Goal: Communication & Community: Share content

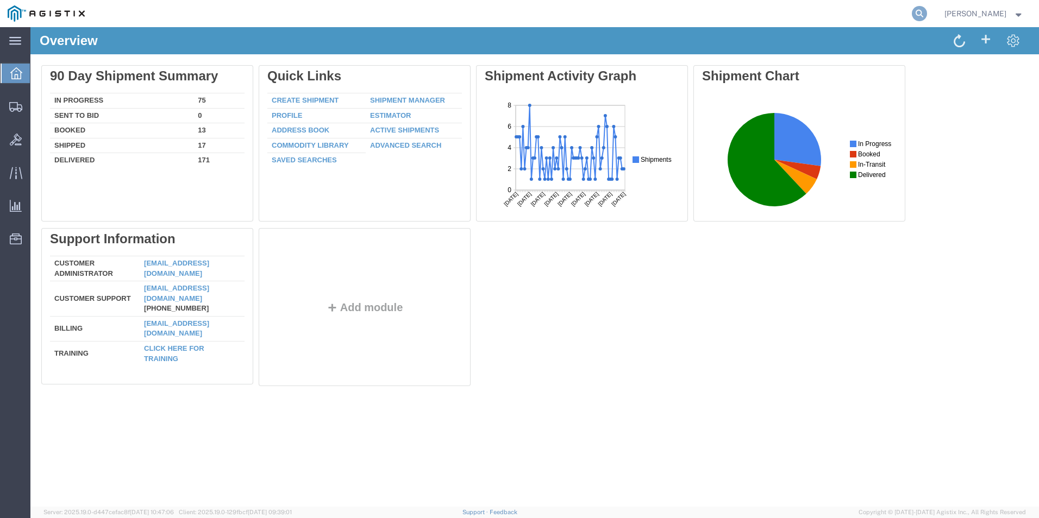
click at [913, 9] on icon at bounding box center [918, 13] width 15 height 15
type input "GDIT-73068"
click at [917, 18] on icon at bounding box center [918, 13] width 15 height 15
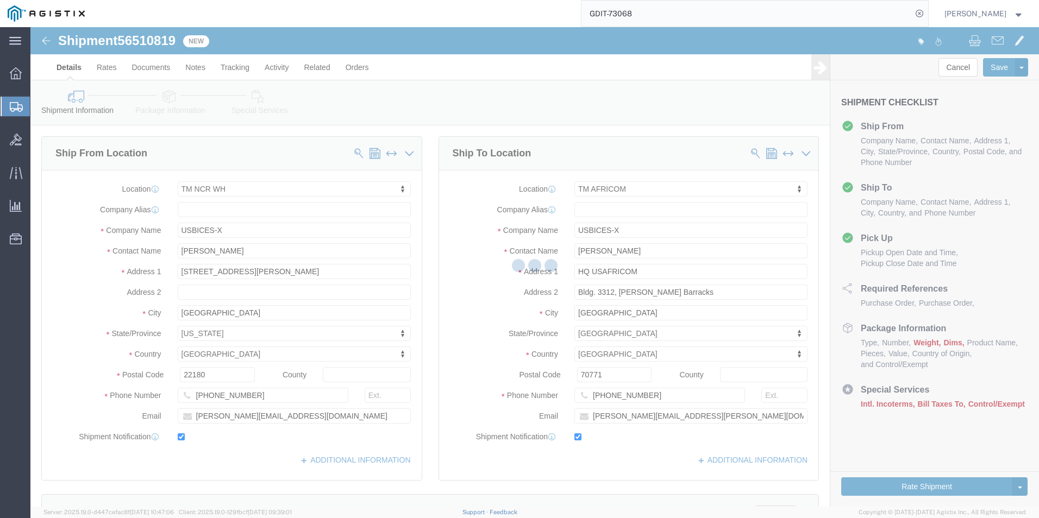
select select "69651"
select select "34239"
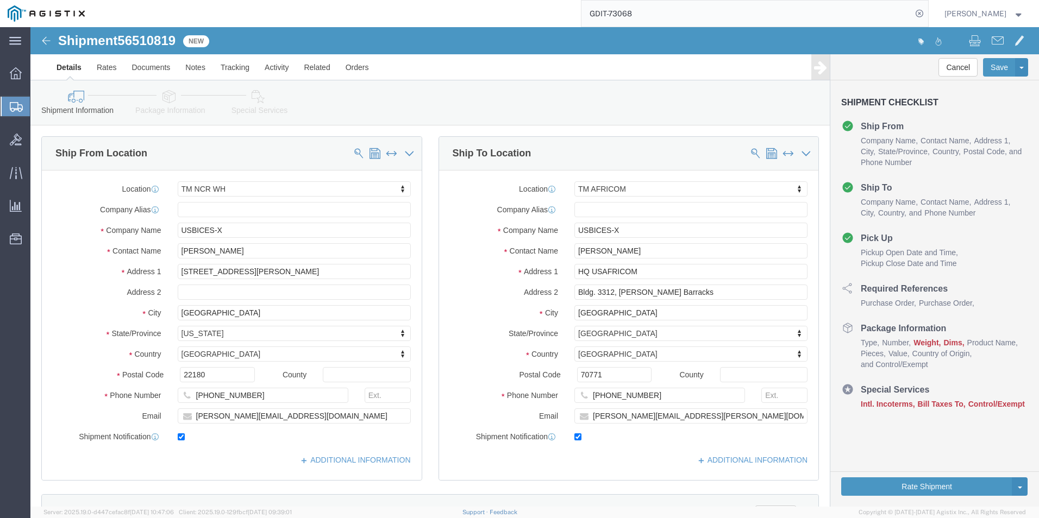
click icon
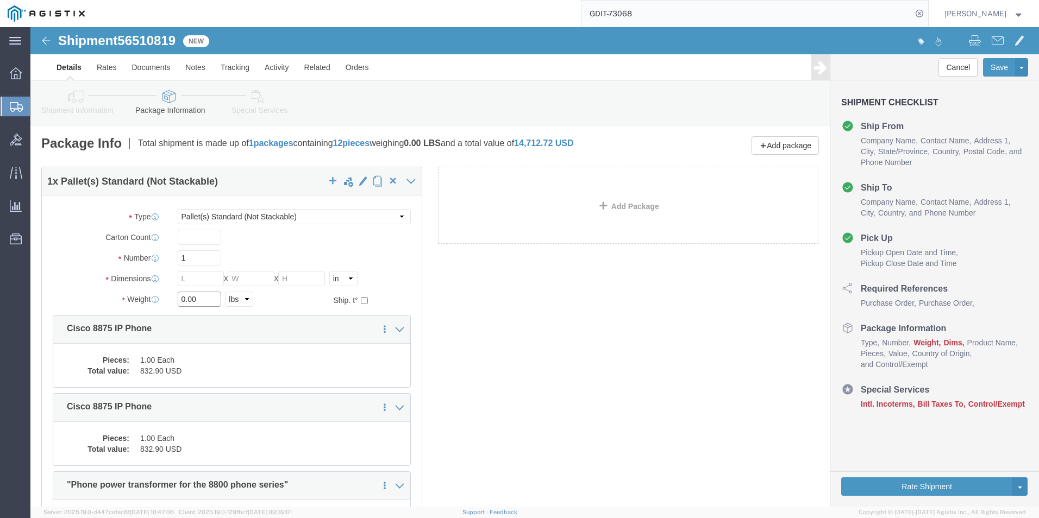
click input "0.00"
type input "0"
type input "150"
click input "text"
type input "48"
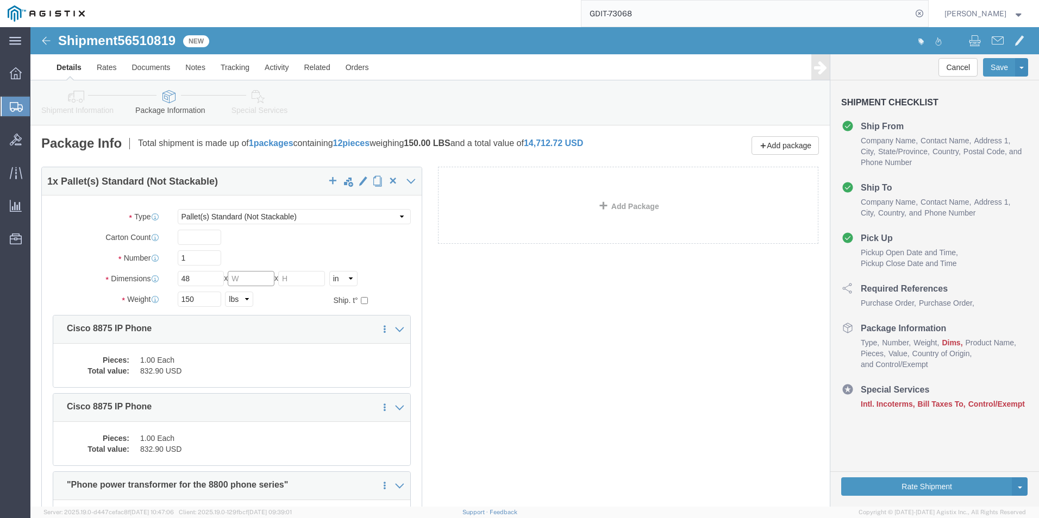
click input "text"
type input "40"
click input "text"
type input "20"
click icon
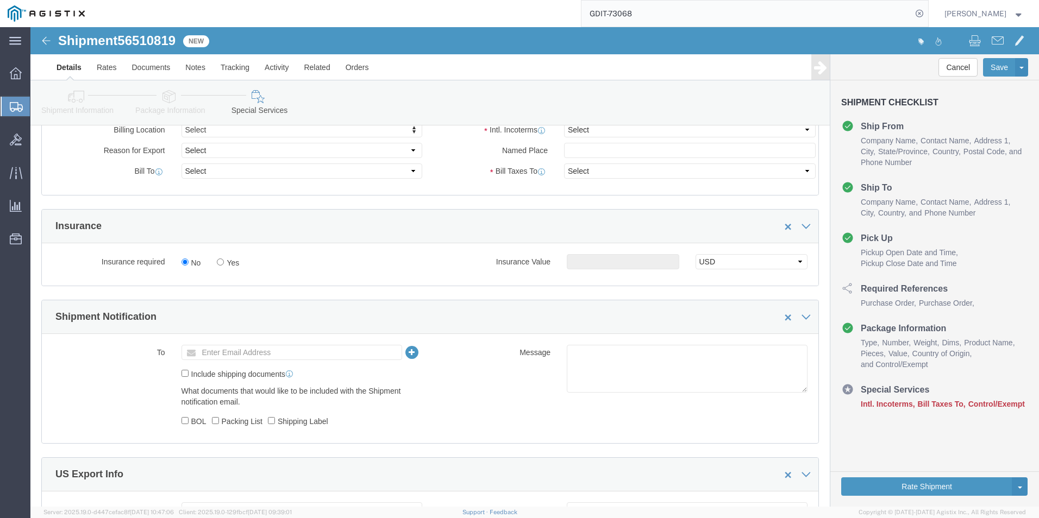
scroll to position [815, 0]
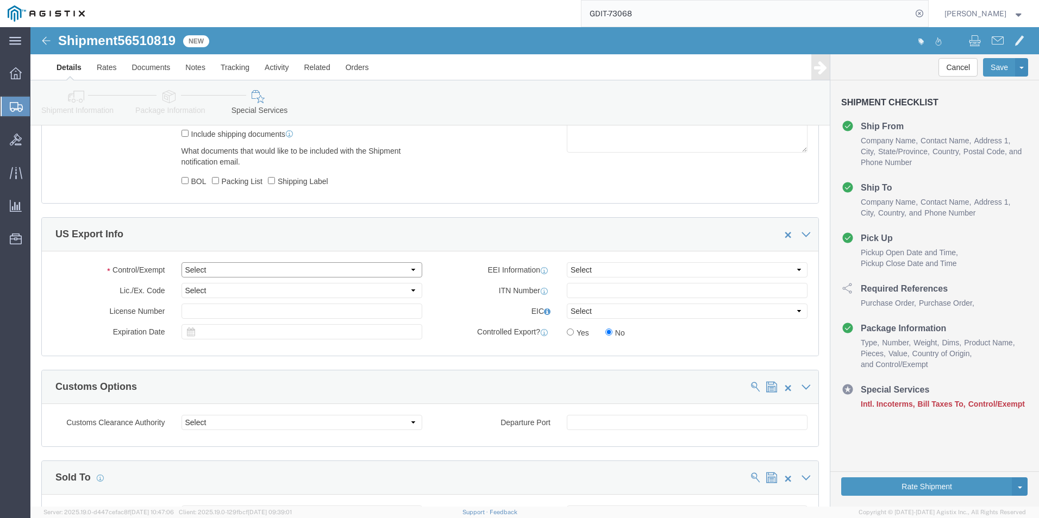
click select "Select ATF BIS DEA EPA FDA FTR ITAR OFAC Other (OPA)"
select select "BIS"
click select "Select ATF BIS DEA EPA FDA FTR ITAR OFAC Other (OPA)"
click select "Select AGR-Agricultural APP-Computers APR-Additional Permissive Exports AVS-Air…"
select select "NLR"
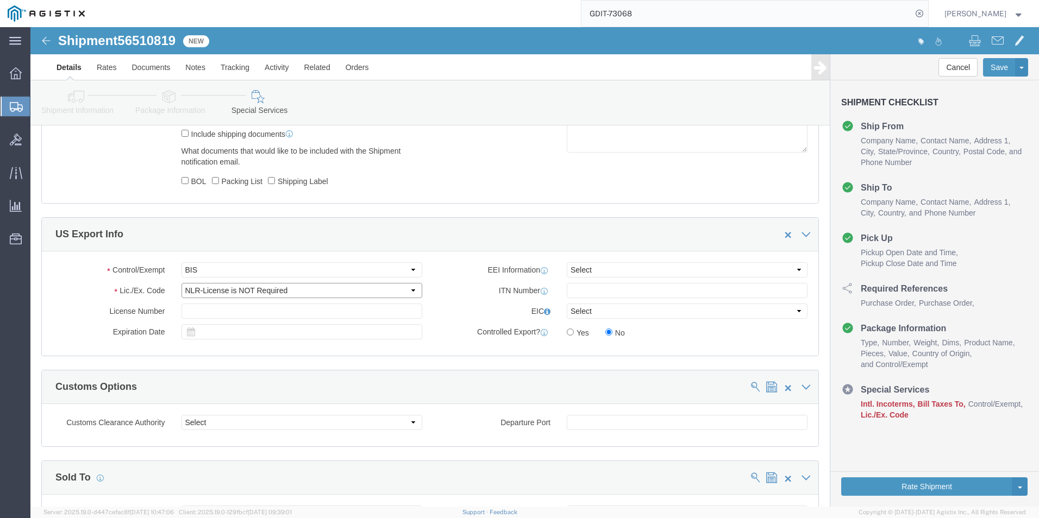
click select "Select AGR-Agricultural APP-Computers APR-Additional Permissive Exports AVS-Air…"
click select "Select AES-Direct EEI Carrier File EEI EEI Exempt"
select select "CFIL"
click select "Select AES-Direct EEI Carrier File EEI EEI Exempt"
click input "text"
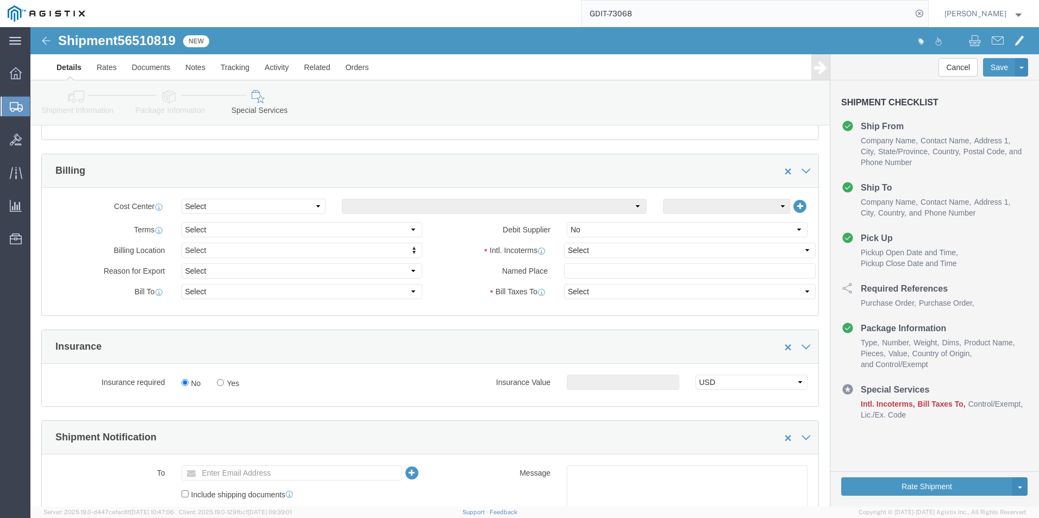
scroll to position [447, 0]
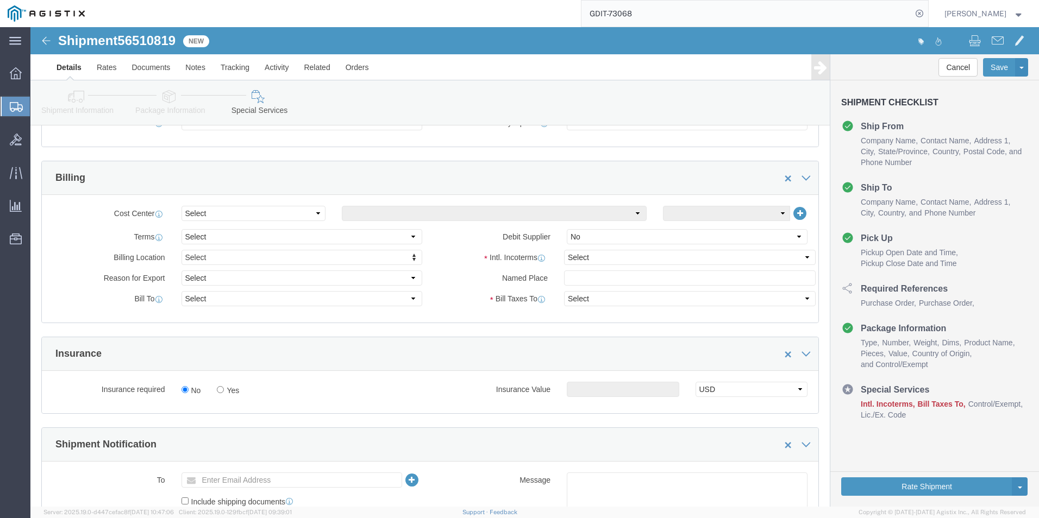
type input "X20250919003039"
click select "Select Carriage Insurance Paid Carriage Paid To Cost and Freight Cost Insurance…"
select select "DDP"
click select "Select Carriage Insurance Paid Carriage Paid To Cost and Freight Cost Insurance…"
select select "SHIP"
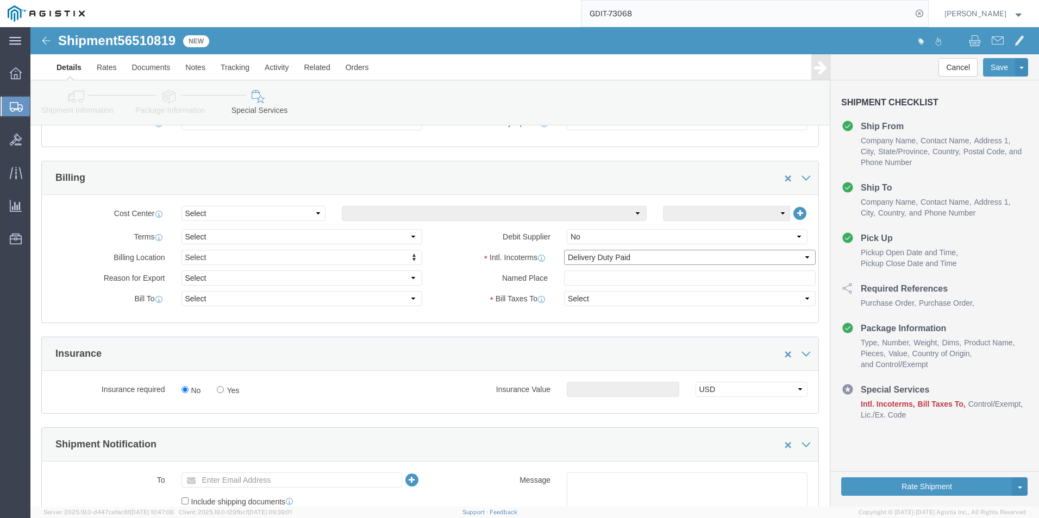
select select "SHIP"
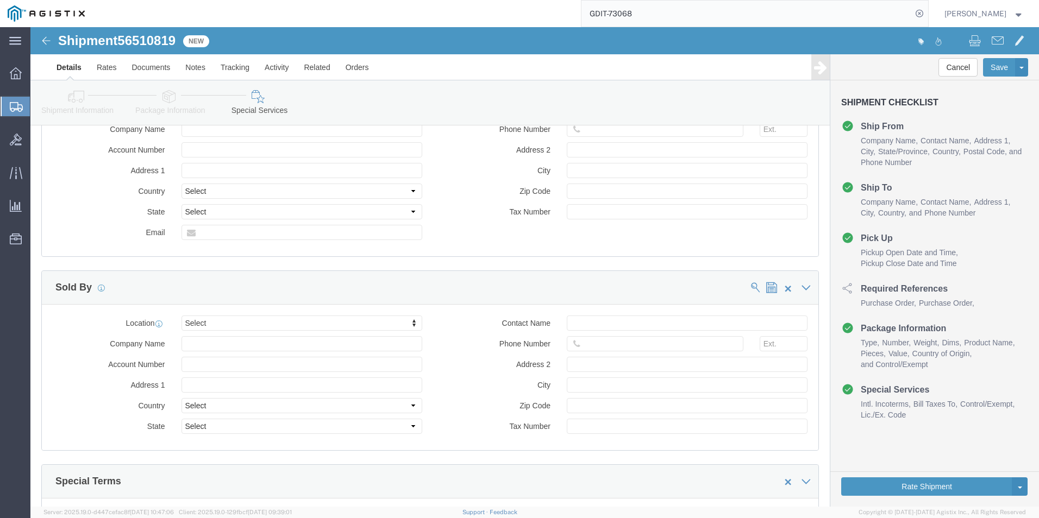
scroll to position [1805, 0]
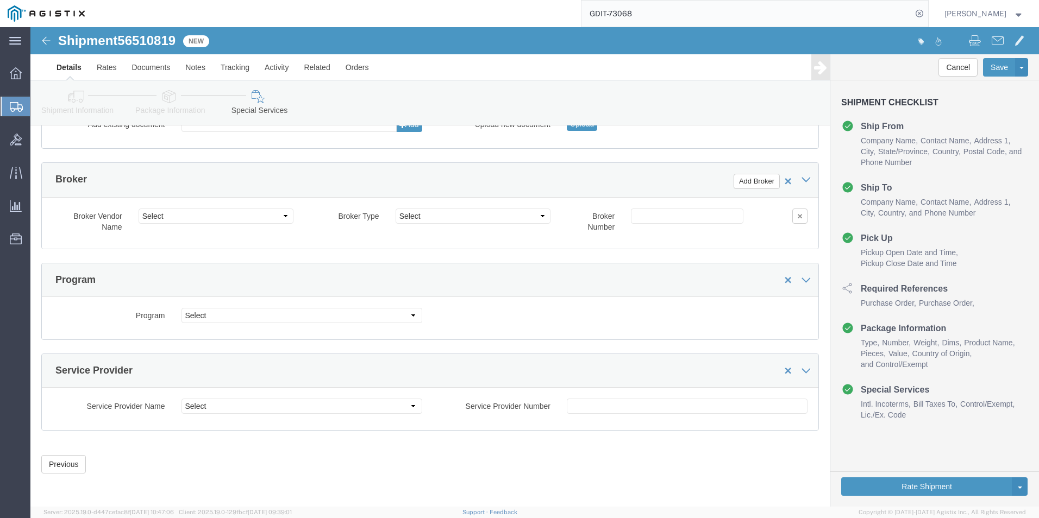
click icon
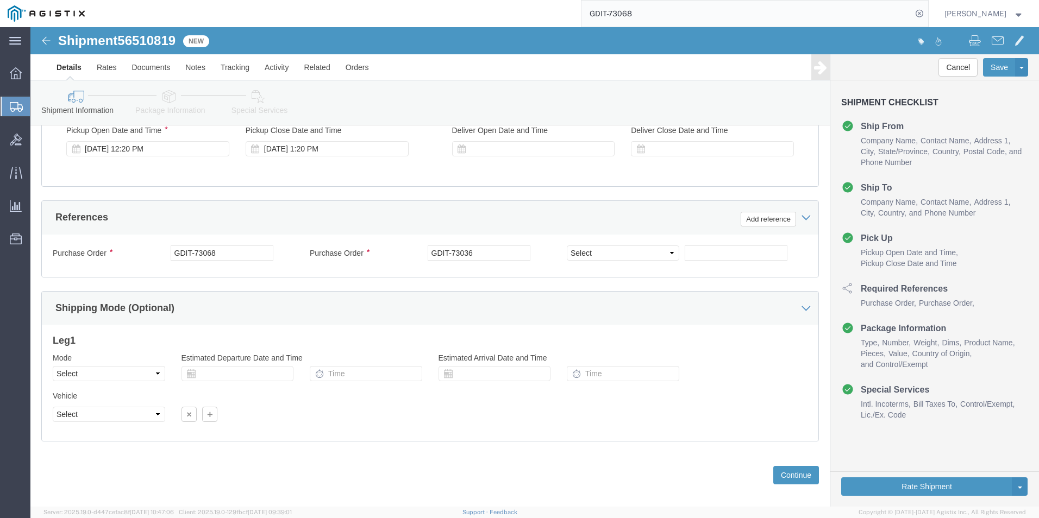
scroll to position [191, 0]
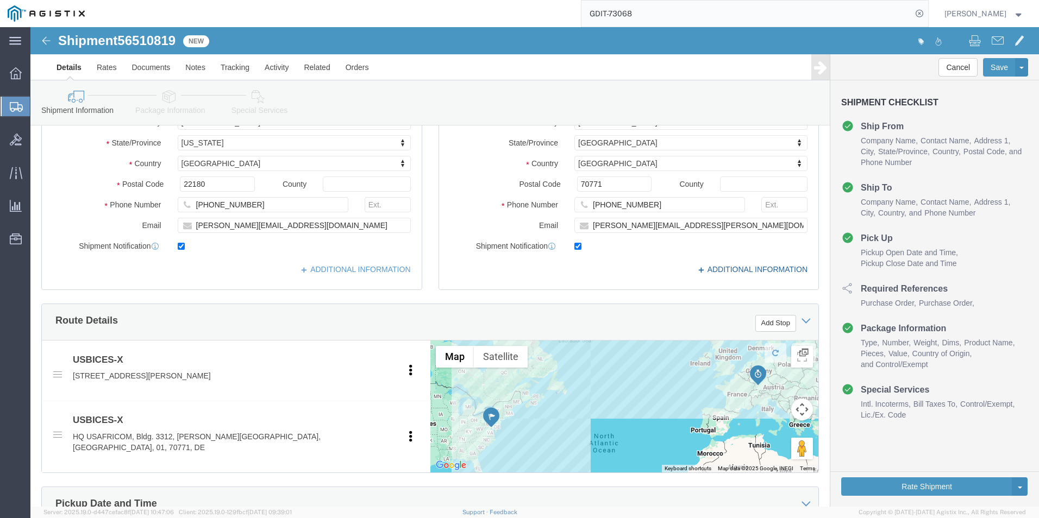
click link "ADDITIONAL INFORMATION"
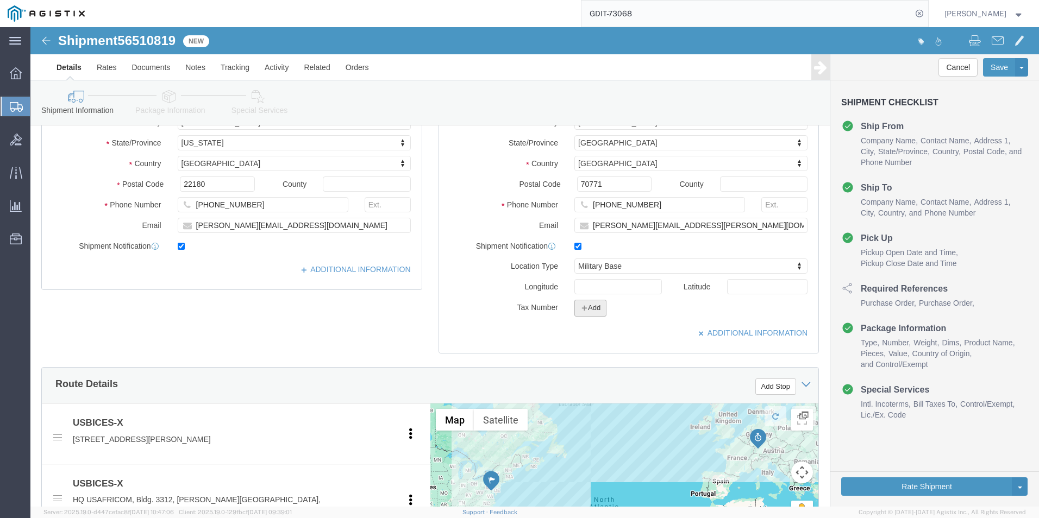
click button "Add"
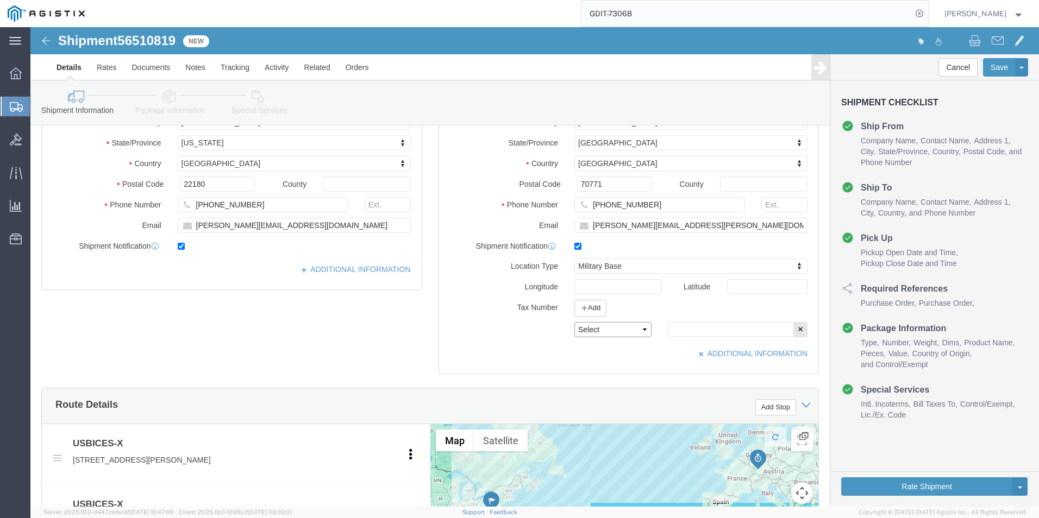
click select "Select EIN EORI TIN VAT Other"
select select "EORI"
click select "Select EIN EORI TIN VAT Other"
click input "text"
type input "X20250919003039"
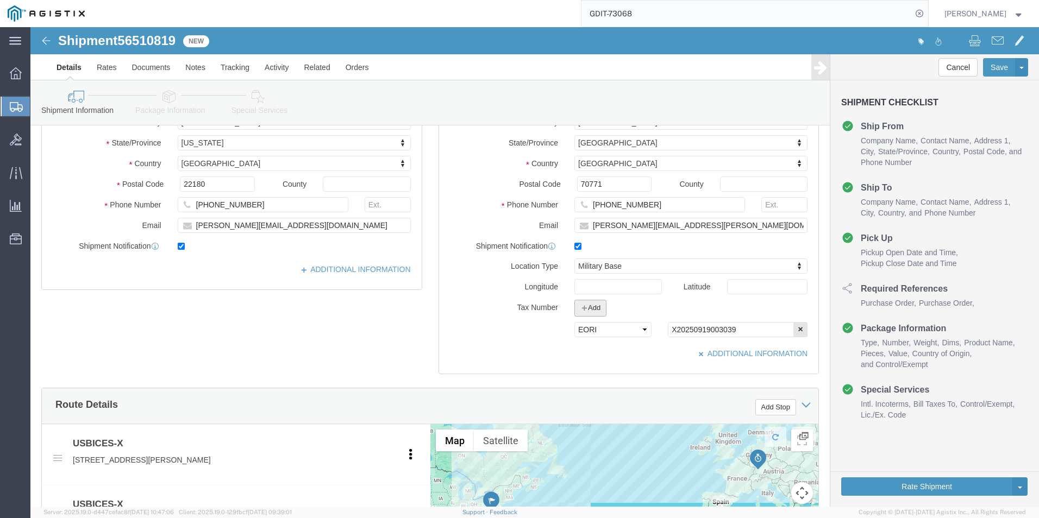
click button "Add"
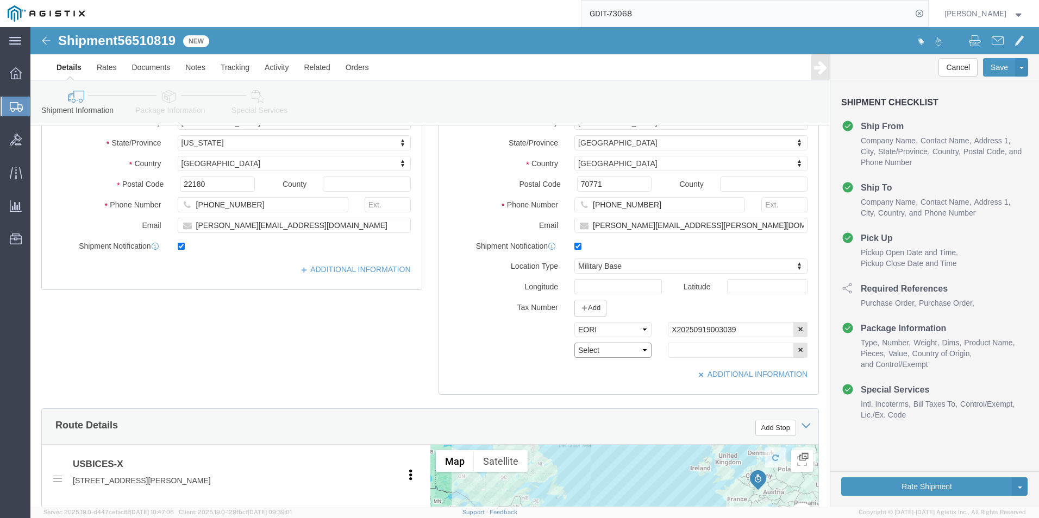
click select "Select EIN EORI TIN VAT Other"
select select "Other"
click select "Select EIN EORI TIN VAT Other"
click input "text"
type input "[US_EMPLOYER_IDENTIFICATION_NUMBER]"
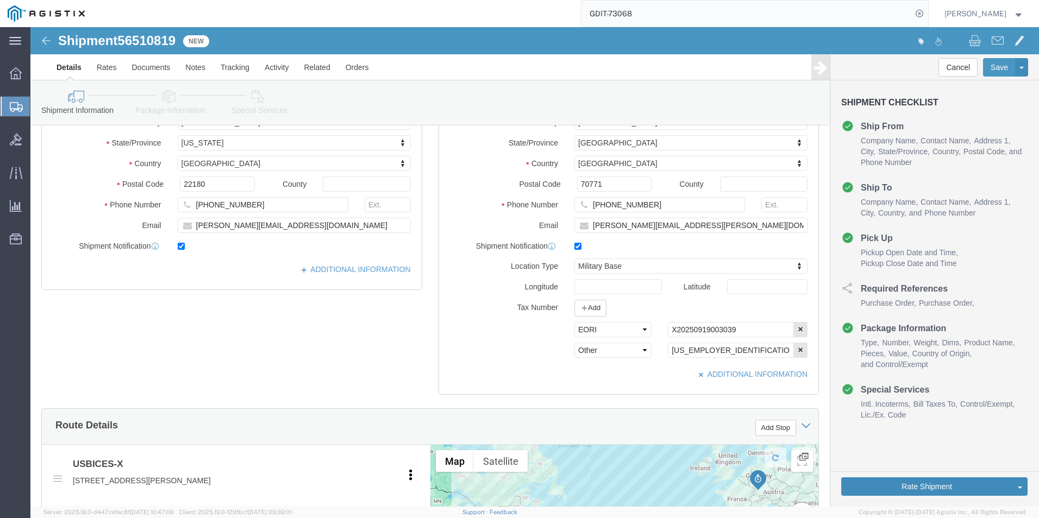
click button "Rate Shipment"
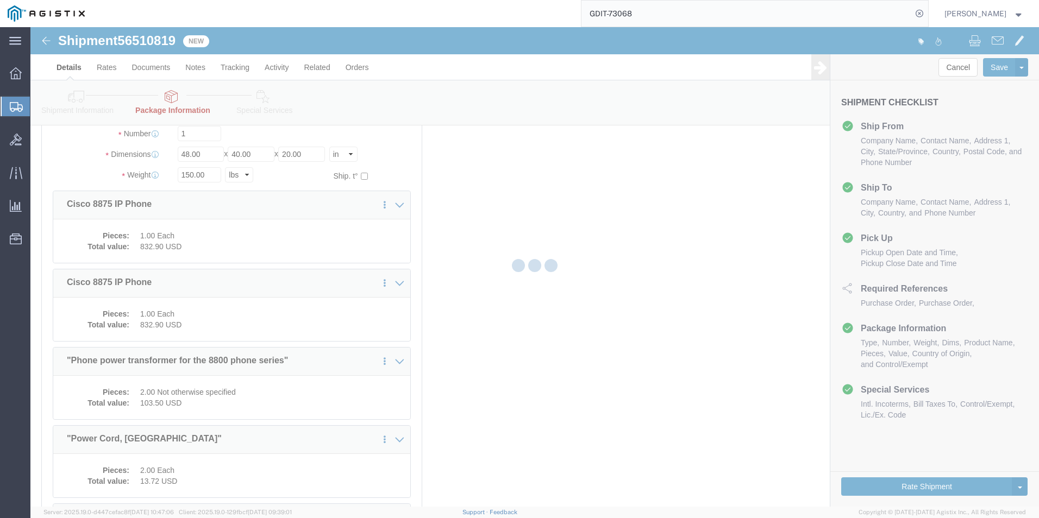
select select "PSNS"
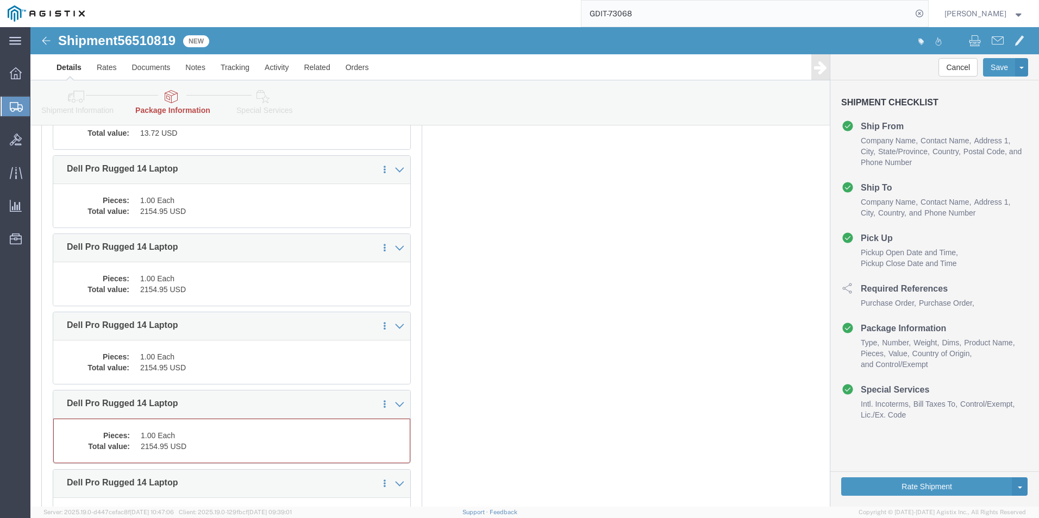
scroll to position [598, 0]
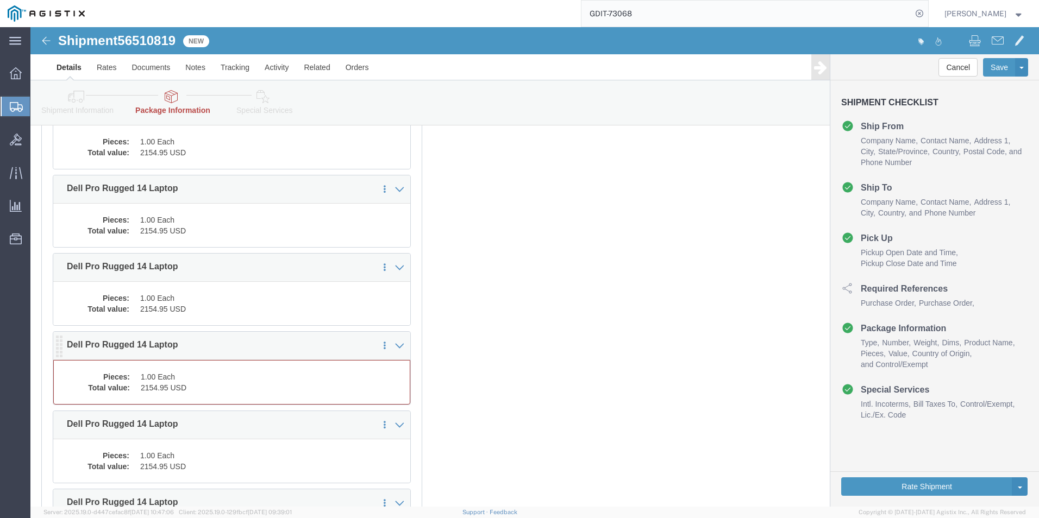
click dd "2154.95 USD"
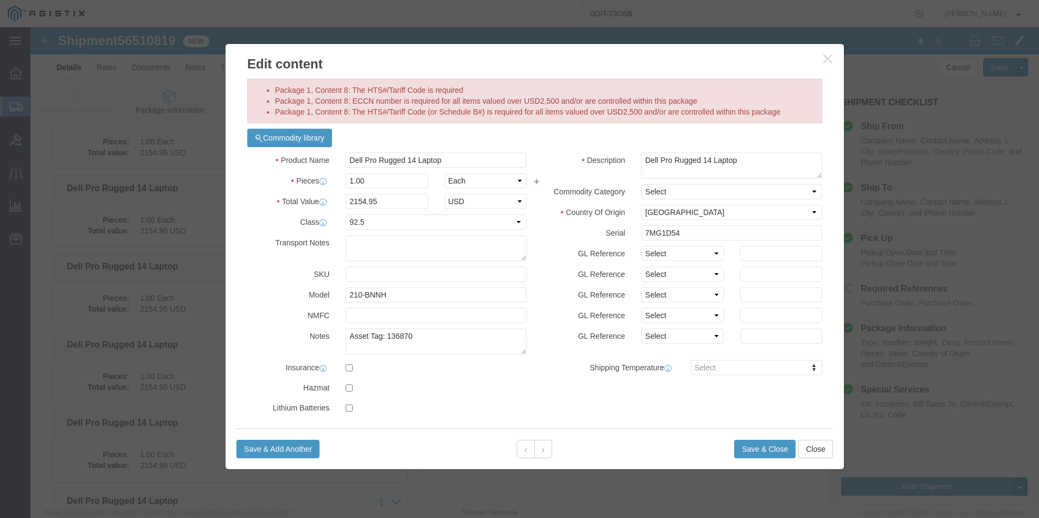
scroll to position [214, 0]
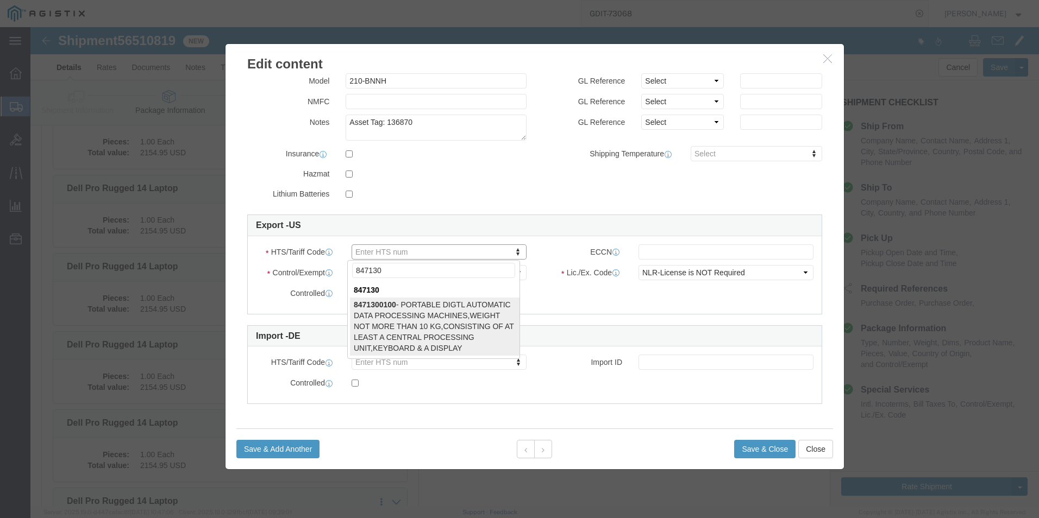
type input "847130"
type input "8471300100"
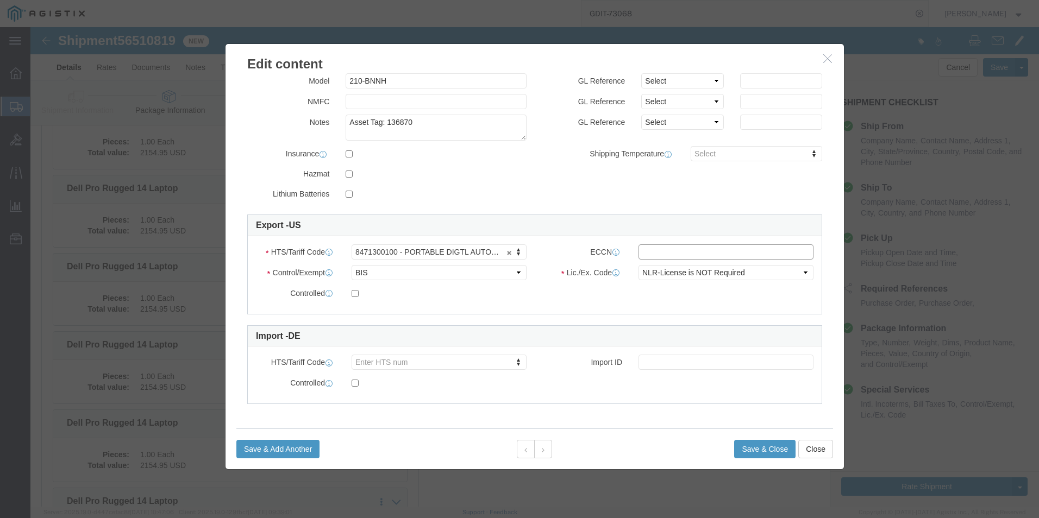
click input "text"
type input "5A992"
click button "Save & Close"
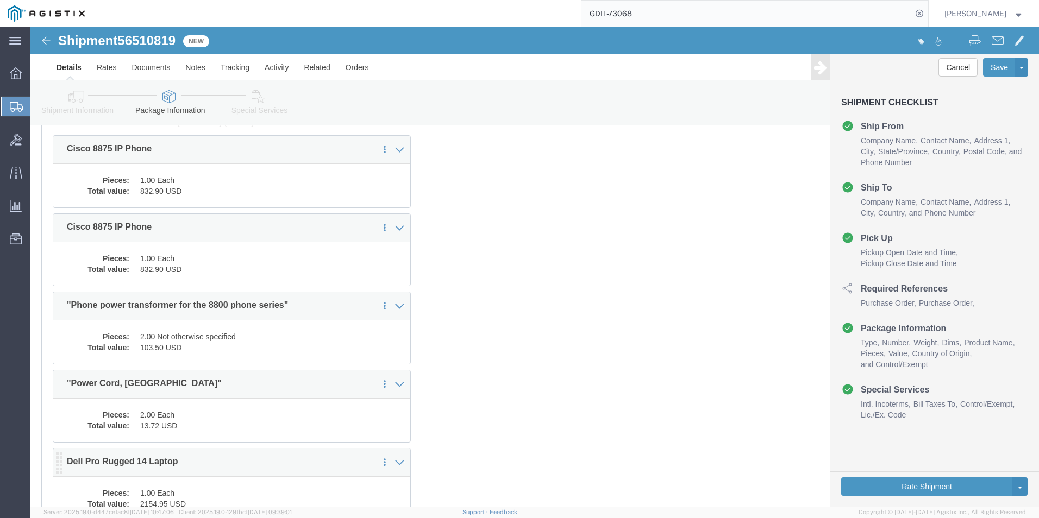
scroll to position [0, 0]
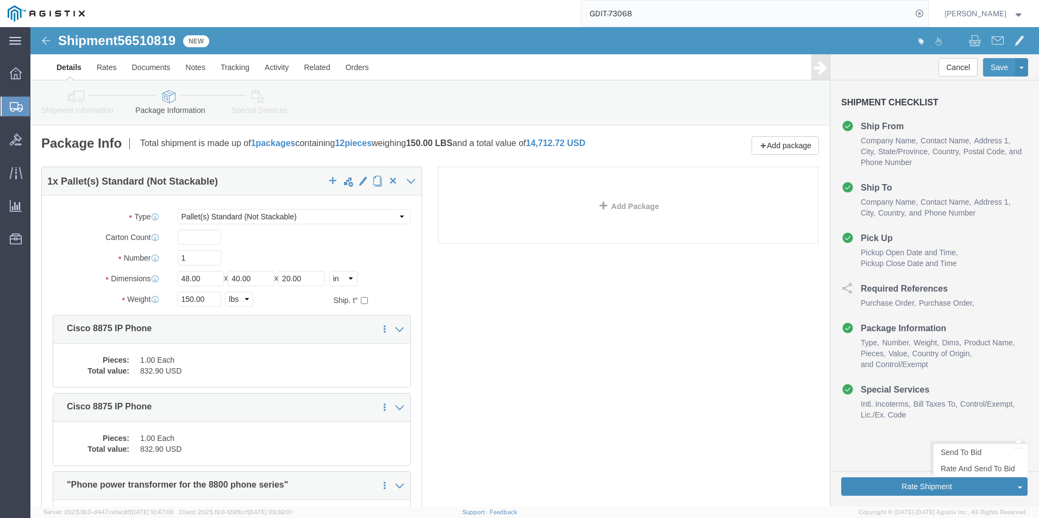
click button "Rate Shipment"
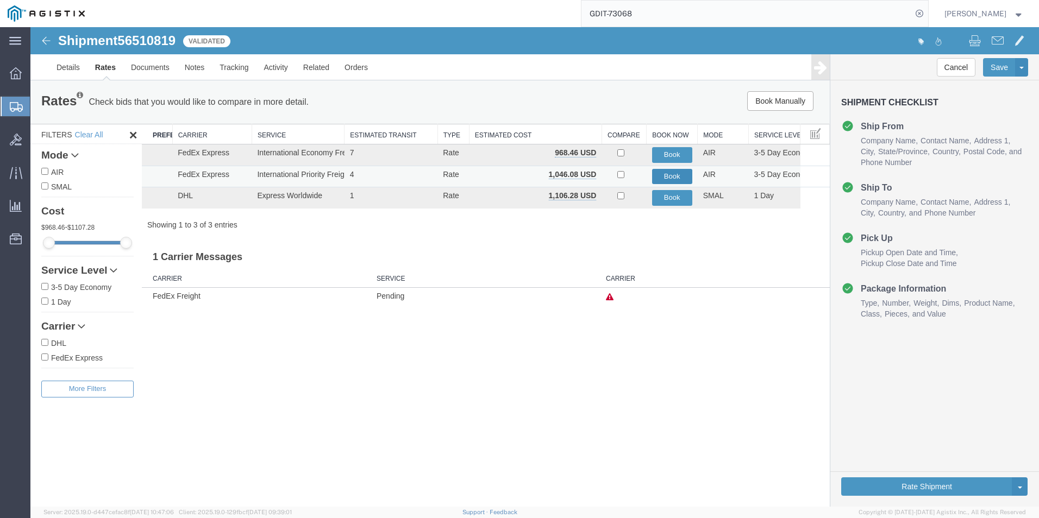
click at [670, 175] on button "Book" at bounding box center [672, 177] width 40 height 16
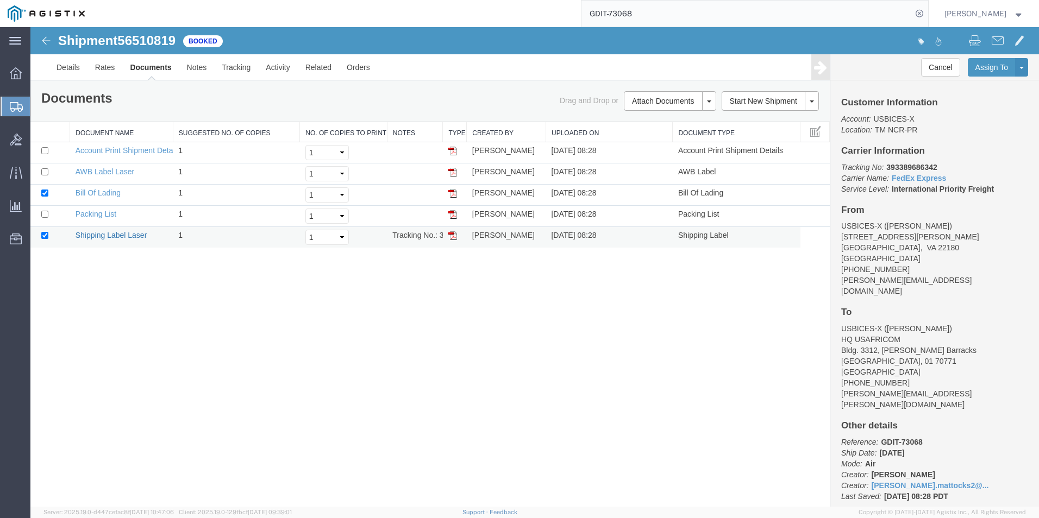
click at [105, 236] on link "Shipping Label Laser" at bounding box center [112, 235] width 72 height 9
click at [99, 214] on link "Packing List" at bounding box center [96, 214] width 41 height 9
click at [104, 198] on td "Bill Of Lading" at bounding box center [121, 195] width 103 height 21
click at [103, 195] on link "Bill Of Lading" at bounding box center [98, 192] width 45 height 9
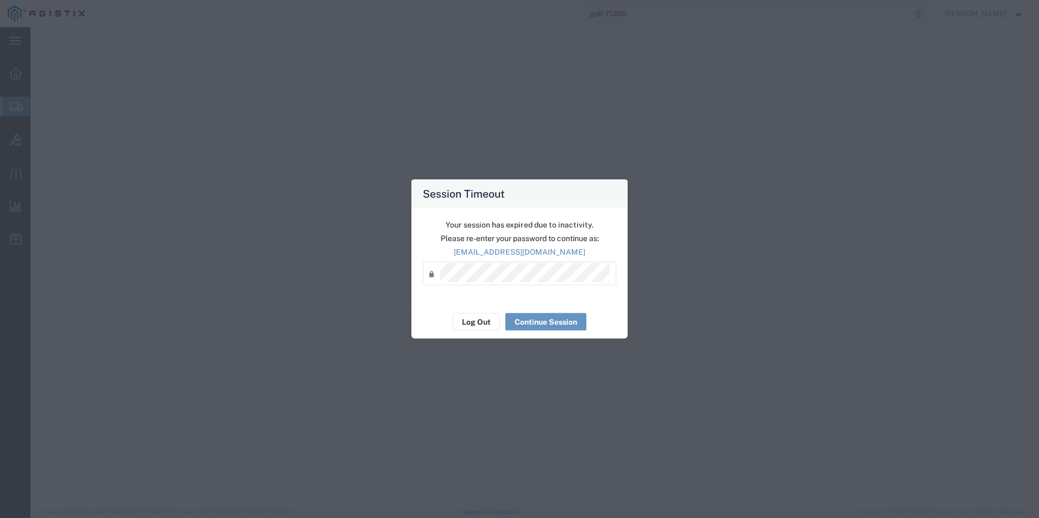
select select "PSNS"
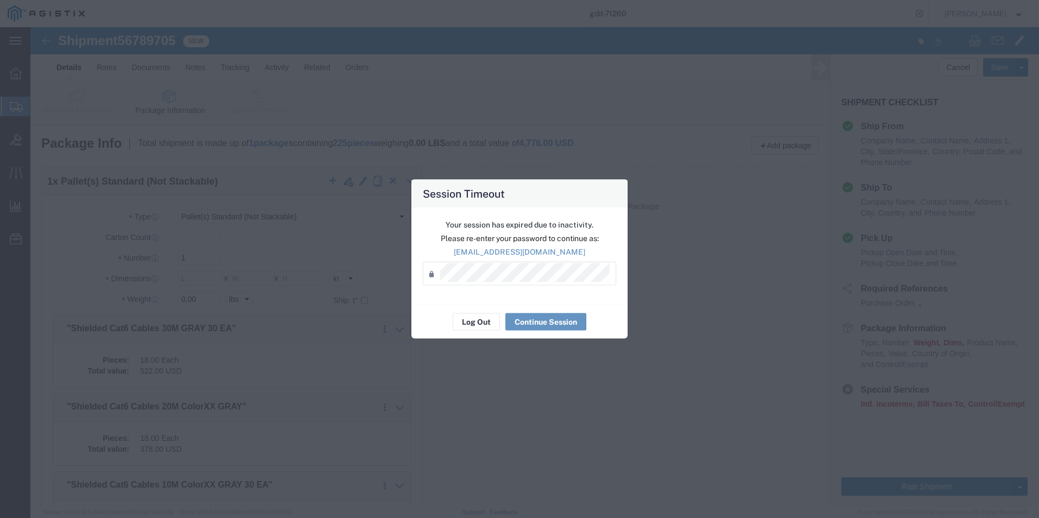
scroll to position [163, 0]
click at [547, 325] on button "Continue Session" at bounding box center [545, 321] width 81 height 17
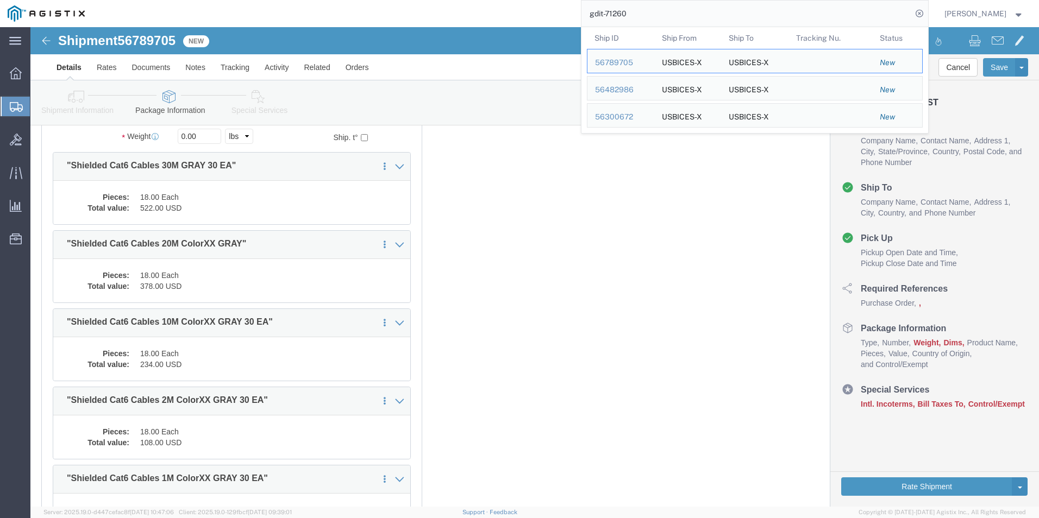
click at [653, 20] on input "gdit-71260" at bounding box center [746, 14] width 330 height 26
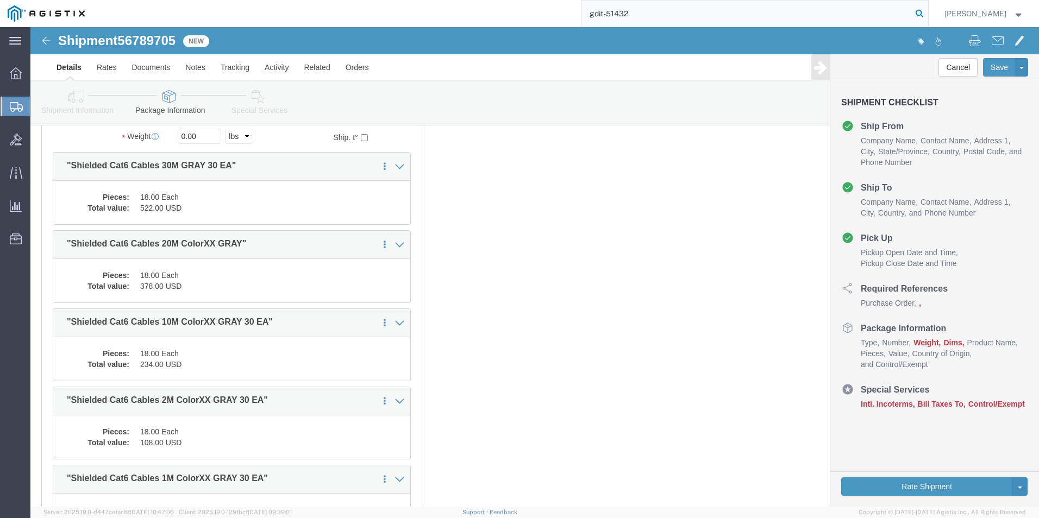
type input "gdit-51432"
click at [914, 14] on icon at bounding box center [918, 13] width 15 height 15
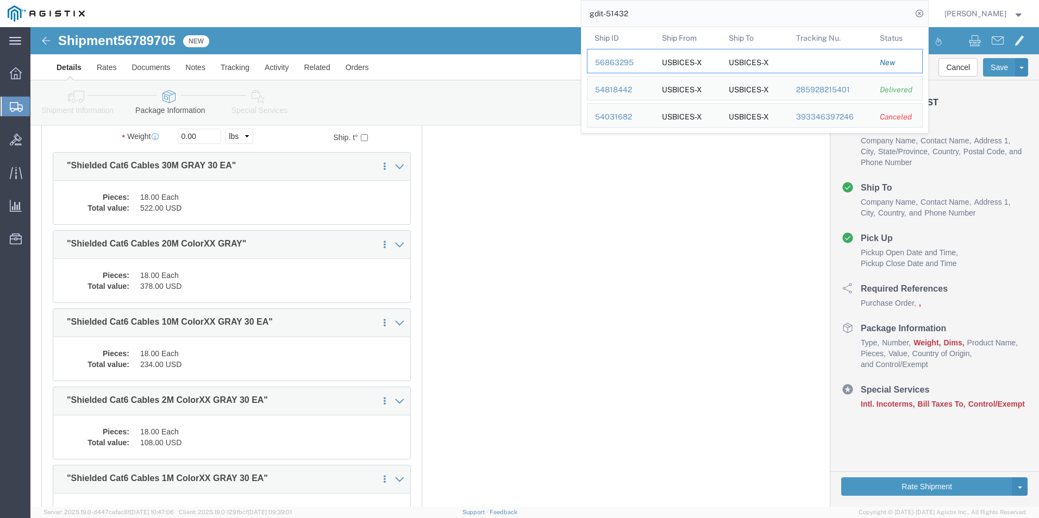
click at [613, 63] on div "56863295" at bounding box center [621, 62] width 52 height 11
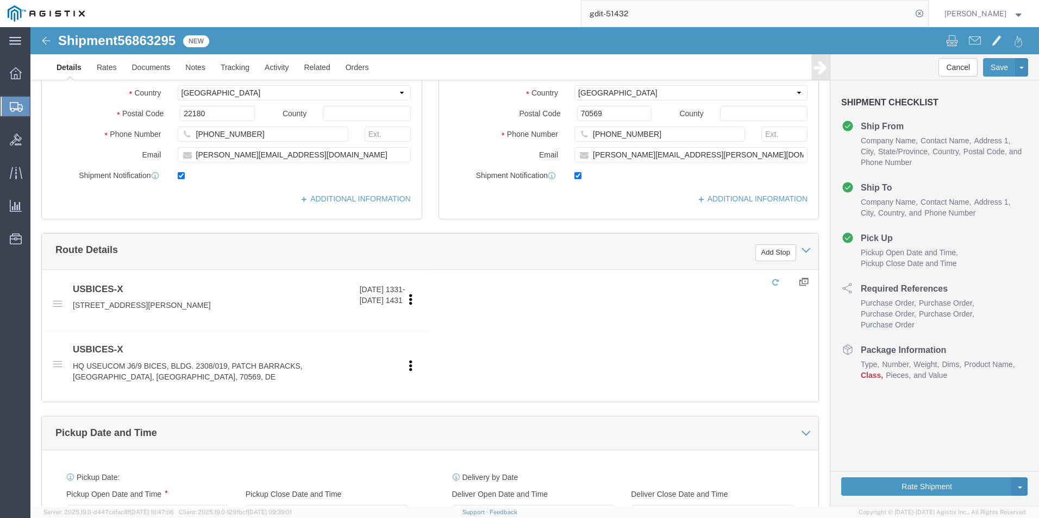
select select "69651"
select select "34238"
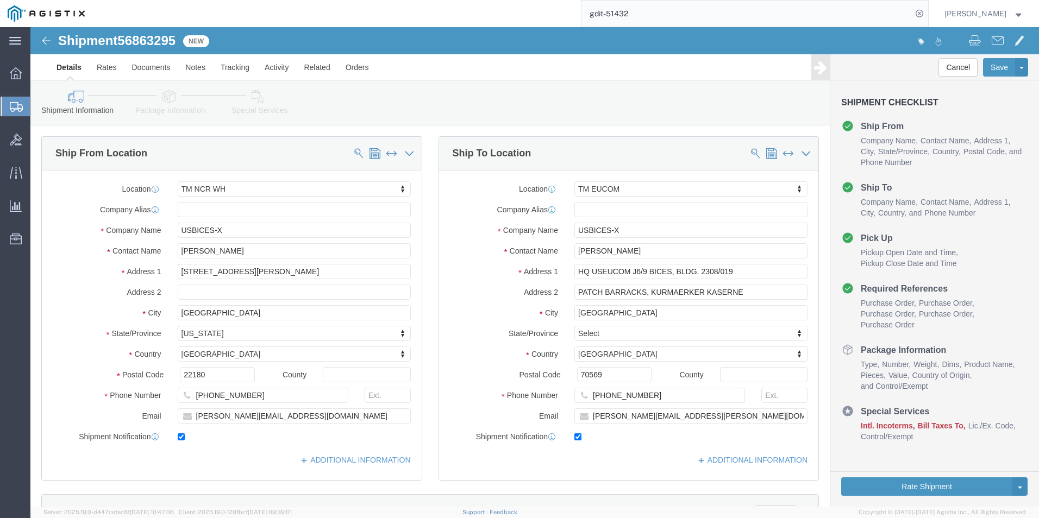
click icon
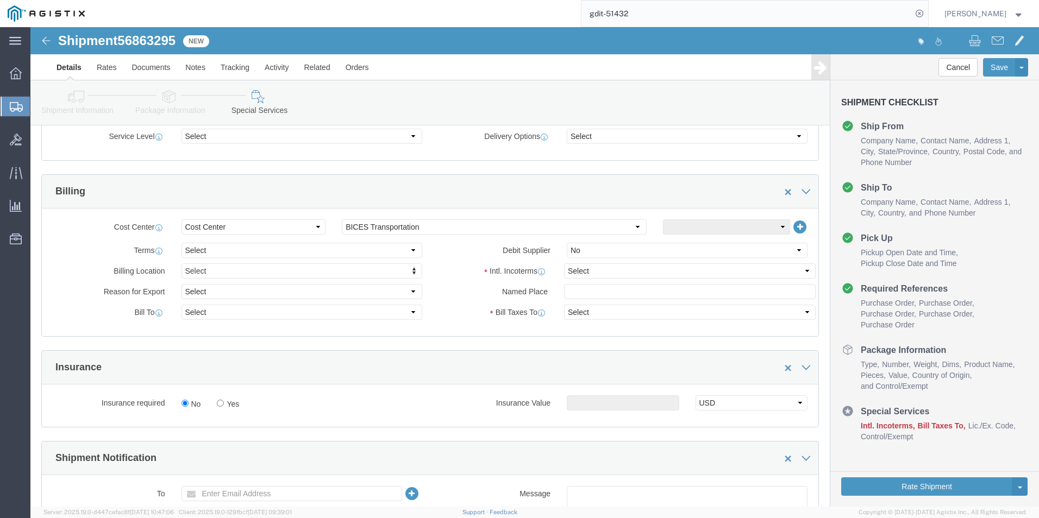
scroll to position [435, 0]
click select "Select Carriage Insurance Paid Carriage Paid To Cost and Freight Cost Insurance…"
select select "DDP"
click select "Select Carriage Insurance Paid Carriage Paid To Cost and Freight Cost Insurance…"
select select "SHIP"
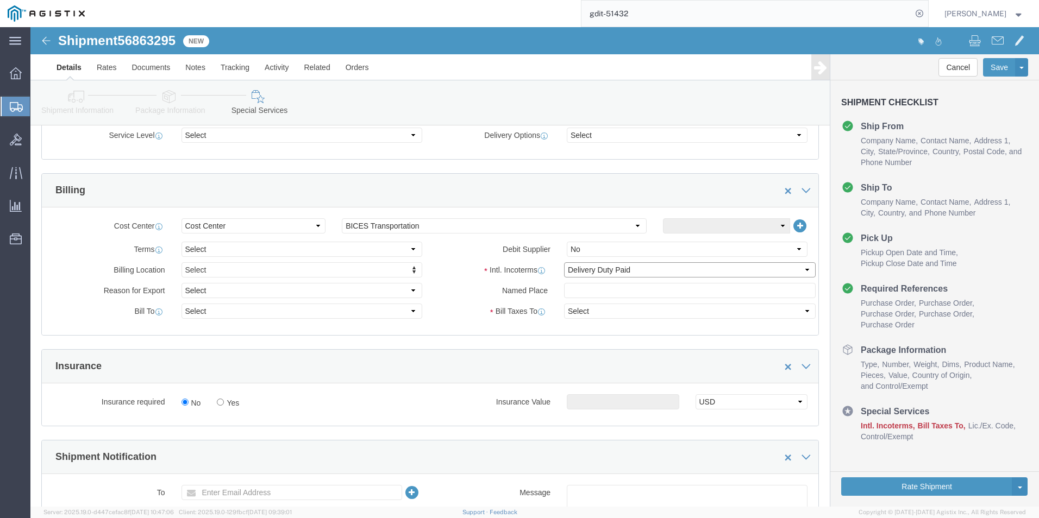
select select "SHIP"
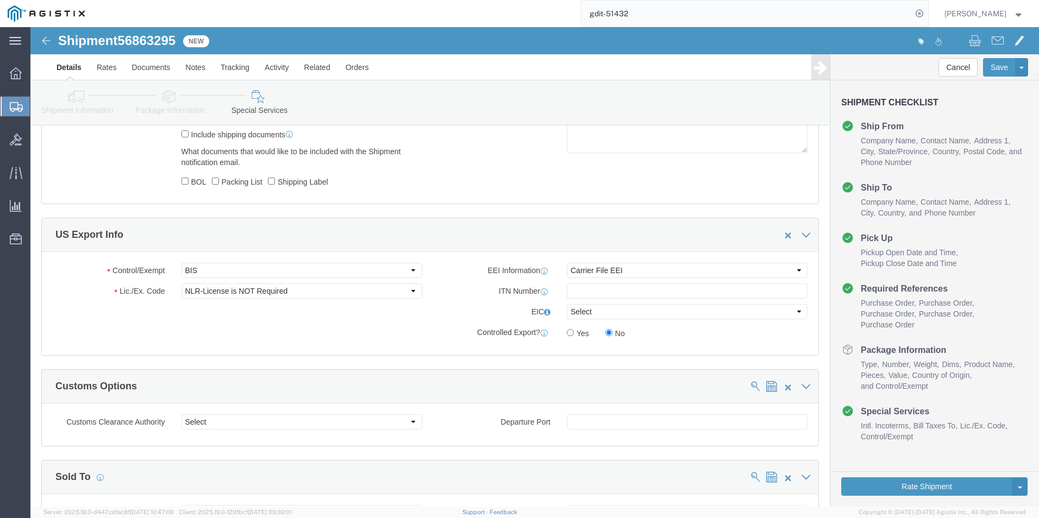
scroll to position [815, 0]
click input "text"
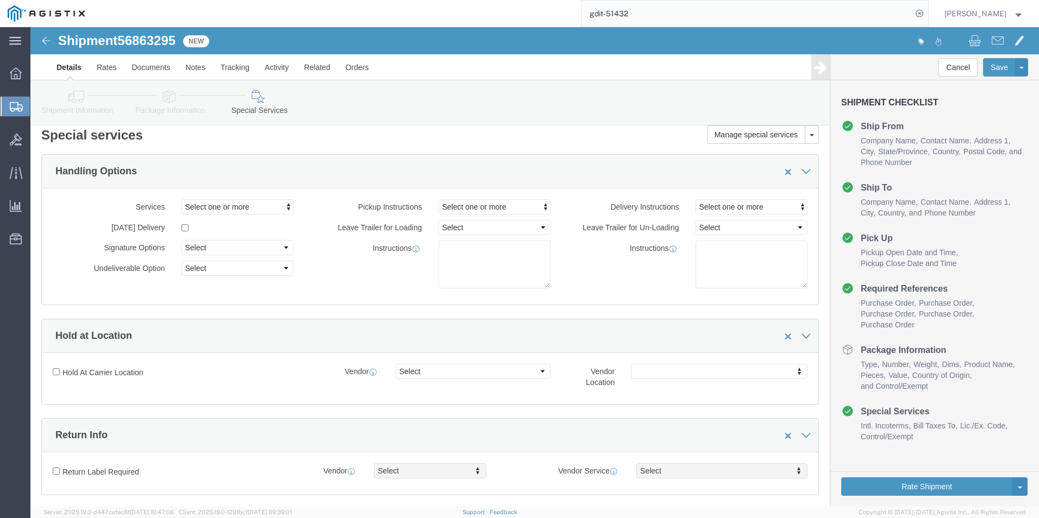
scroll to position [0, 0]
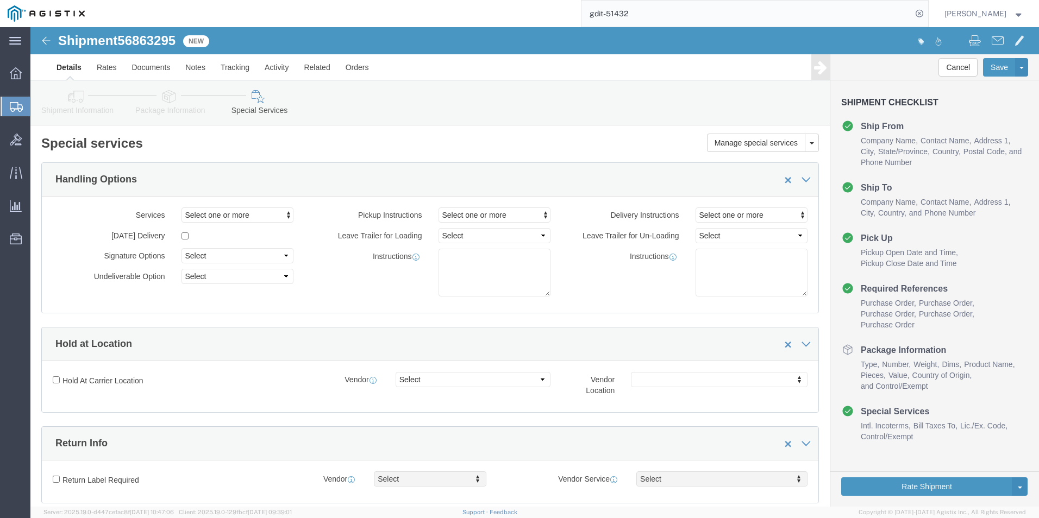
type input "x20250919003039"
click icon
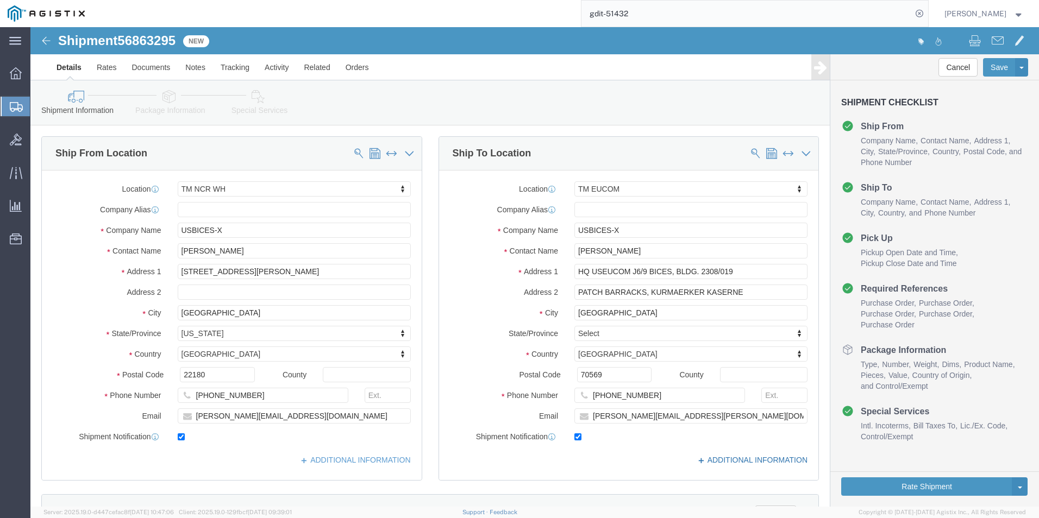
click link "ADDITIONAL INFORMATION"
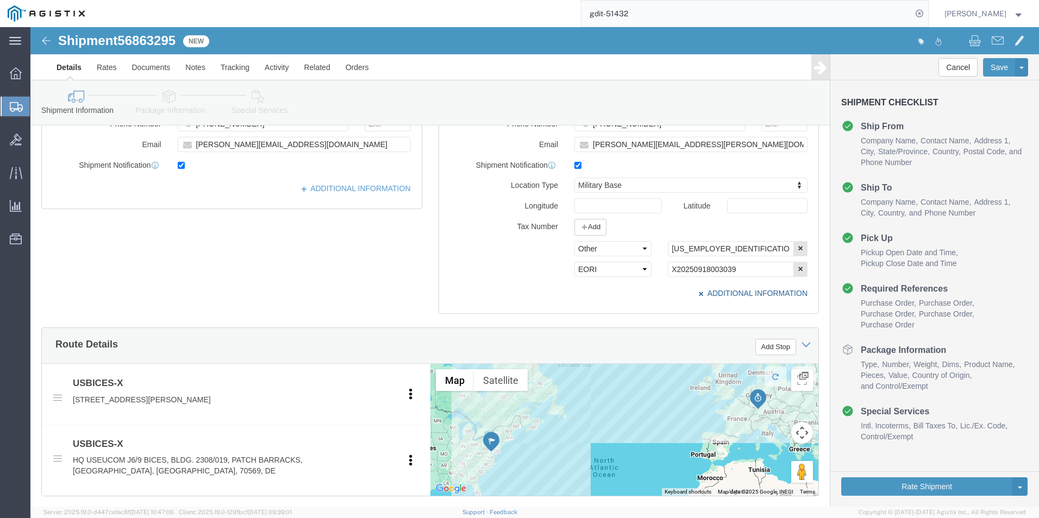
scroll to position [217, 0]
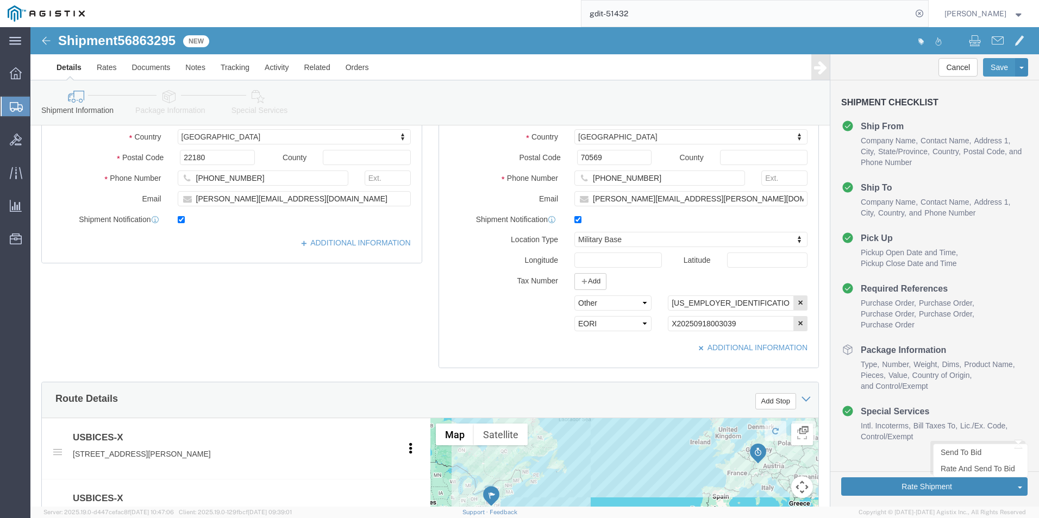
click button "Rate Shipment"
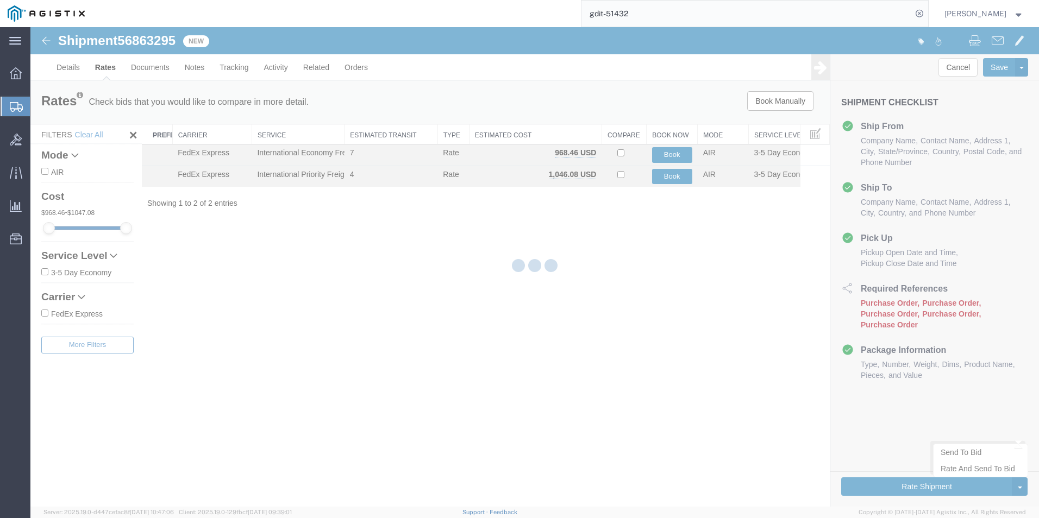
scroll to position [0, 0]
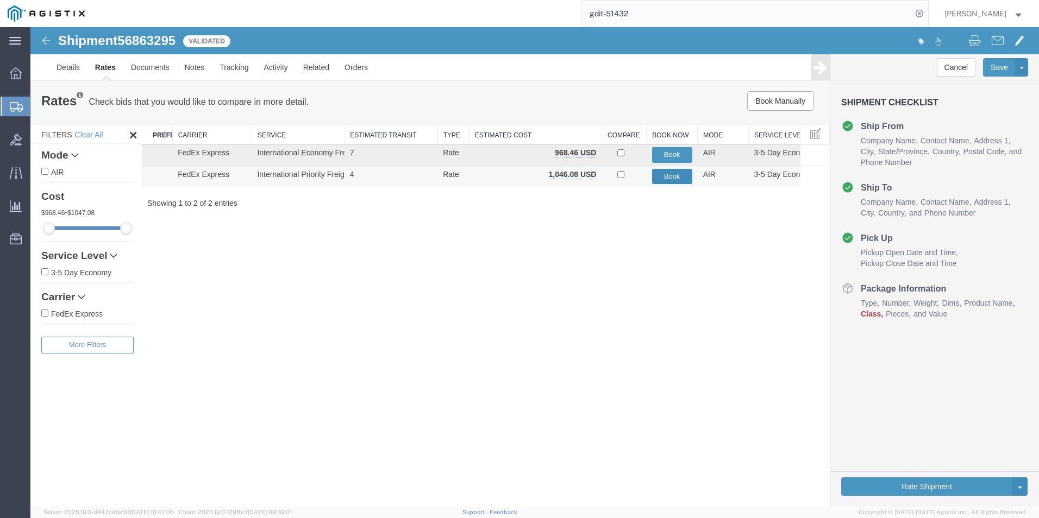
click at [668, 179] on button "Book" at bounding box center [672, 177] width 40 height 16
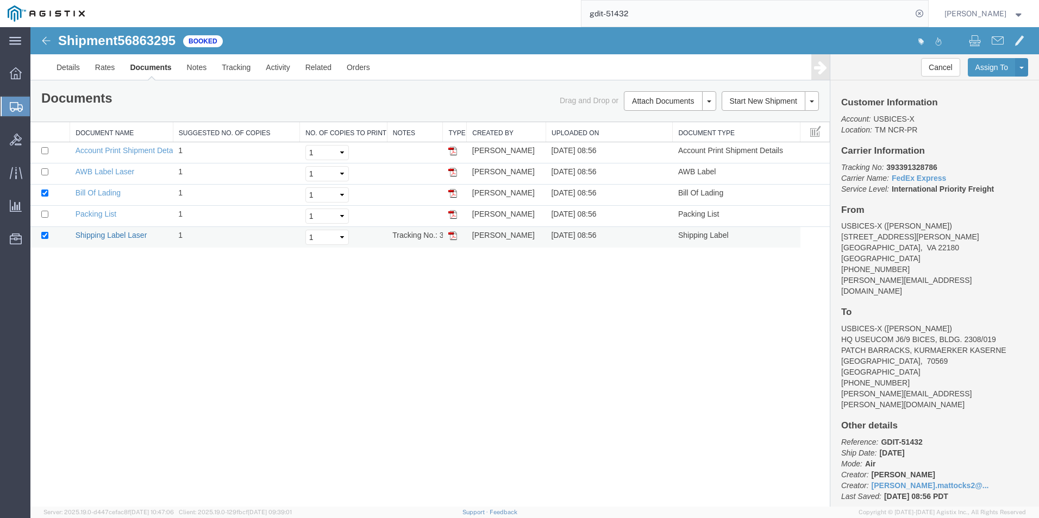
click at [121, 234] on link "Shipping Label Laser" at bounding box center [112, 235] width 72 height 9
click at [106, 214] on link "Packing List" at bounding box center [96, 214] width 41 height 9
click at [94, 193] on link "Bill Of Lading" at bounding box center [98, 192] width 45 height 9
click at [658, 15] on input "gdit-51432" at bounding box center [746, 14] width 330 height 26
type input "gdit-51273"
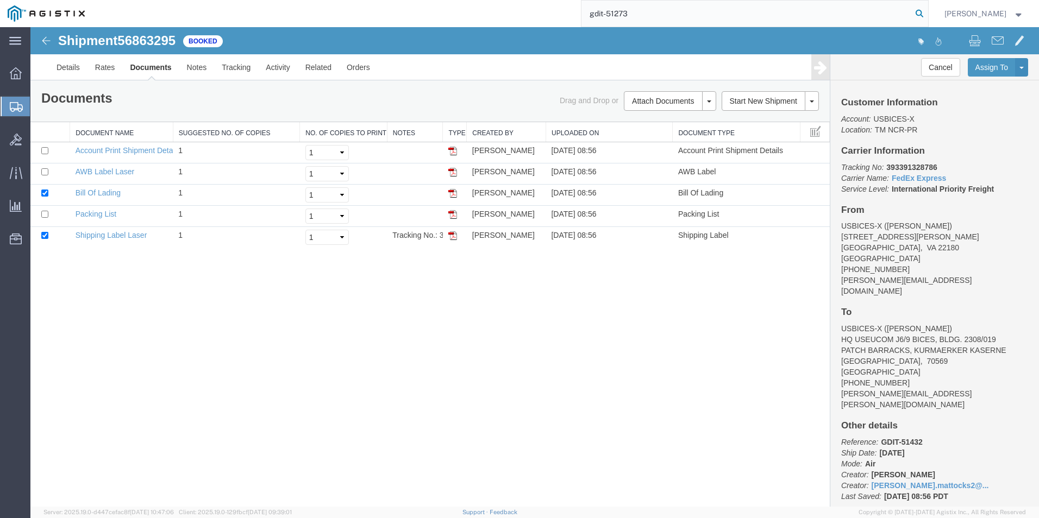
click at [917, 13] on icon at bounding box center [918, 13] width 15 height 15
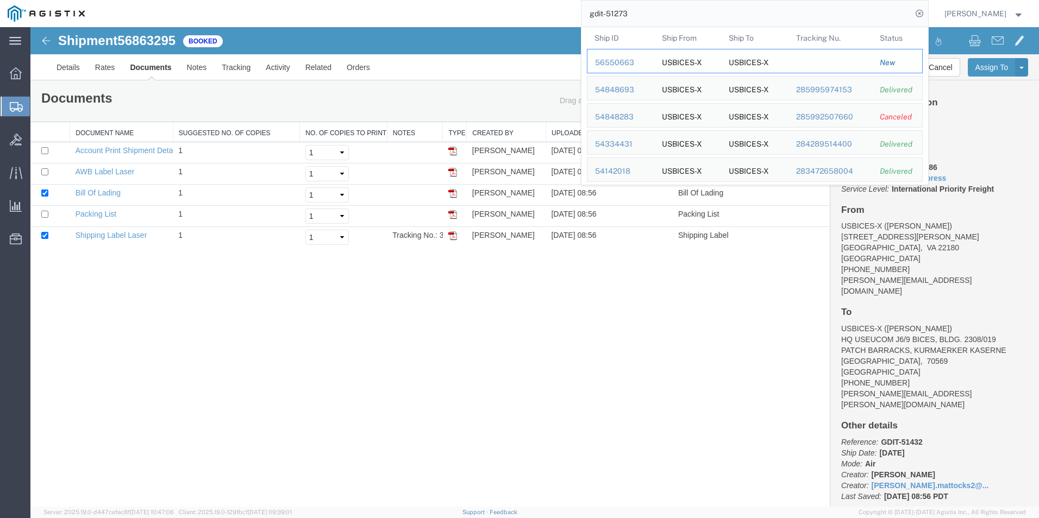
click at [619, 61] on div "56550663" at bounding box center [621, 62] width 52 height 11
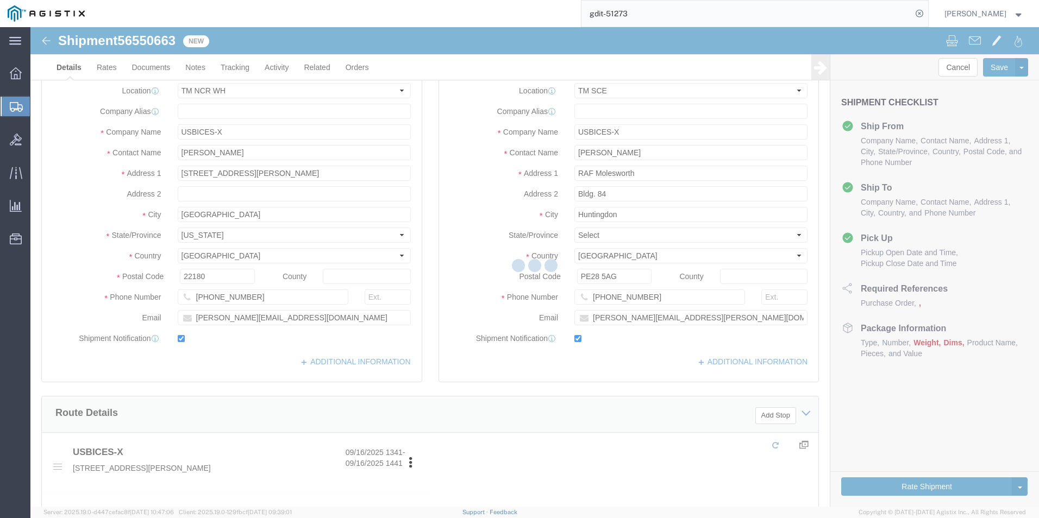
select select "69651"
select select "34240"
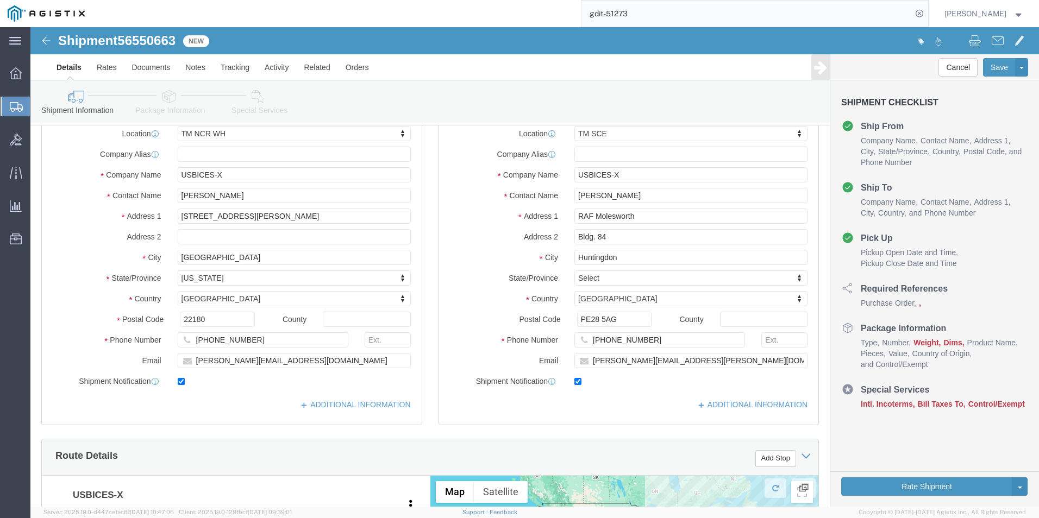
scroll to position [54, 0]
drag, startPoint x: 621, startPoint y: 188, endPoint x: 567, endPoint y: 200, distance: 55.1
click div "Location TM SCE Select My Profile Location Master Location San Antonio TM AFGHA…"
drag, startPoint x: 592, startPoint y: 211, endPoint x: 536, endPoint y: 221, distance: 57.2
click div "Location TM SCE Select My Profile Location Master Location San Antonio TM AFGHA…"
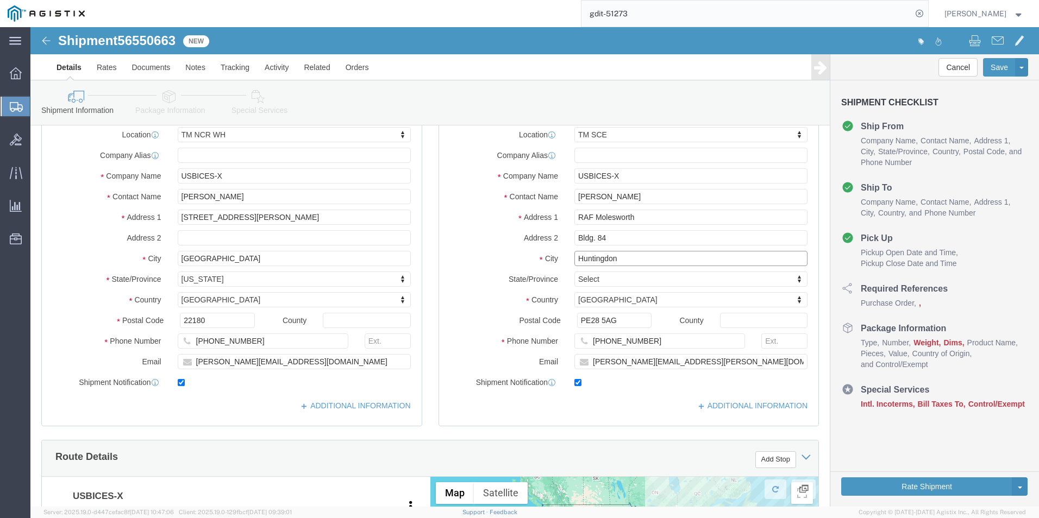
drag, startPoint x: 611, startPoint y: 228, endPoint x: 527, endPoint y: 248, distance: 86.6
click div "Location TM SCE Select My Profile Location Master Location San Antonio TM AFGHA…"
drag, startPoint x: 605, startPoint y: 166, endPoint x: 512, endPoint y: 174, distance: 92.7
click div "Contact Name Tim Lawson"
click icon
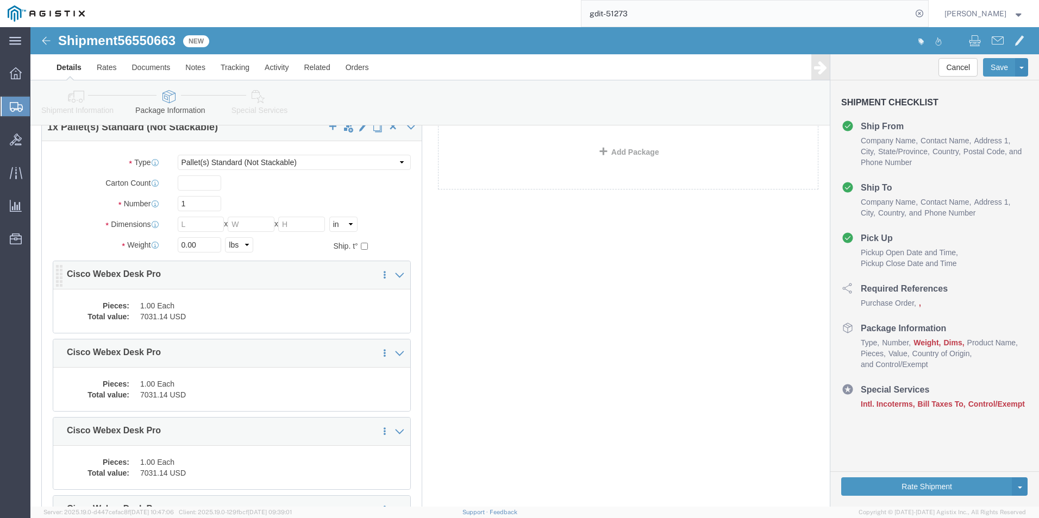
click dd "1.00 Each"
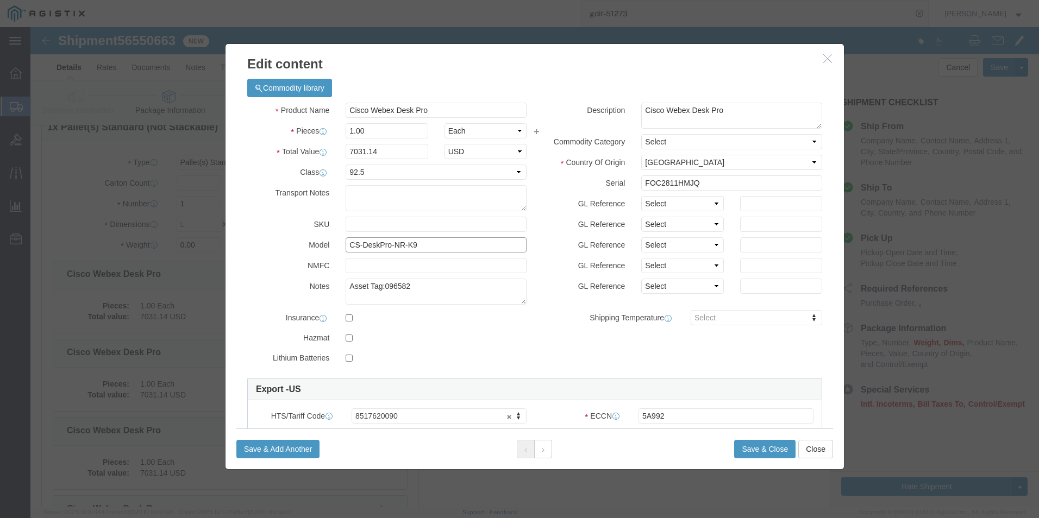
drag, startPoint x: 392, startPoint y: 216, endPoint x: 312, endPoint y: 213, distance: 79.9
click input "CS-DeskPro-NR-K9"
drag, startPoint x: 401, startPoint y: 81, endPoint x: 315, endPoint y: 82, distance: 85.8
click input "Cisco Webex Desk Pro"
drag, startPoint x: 632, startPoint y: 387, endPoint x: 600, endPoint y: 386, distance: 32.1
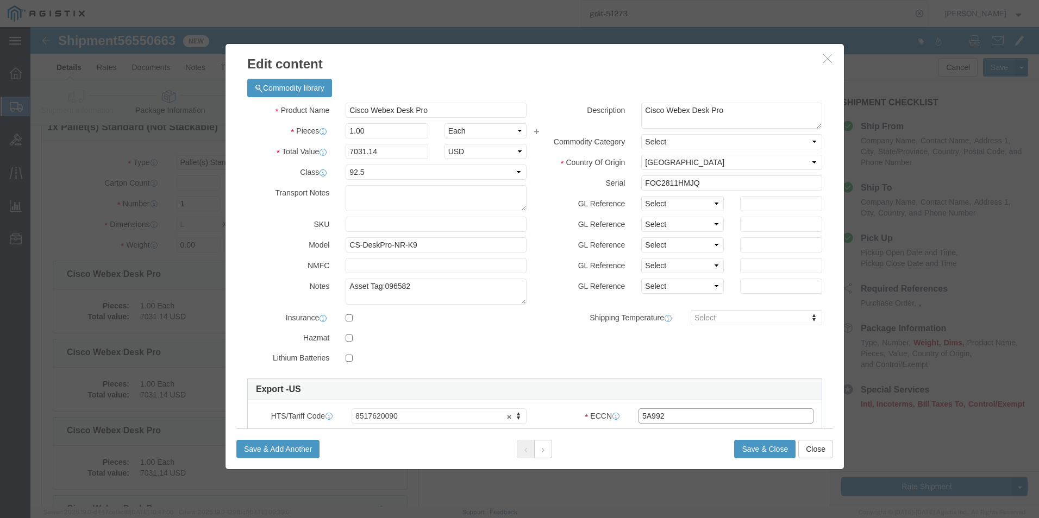
click div "5A992"
click icon "button"
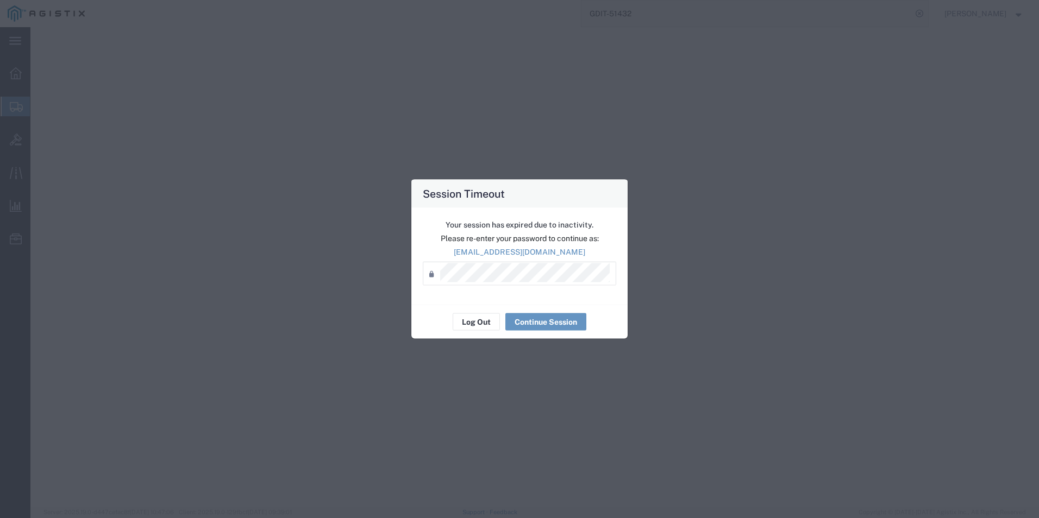
select select "PSNS"
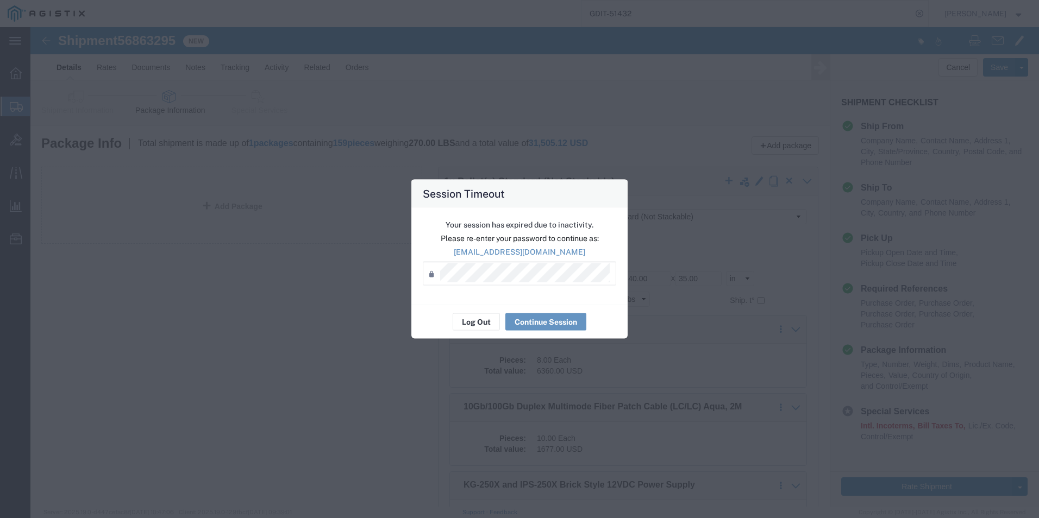
scroll to position [1416, 0]
click at [537, 326] on button "Continue Session" at bounding box center [545, 321] width 81 height 17
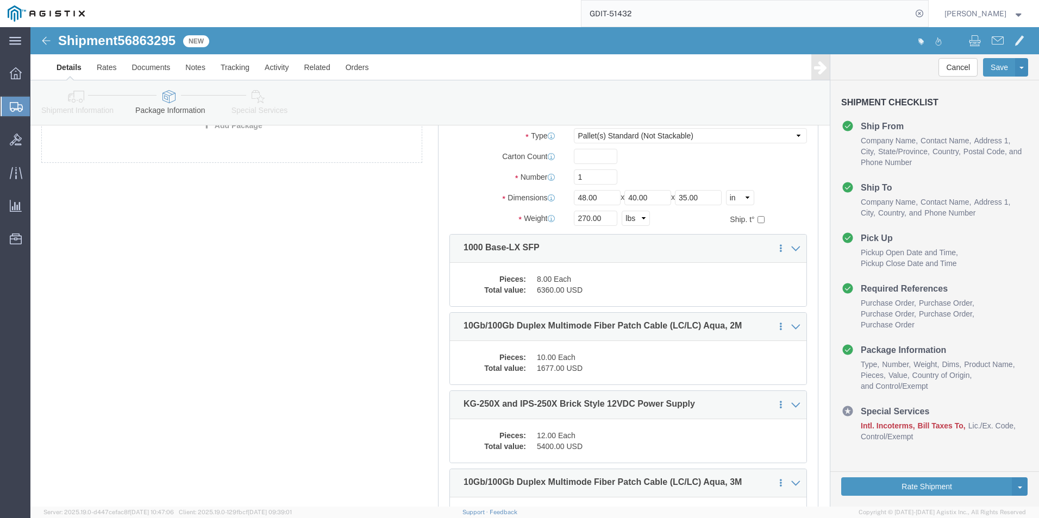
scroll to position [0, 0]
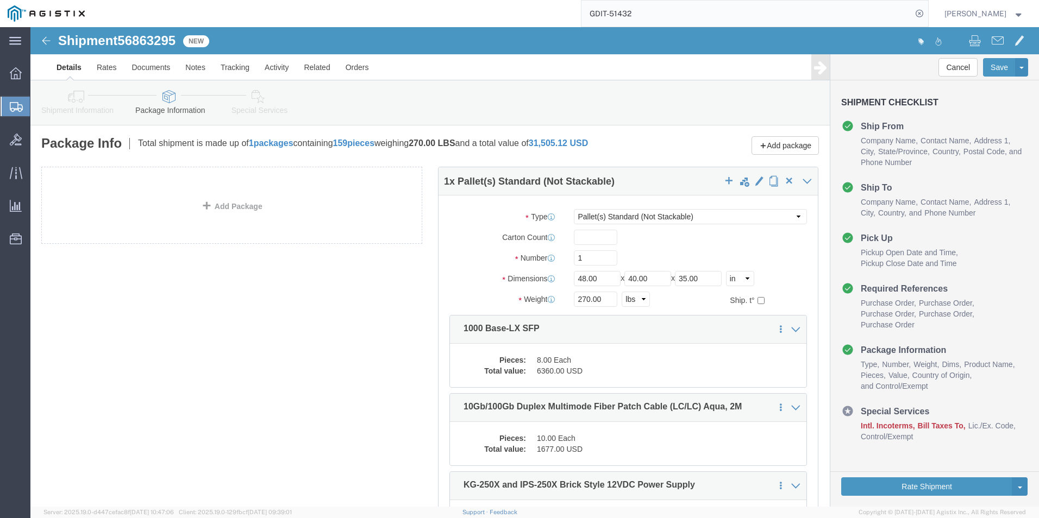
click at [640, 14] on input "GDIT-51432" at bounding box center [746, 14] width 330 height 26
type input "GDIT-51273"
click at [914, 16] on icon at bounding box center [918, 13] width 15 height 15
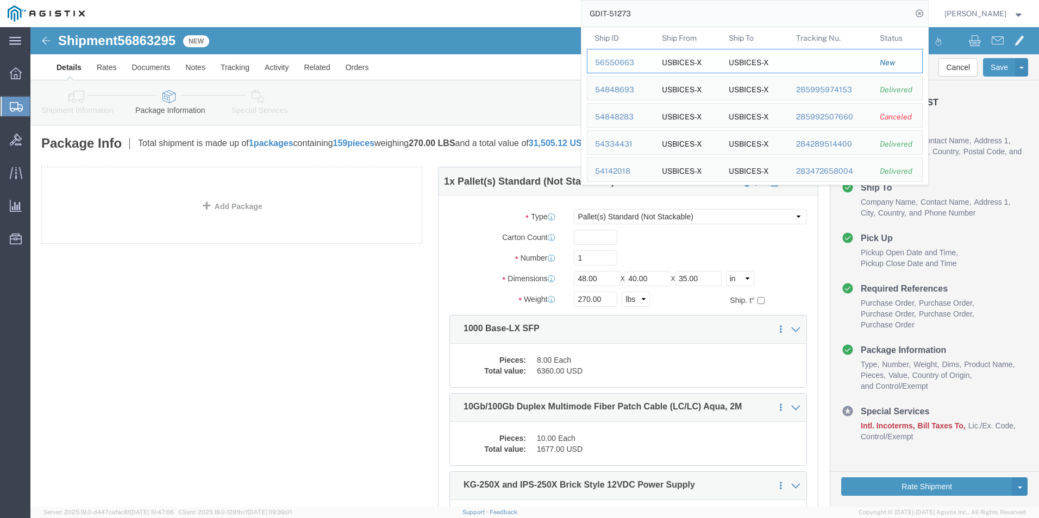
click at [624, 68] on div "56550663" at bounding box center [621, 62] width 52 height 11
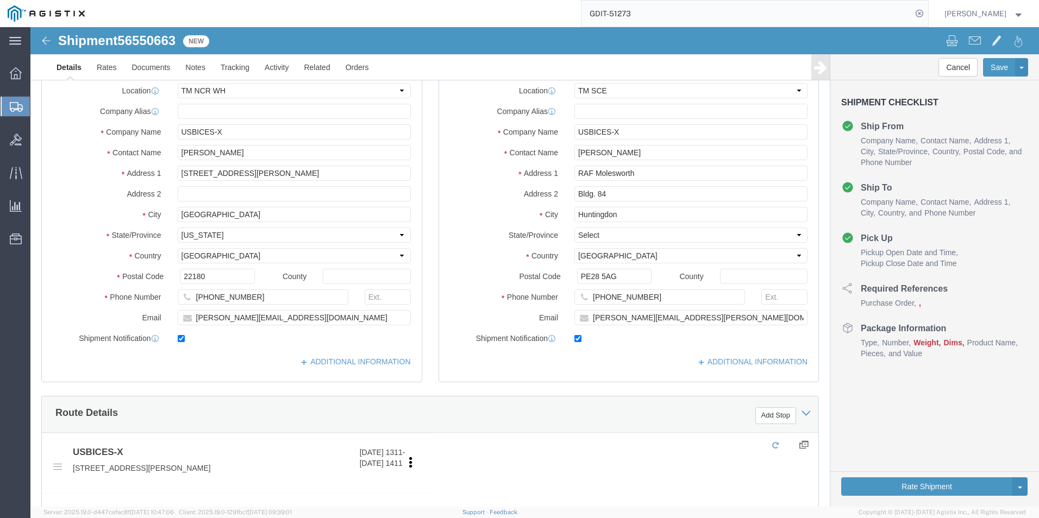
select select "69651"
select select "34240"
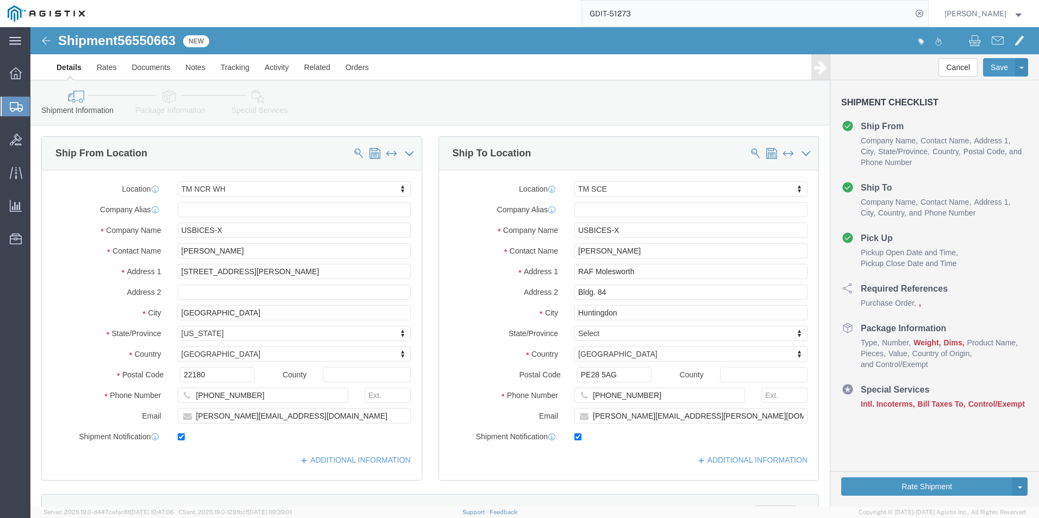
click icon
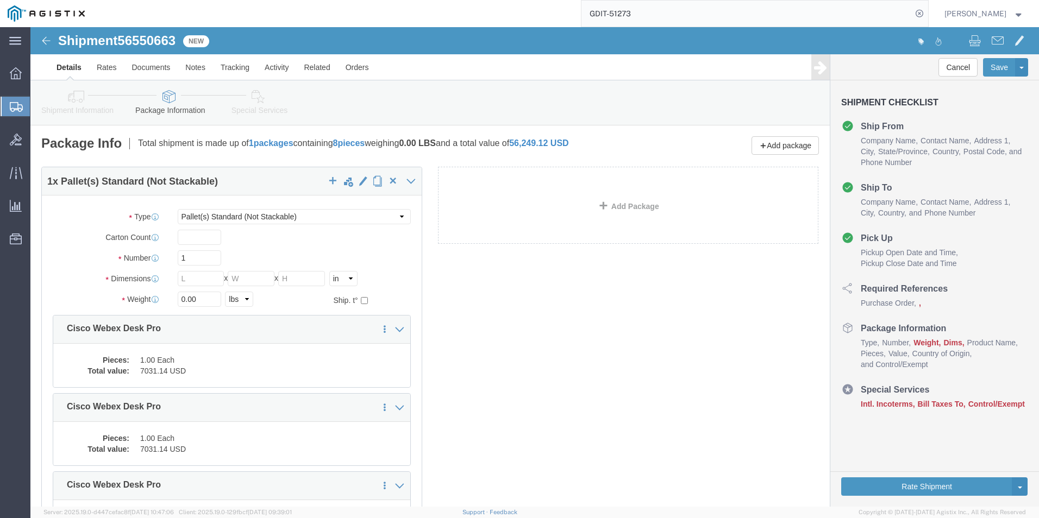
click icon
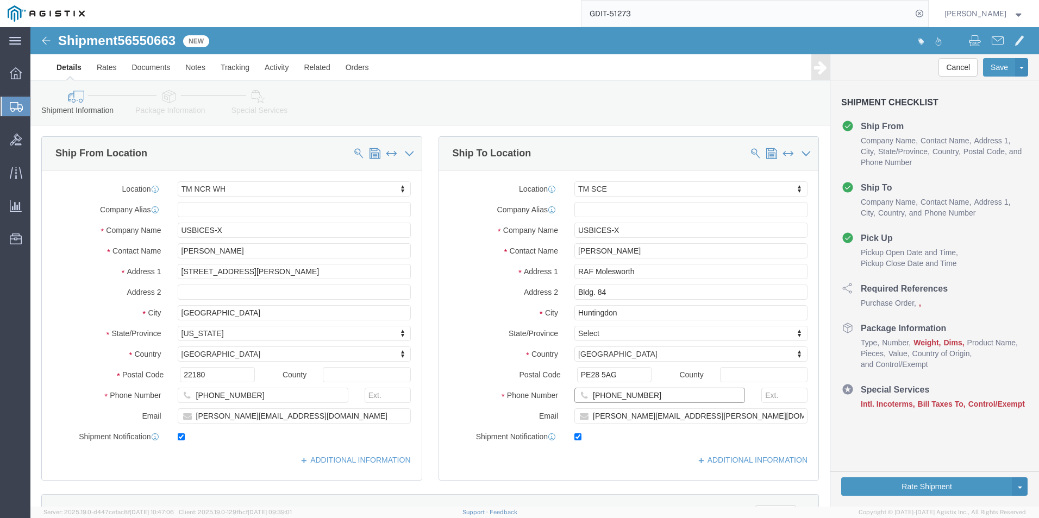
drag, startPoint x: 632, startPoint y: 369, endPoint x: 548, endPoint y: 375, distance: 84.4
click input "44(0)1480842915"
click icon
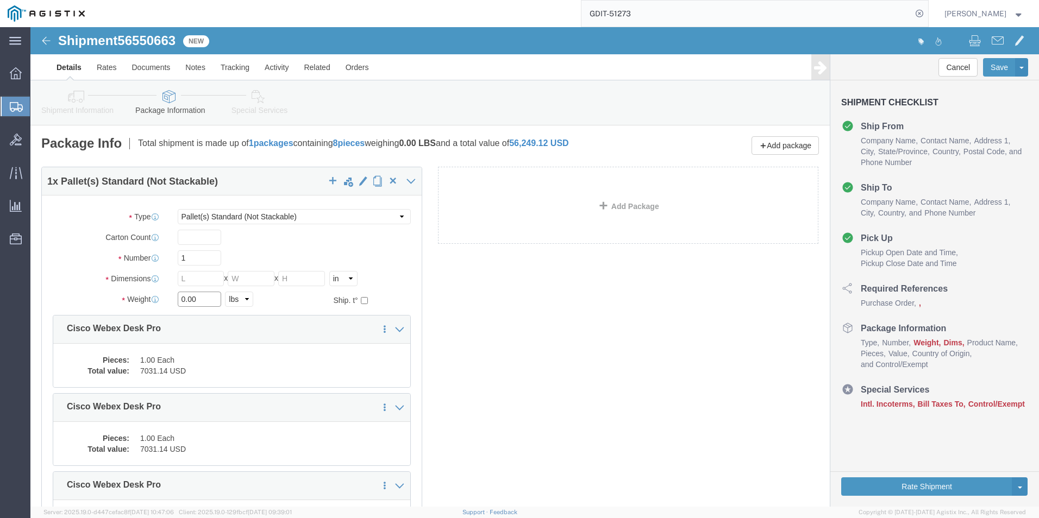
click input "0.00"
type input "0"
type input "225"
click input "text"
type input "3"
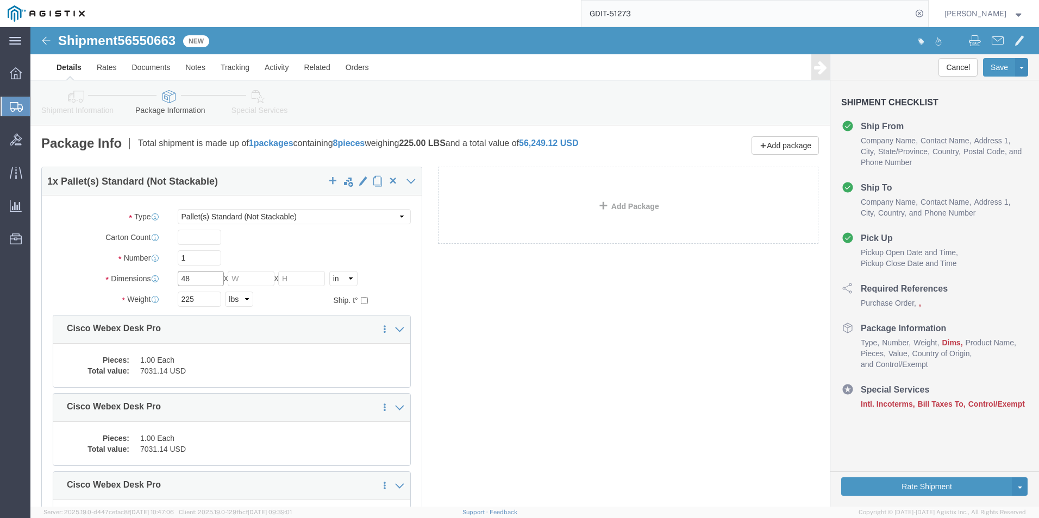
type input "48"
click input "text"
type input "40"
click input "text"
type input "63"
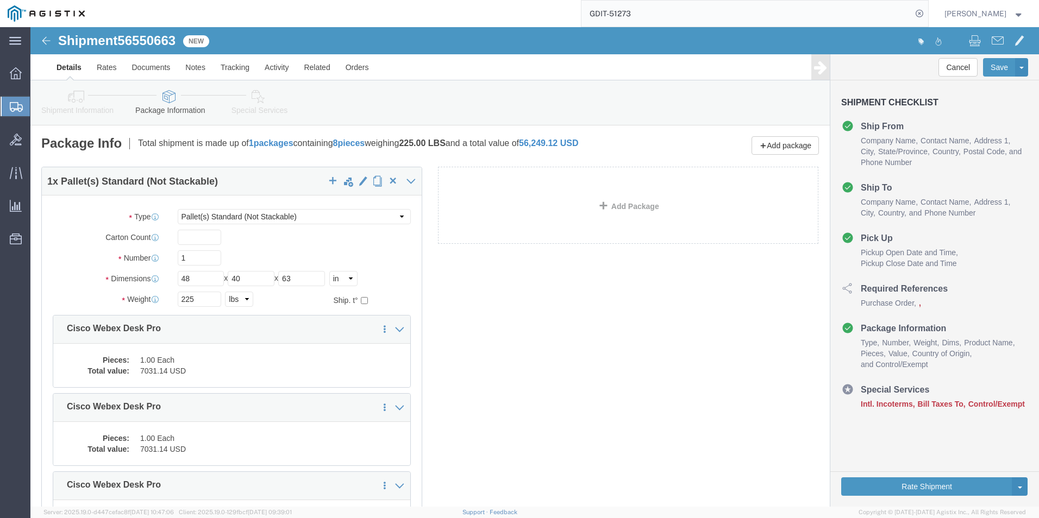
click icon
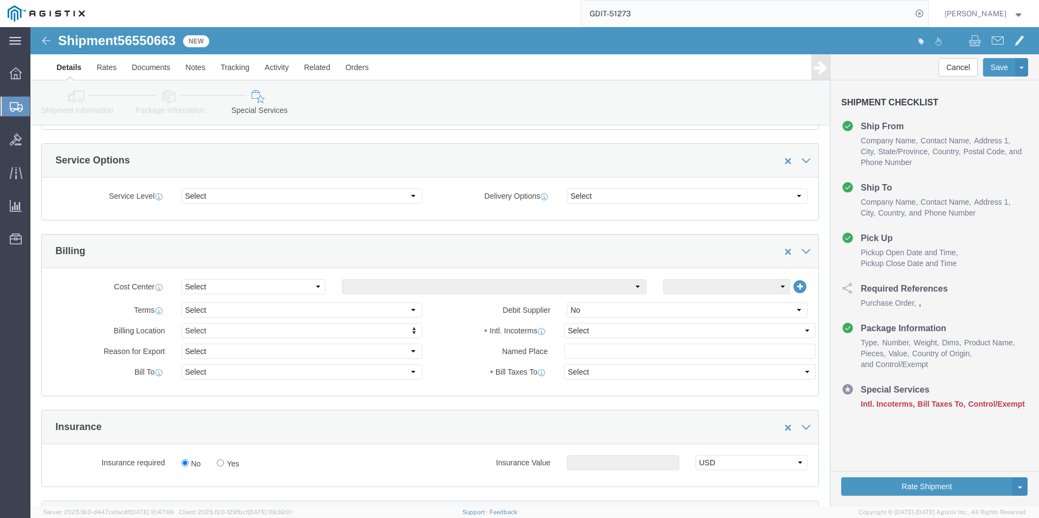
scroll to position [380, 0]
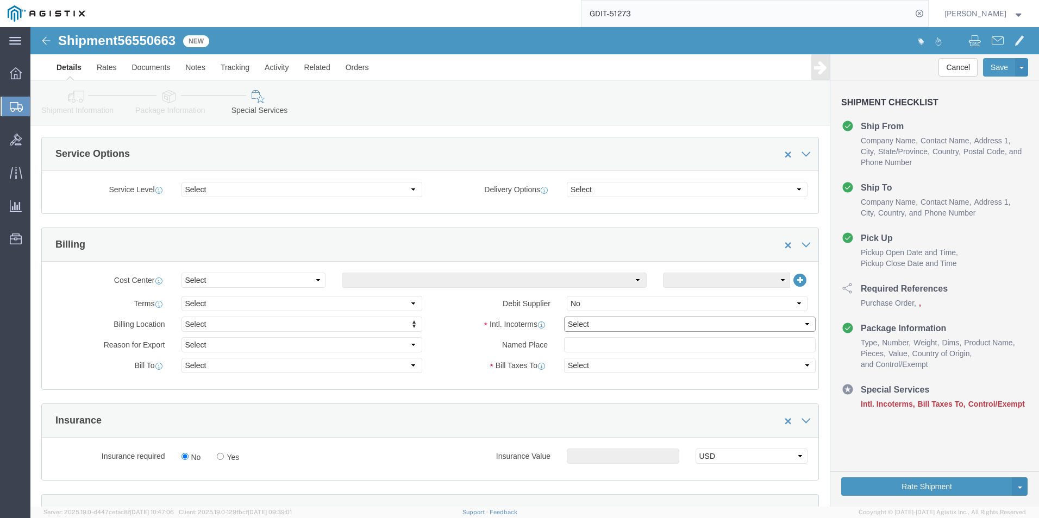
click select "Select Carriage Insurance Paid Carriage Paid To Cost and Freight Cost Insurance…"
select select "DDP"
click select "Select Carriage Insurance Paid Carriage Paid To Cost and Freight Cost Insurance…"
select select "SHIP"
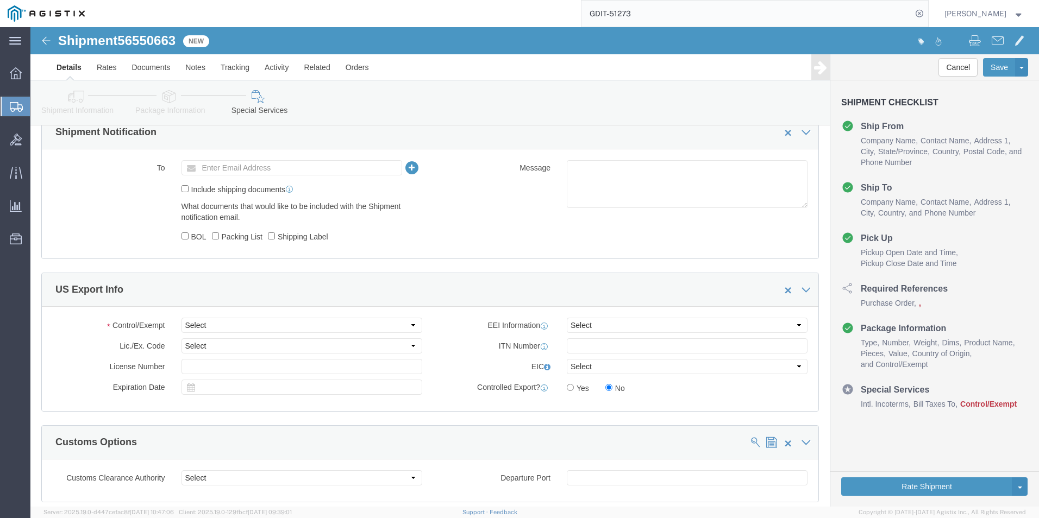
scroll to position [760, 0]
click select "Select ATF BIS DEA EPA FDA FTR ITAR OFAC Other (OPA)"
select select "BIS"
click select "Select ATF BIS DEA EPA FDA FTR ITAR OFAC Other (OPA)"
click select "Select AGR-Agricultural APP-Computers APR-Additional Permissive Exports AVS-Air…"
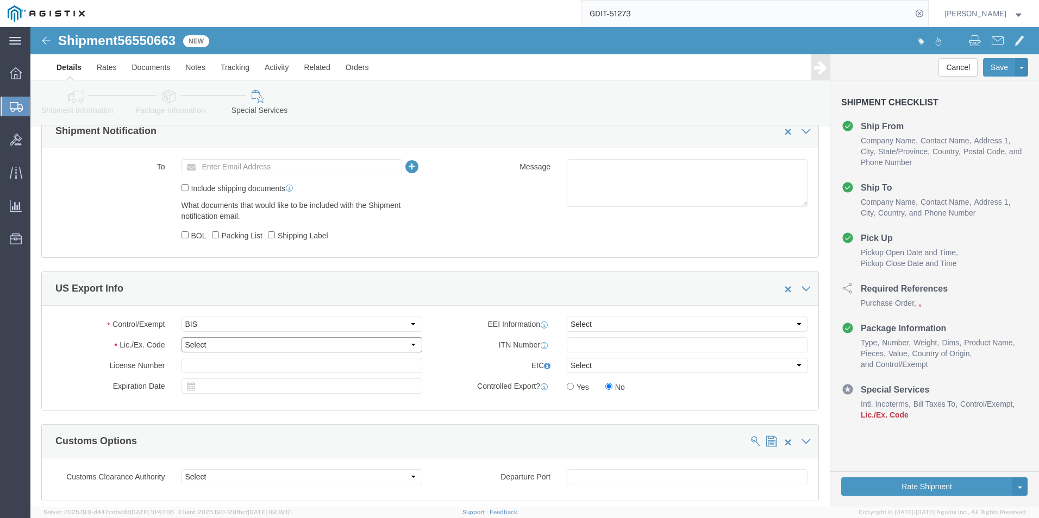
select select "NLR"
click select "Select AGR-Agricultural APP-Computers APR-Additional Permissive Exports AVS-Air…"
click select "Select AES-Direct EEI Carrier File EEI EEI Exempt"
select select "CFIL"
click select "Select AES-Direct EEI Carrier File EEI EEI Exempt"
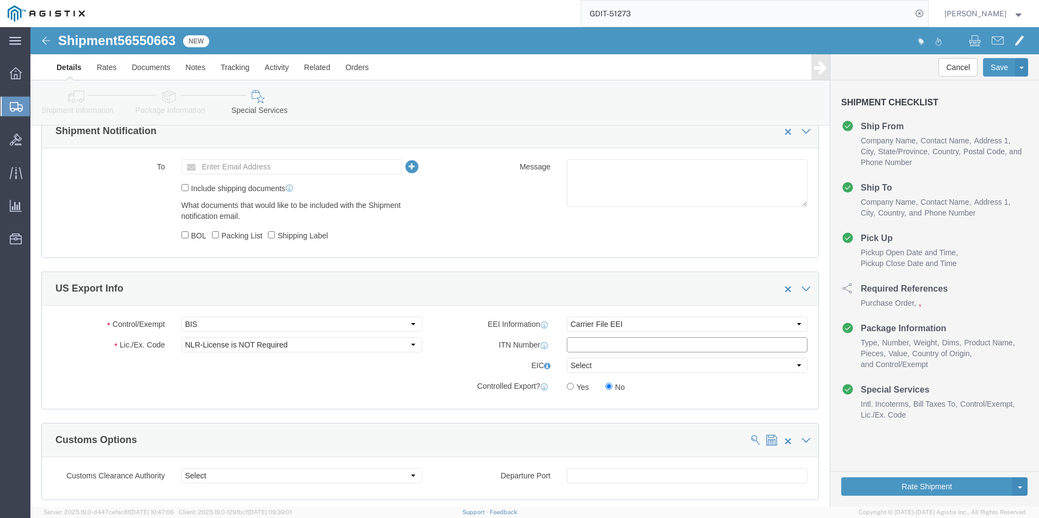
click input "text"
type input "x"
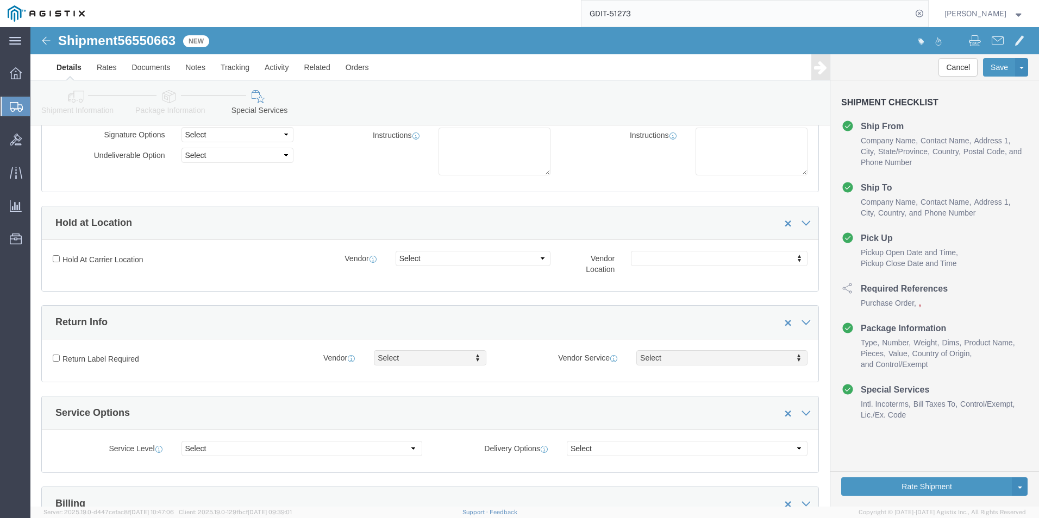
scroll to position [0, 0]
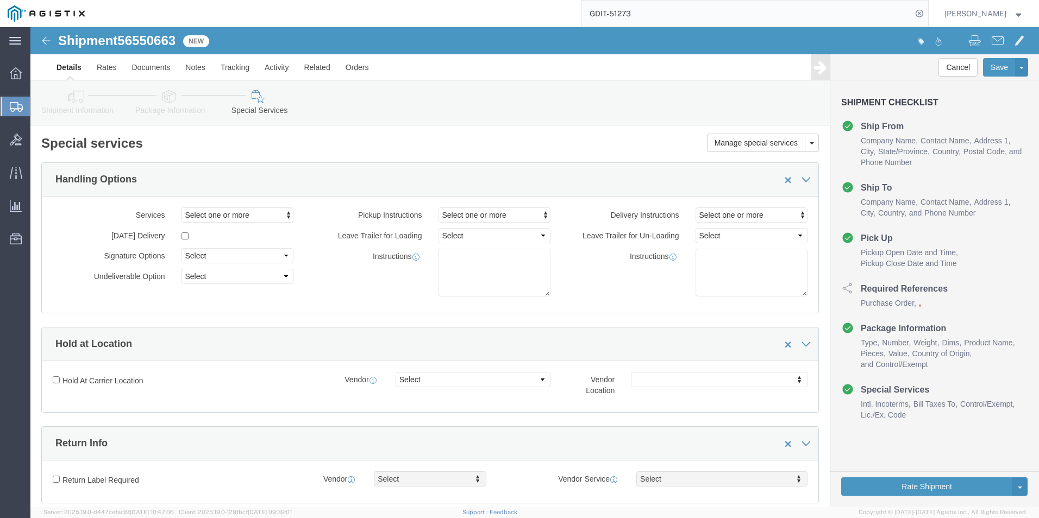
type input "X20250919003039"
click icon
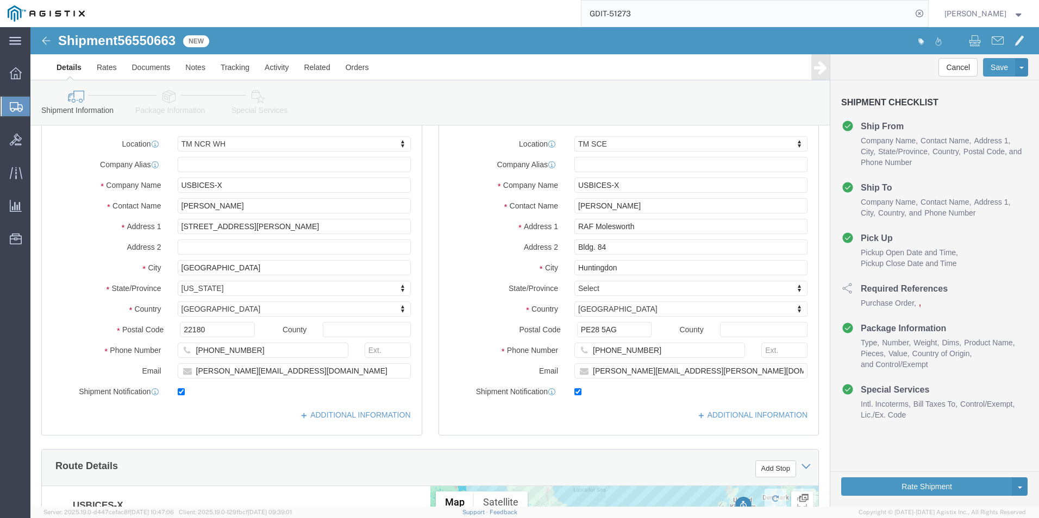
scroll to position [109, 0]
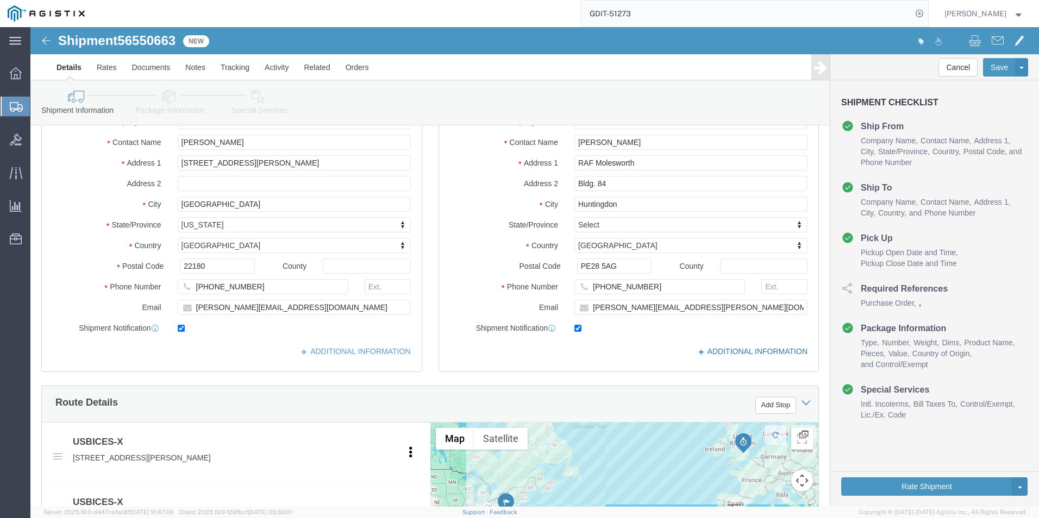
click link "ADDITIONAL INFORMATION"
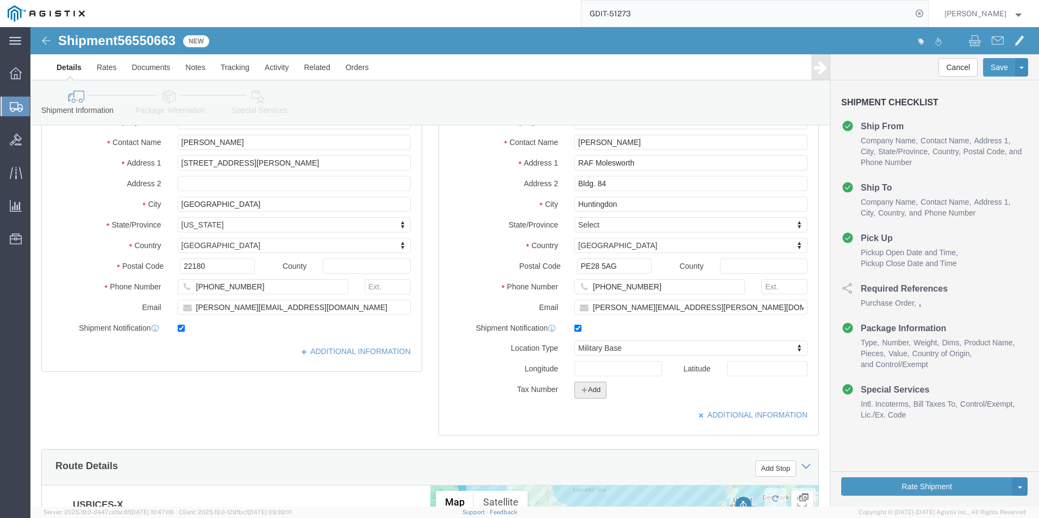
click button "Add"
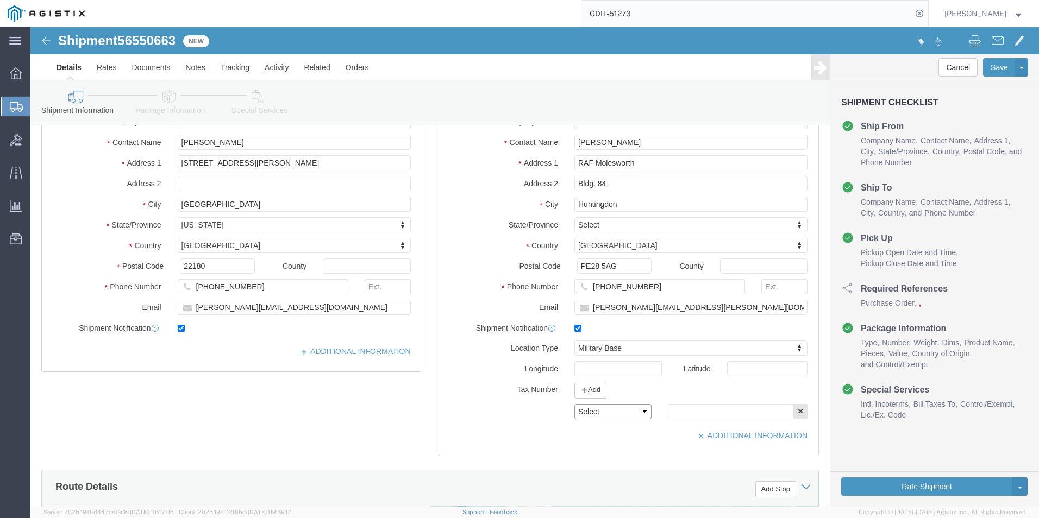
click select "Select EIN EORI TIN VAT Other"
select select "EORI"
click select "Select EIN EORI TIN VAT Other"
click input "text"
type input "X20250919003039"
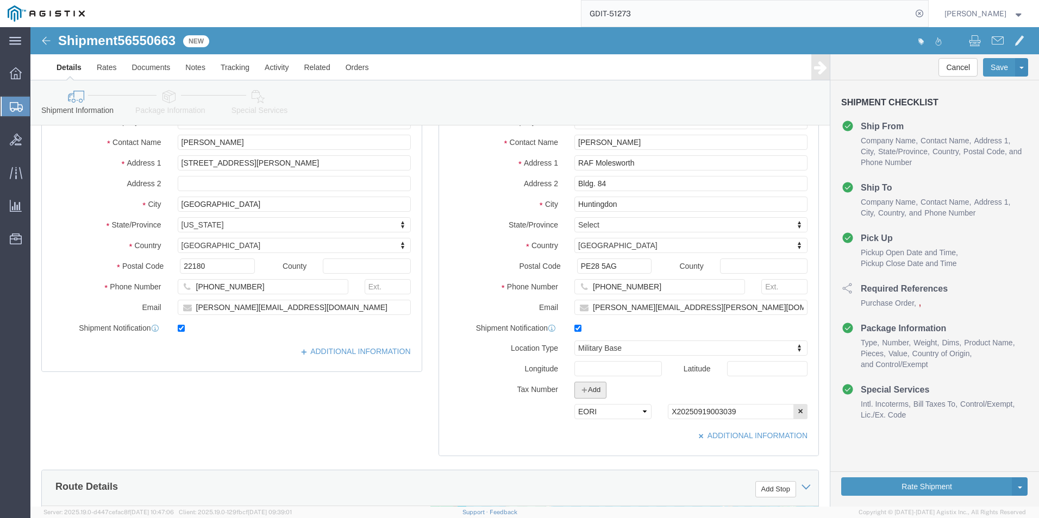
click button "Add"
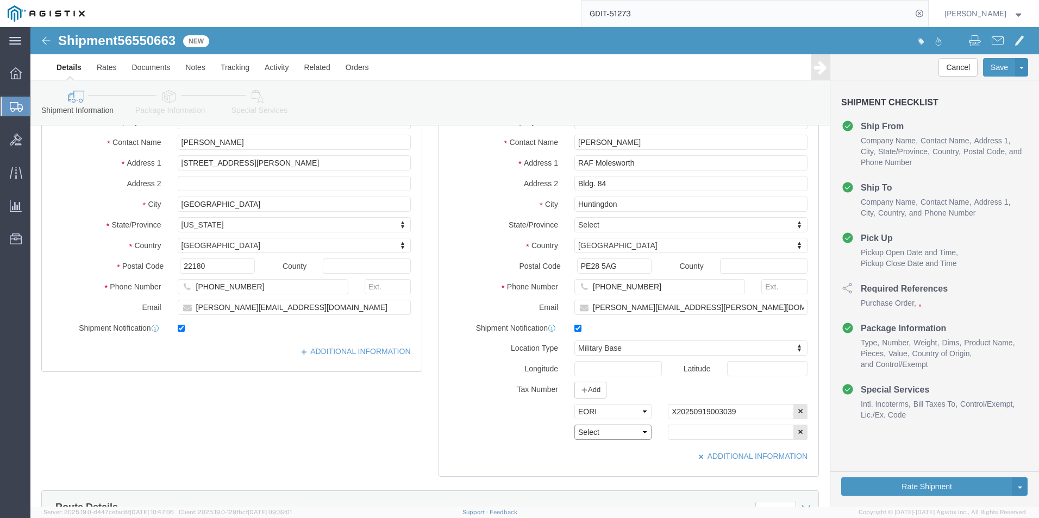
click select "Select EIN EORI TIN VAT Other"
select select "Other"
click select "Select EIN EORI TIN VAT Other"
click input "text"
type input "[US_EMPLOYER_IDENTIFICATION_NUMBER]"
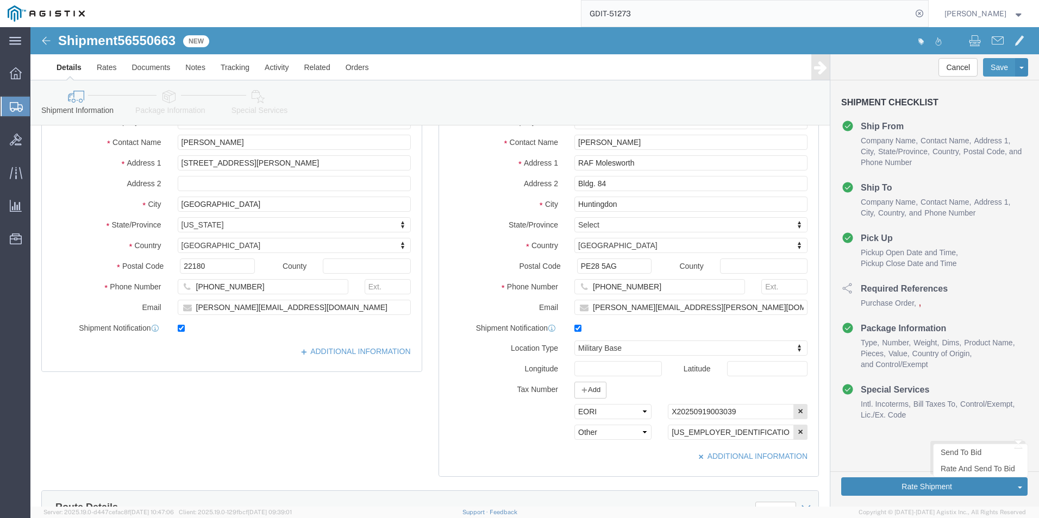
click button "Rate Shipment"
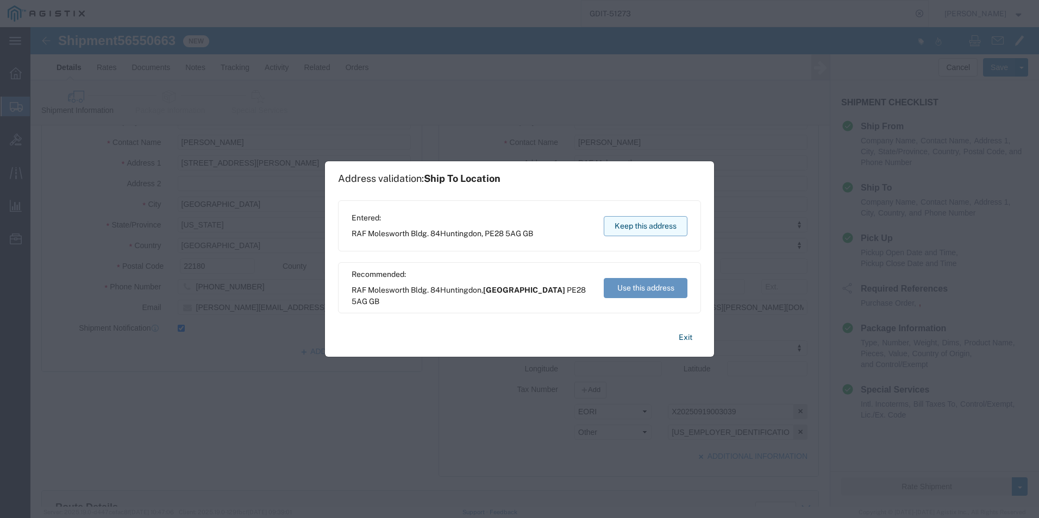
click at [659, 228] on button "Keep this address" at bounding box center [645, 226] width 84 height 20
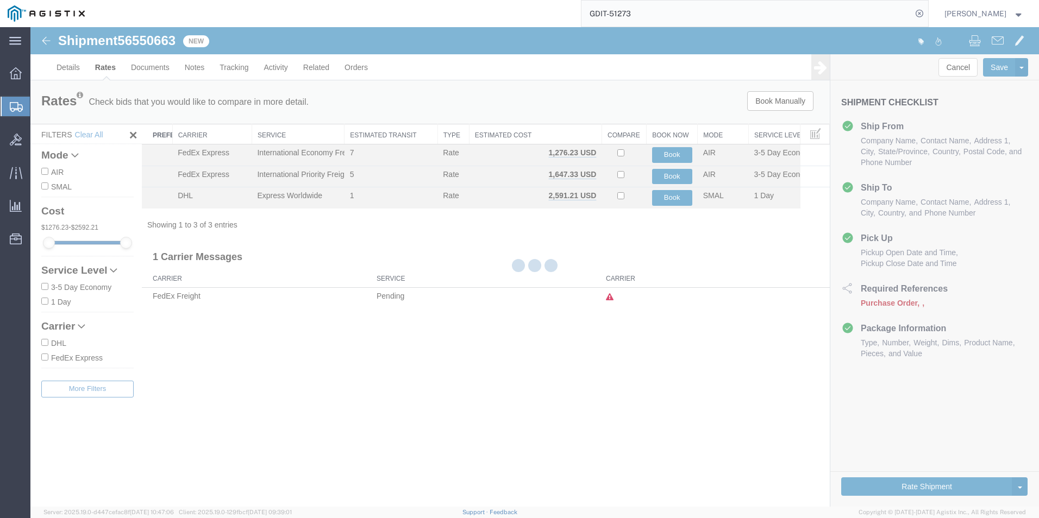
scroll to position [0, 0]
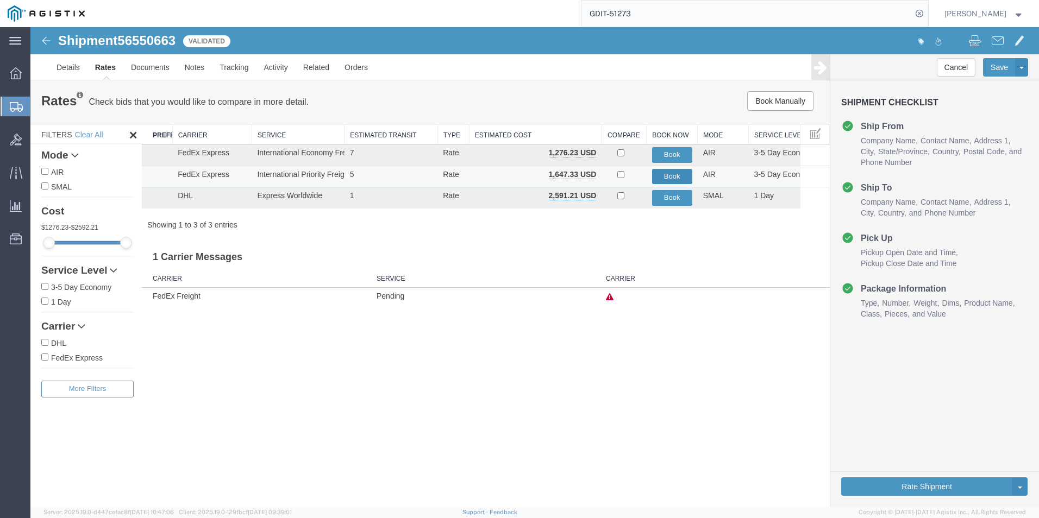
click at [675, 177] on button "Book" at bounding box center [672, 177] width 40 height 16
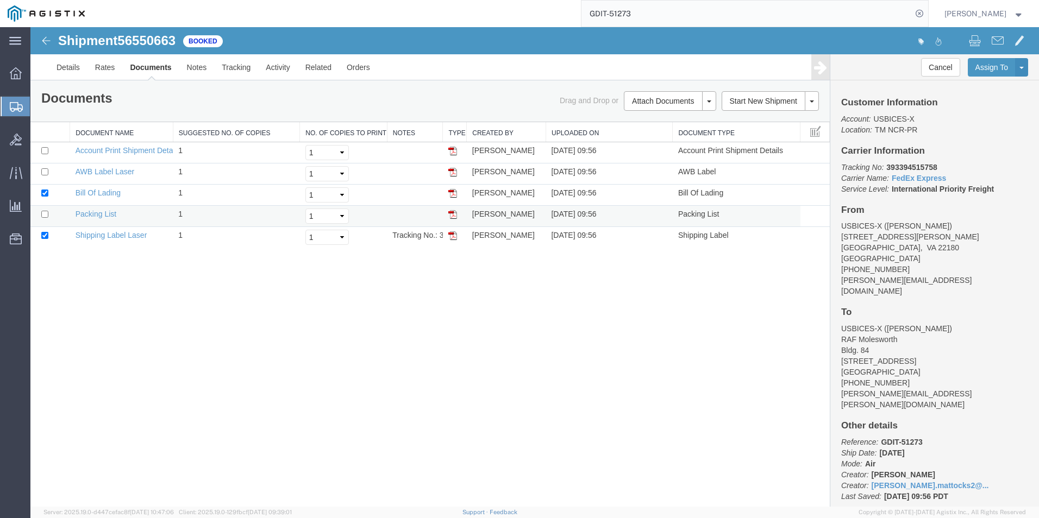
click at [48, 216] on td at bounding box center [50, 216] width 40 height 21
click at [45, 212] on input "checkbox" at bounding box center [44, 214] width 7 height 7
checkbox input "true"
click at [103, 235] on link "Shipping Label Laser" at bounding box center [112, 235] width 72 height 9
click at [97, 217] on link "Packing List" at bounding box center [96, 214] width 41 height 9
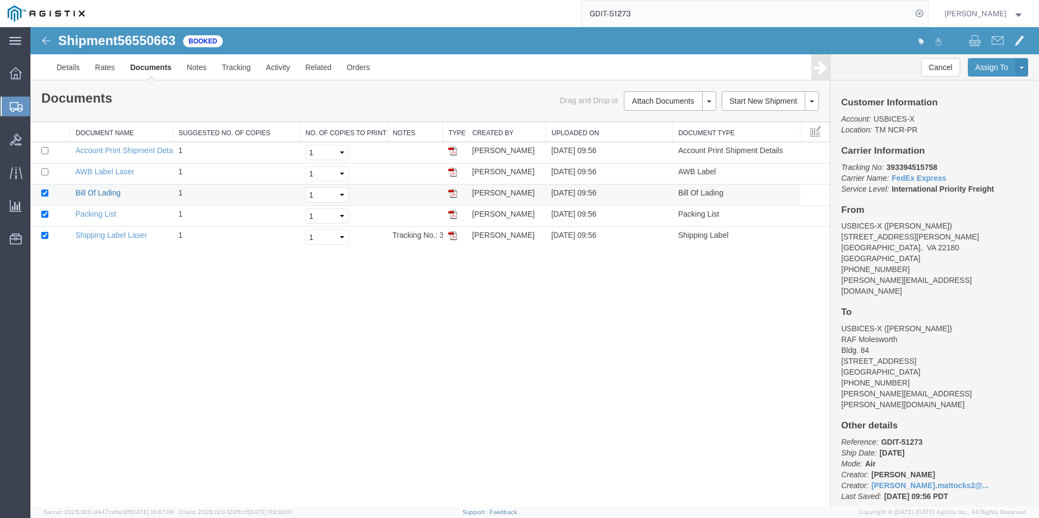
click at [92, 196] on link "Bill Of Lading" at bounding box center [98, 192] width 45 height 9
click at [656, 135] on link "Email Documents" at bounding box center [668, 136] width 95 height 16
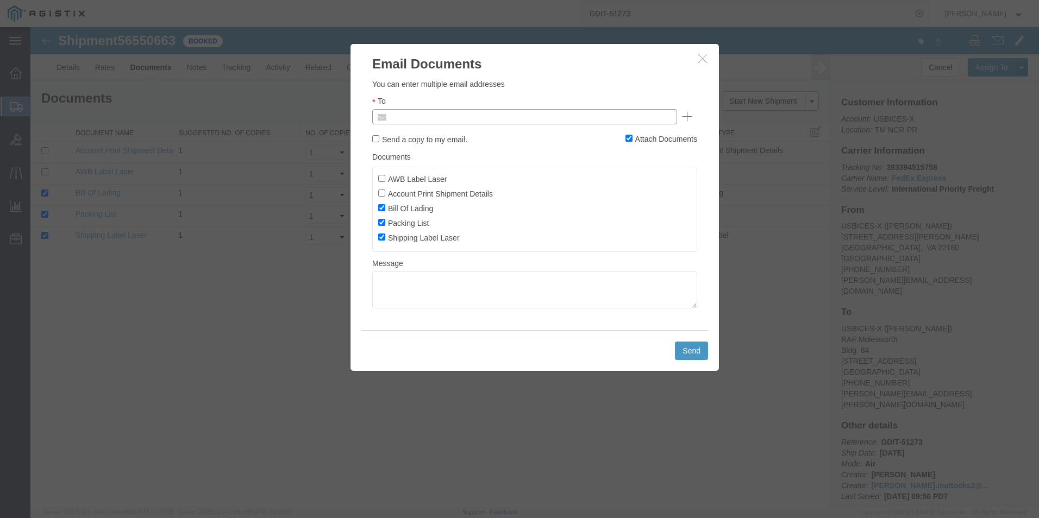
click at [413, 116] on input "text" at bounding box center [450, 117] width 127 height 14
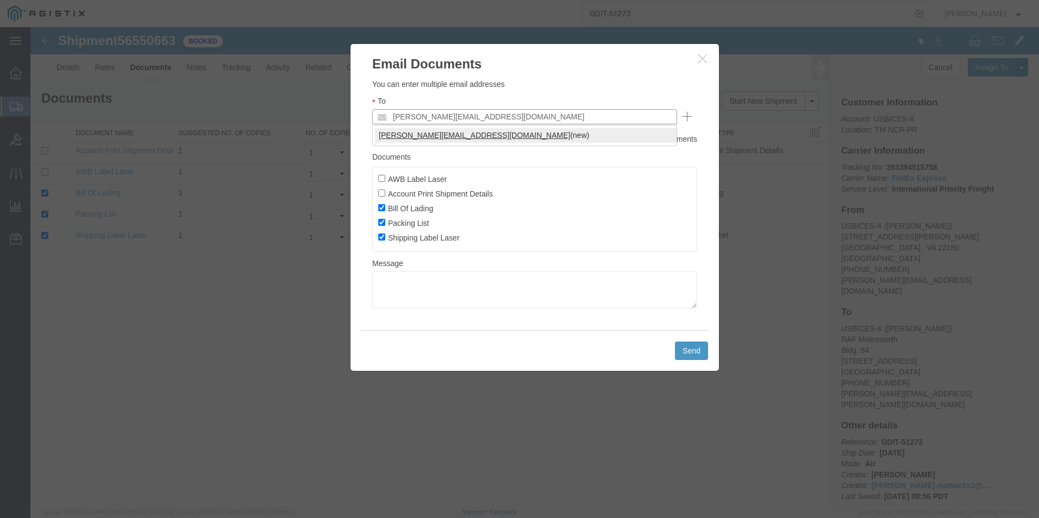
type input "MITCHELL.MATTOCKS2@GDIT.COM"
click at [373, 137] on input "Send a copy to my email." at bounding box center [375, 138] width 7 height 7
checkbox input "true"
click at [683, 351] on button "Send" at bounding box center [691, 351] width 33 height 18
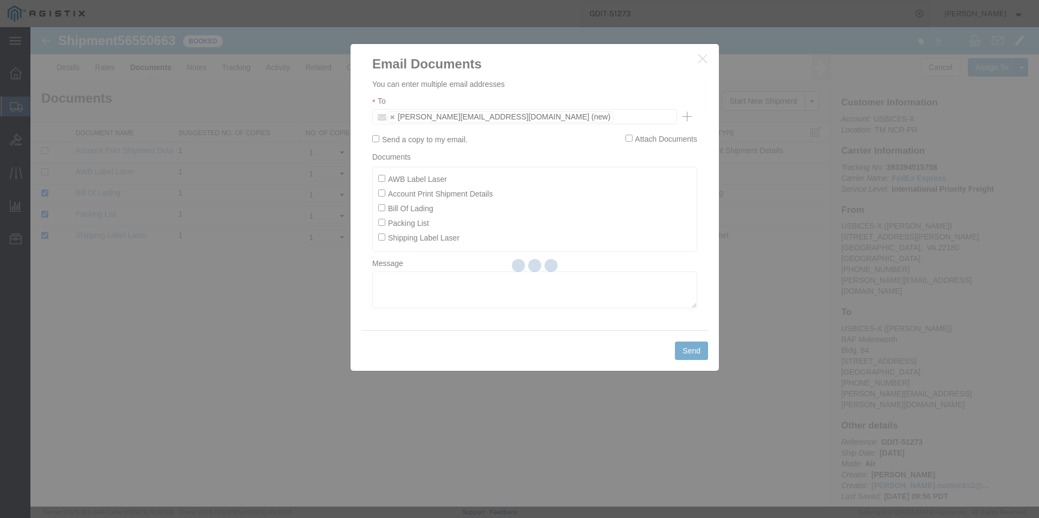
checkbox input "false"
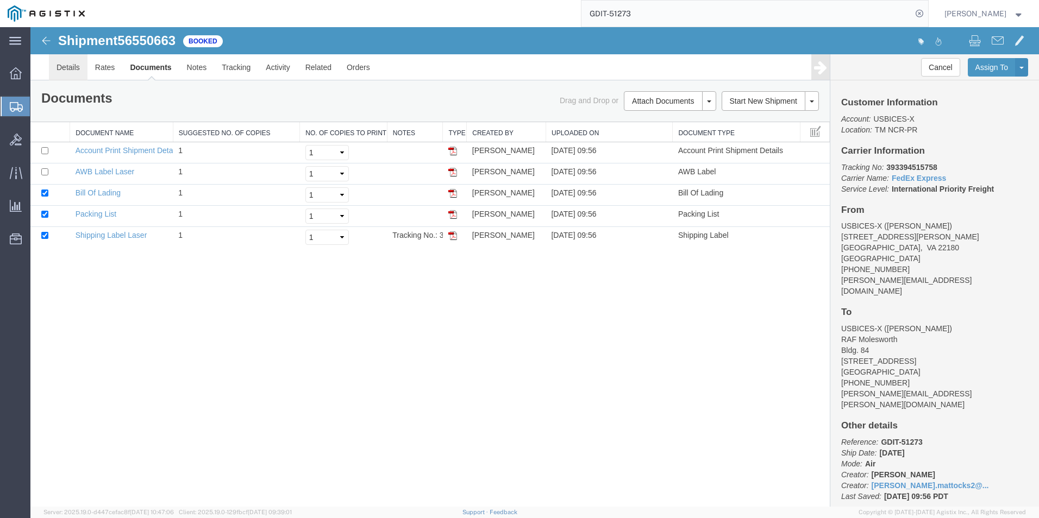
click at [62, 71] on link "Details" at bounding box center [68, 67] width 39 height 26
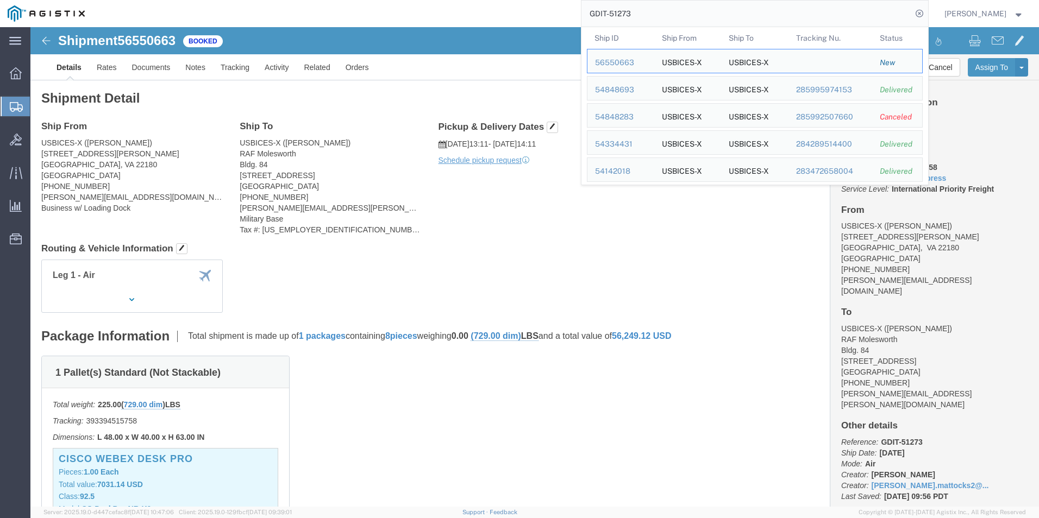
click at [650, 7] on input "GDIT-51273" at bounding box center [746, 14] width 330 height 26
click div "Shipment Detail Ship From USBICES-X (Mitchell Mattocks) 831 Follin Lane SE Vien…"
click at [662, 16] on input "GDIT-51273" at bounding box center [746, 14] width 330 height 26
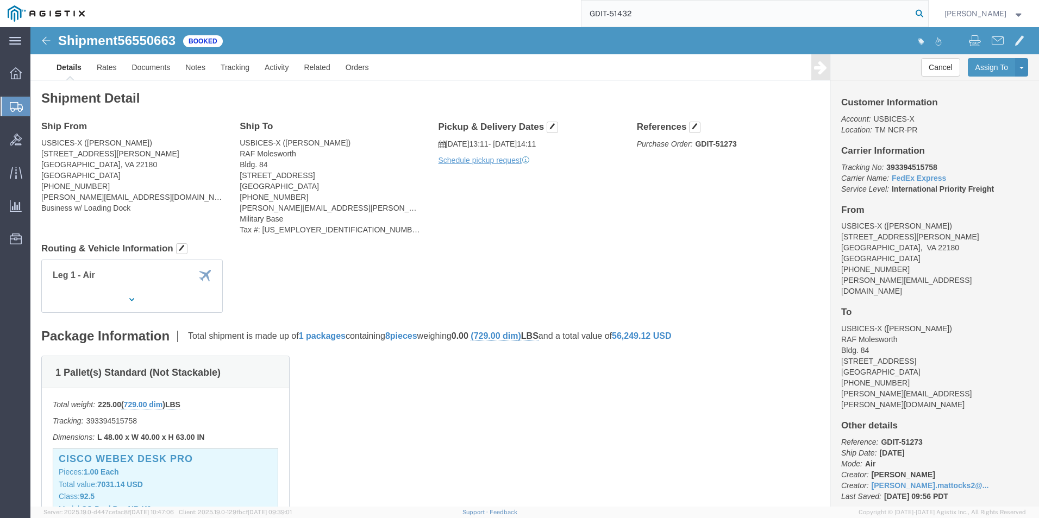
type input "GDIT-51432"
click at [923, 16] on icon at bounding box center [918, 13] width 15 height 15
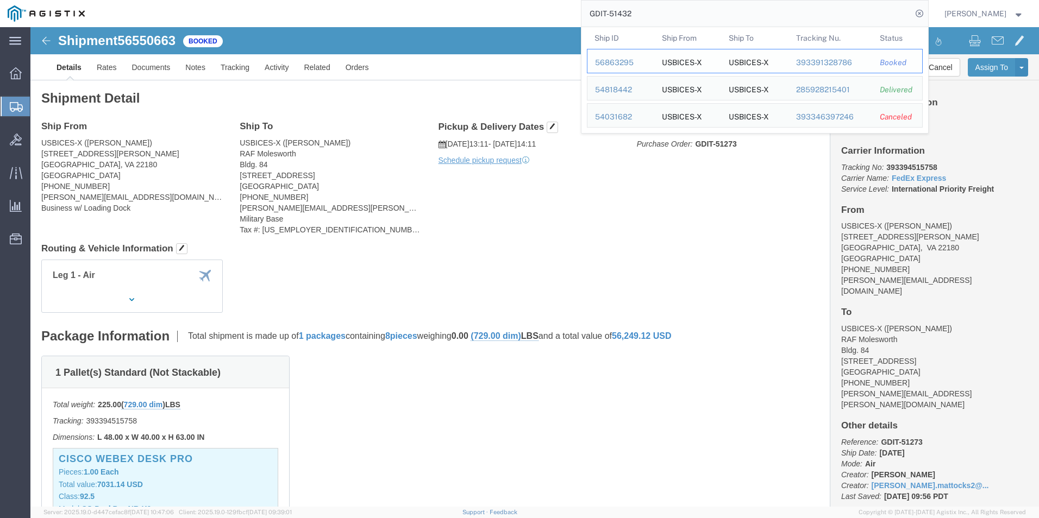
click at [611, 60] on div "56863295" at bounding box center [621, 62] width 52 height 11
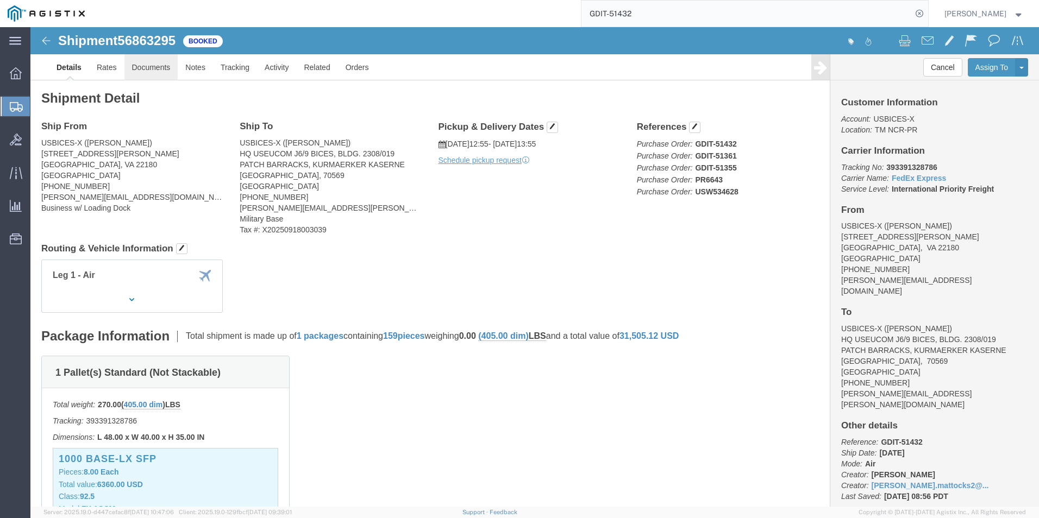
click link "Documents"
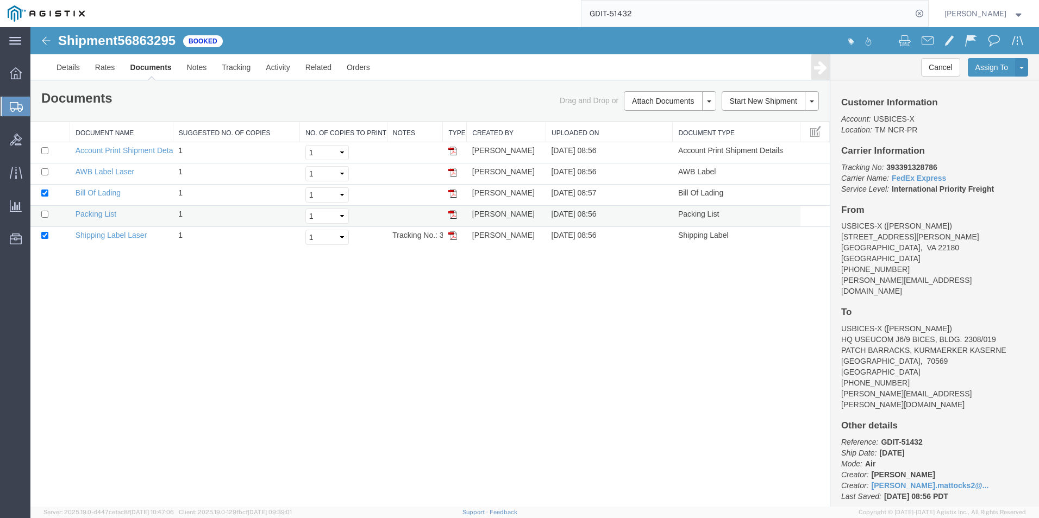
click at [40, 216] on td at bounding box center [50, 216] width 40 height 21
click at [43, 212] on input "checkbox" at bounding box center [44, 214] width 7 height 7
checkbox input "true"
click at [667, 139] on link "Email Documents" at bounding box center [668, 136] width 95 height 16
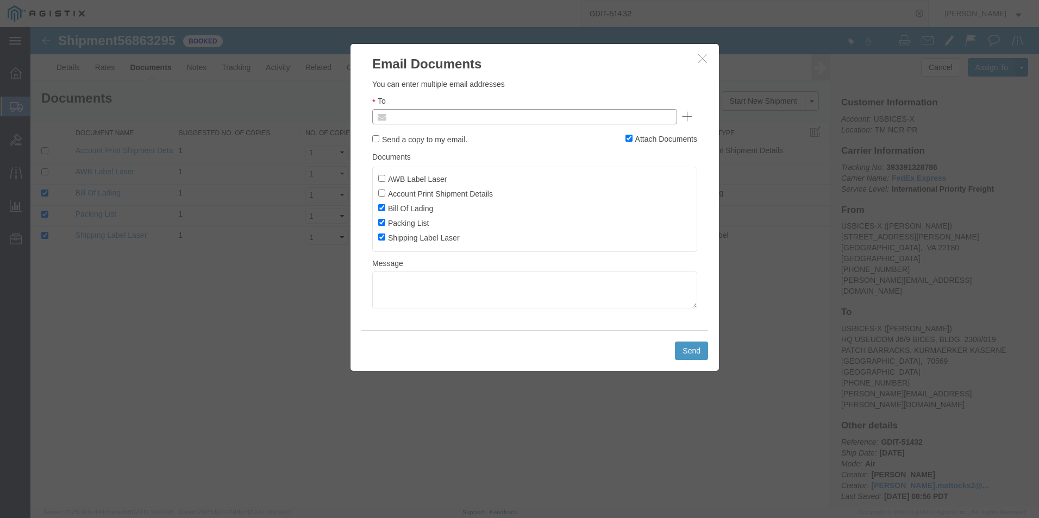
click at [414, 112] on input "text" at bounding box center [450, 117] width 127 height 14
type input "M"
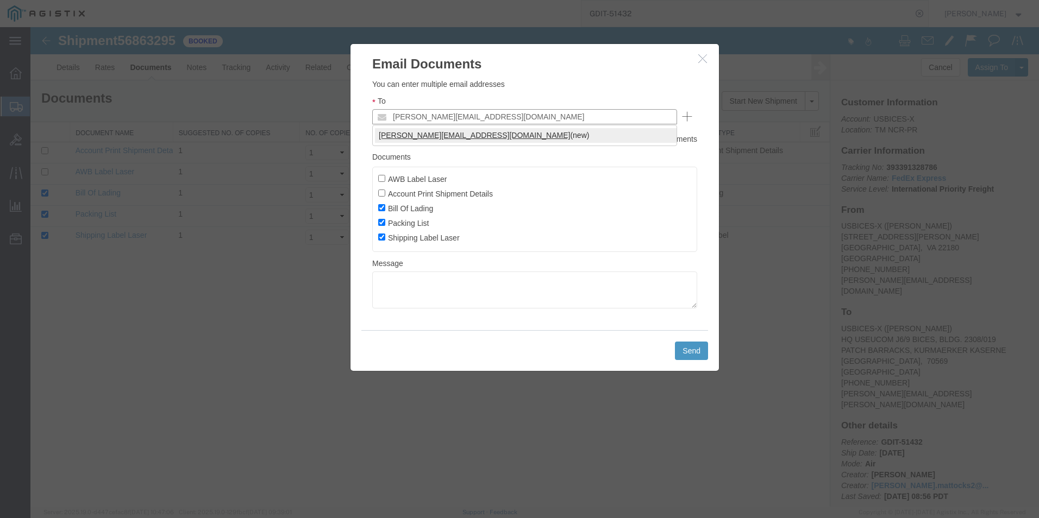
type input "[PERSON_NAME][EMAIL_ADDRESS][DOMAIN_NAME]"
click at [687, 349] on button "Send" at bounding box center [691, 351] width 33 height 18
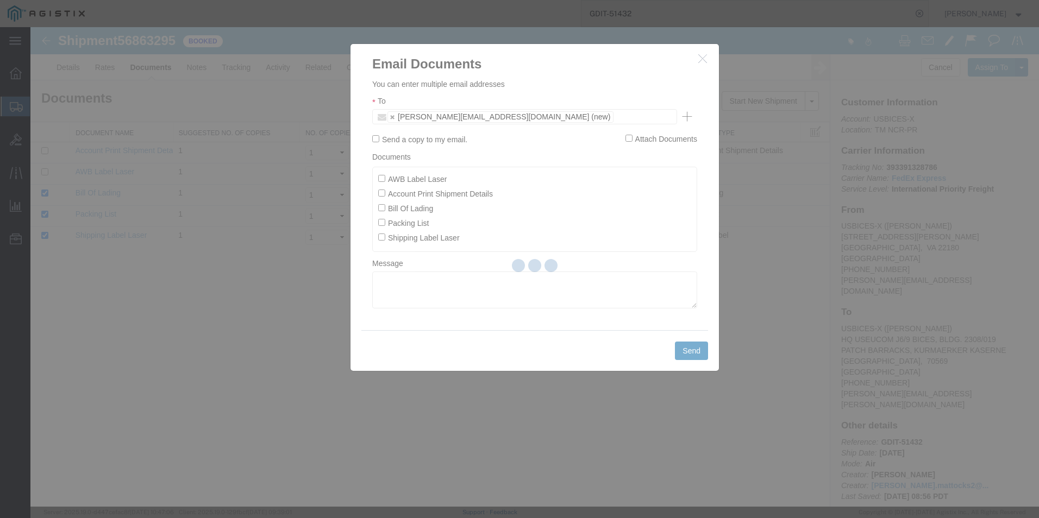
checkbox input "false"
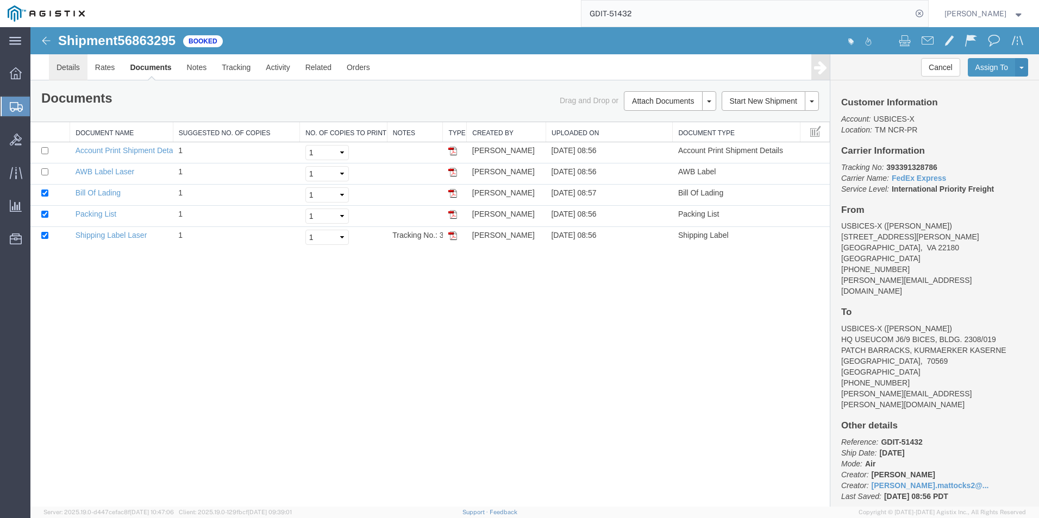
click at [73, 70] on link "Details" at bounding box center [68, 67] width 39 height 26
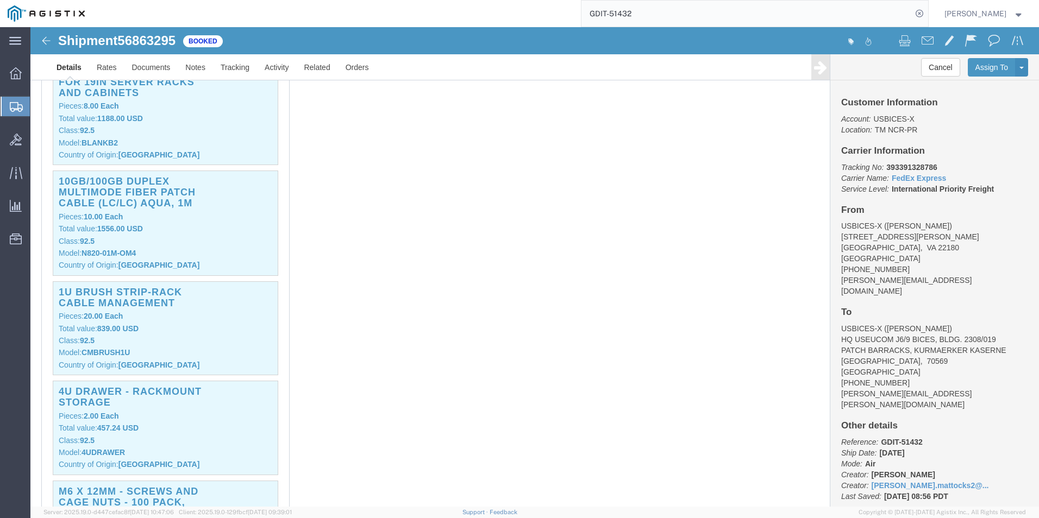
scroll to position [913, 0]
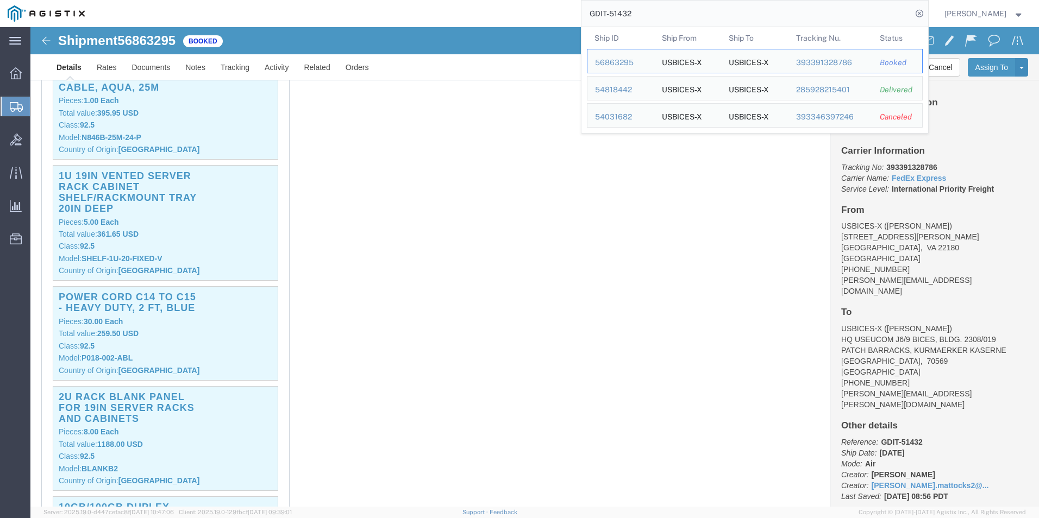
click at [653, 11] on input "GDIT-51432" at bounding box center [746, 14] width 330 height 26
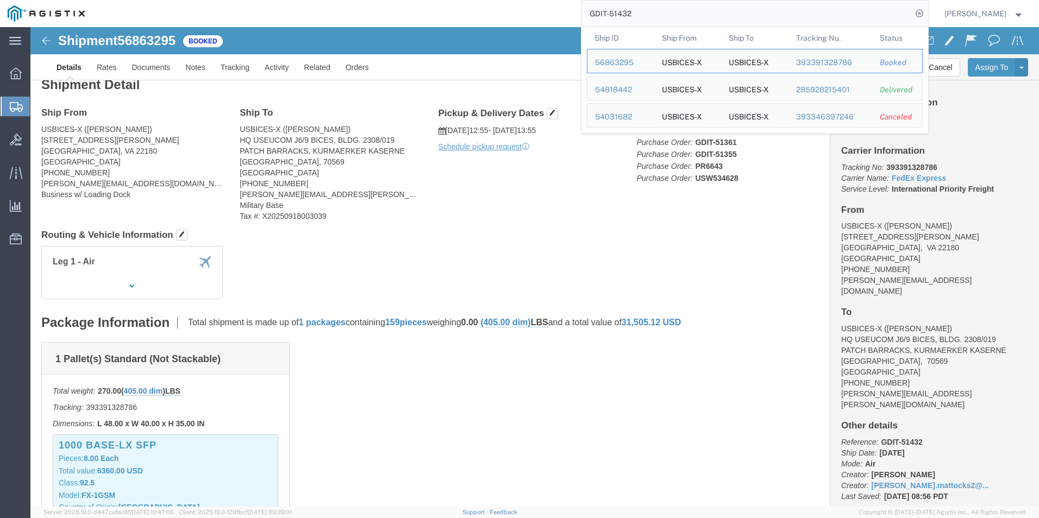
scroll to position [0, 0]
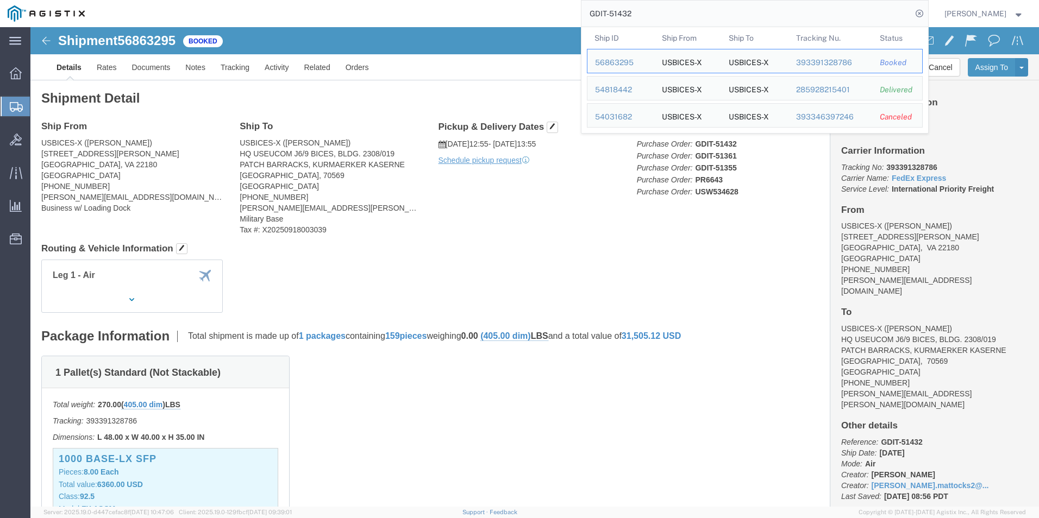
click div "Leg 1 - Air"
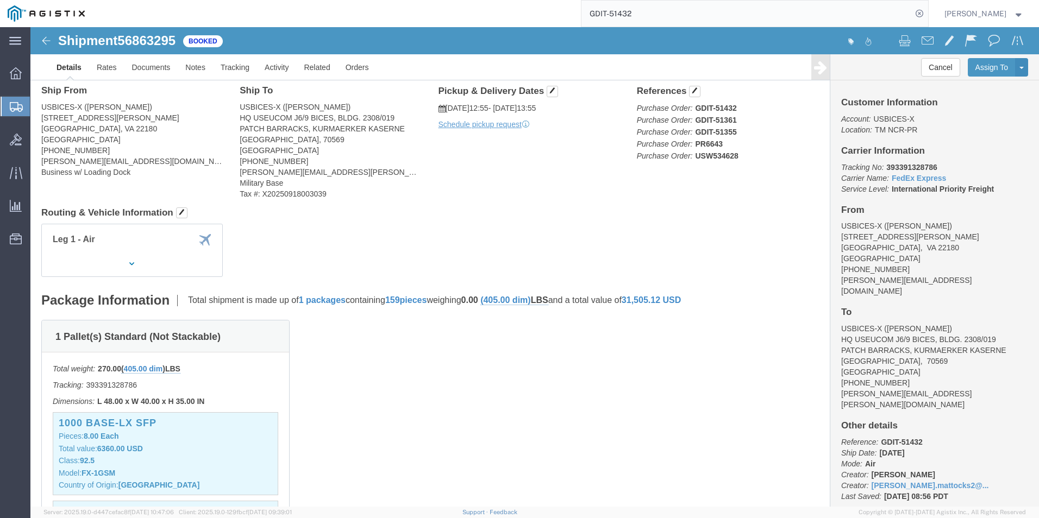
scroll to position [54, 0]
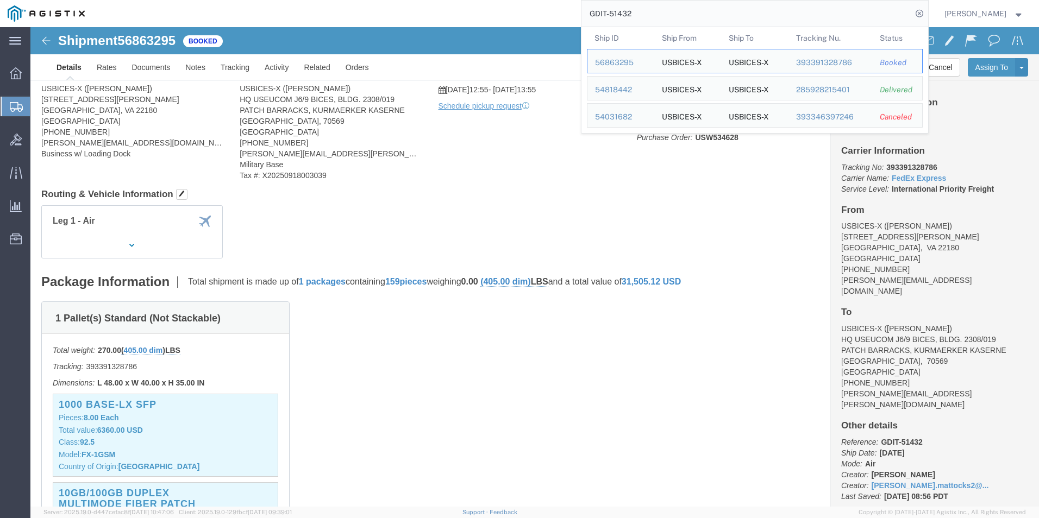
click at [663, 11] on input "GDIT-51432" at bounding box center [746, 14] width 330 height 26
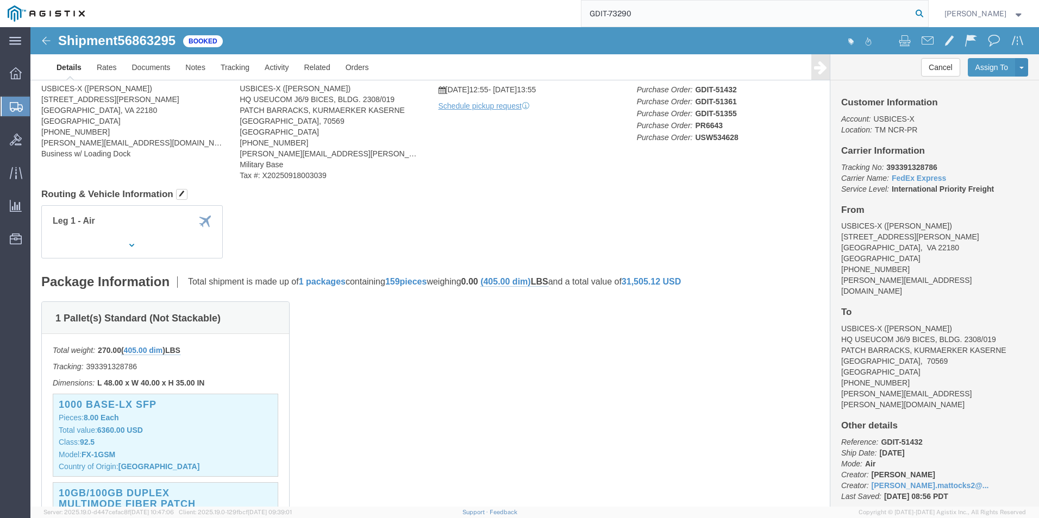
type input "GDIT-73290"
click at [914, 14] on icon at bounding box center [918, 13] width 15 height 15
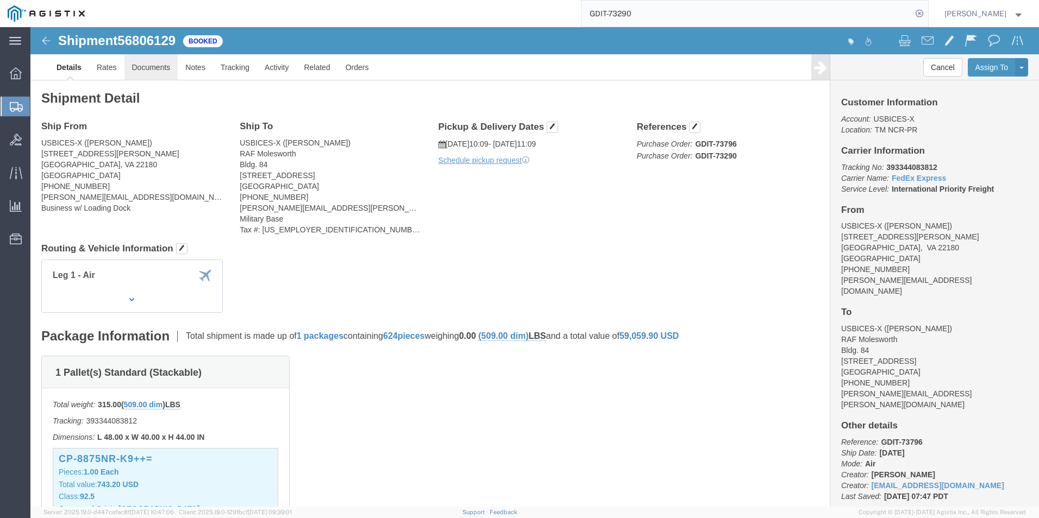
click link "Documents"
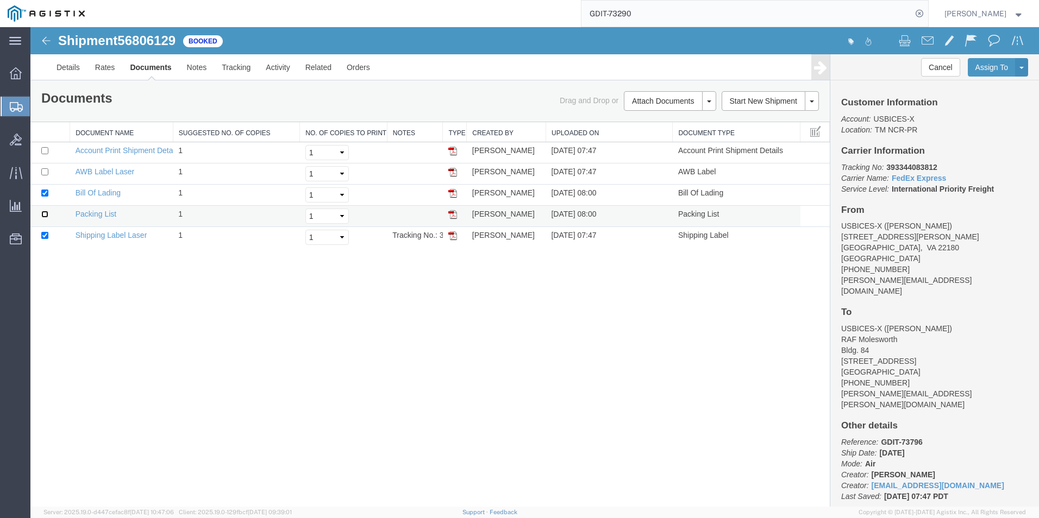
click at [42, 215] on input "checkbox" at bounding box center [44, 214] width 7 height 7
checkbox input "true"
click at [647, 134] on link "Email Documents" at bounding box center [668, 136] width 95 height 16
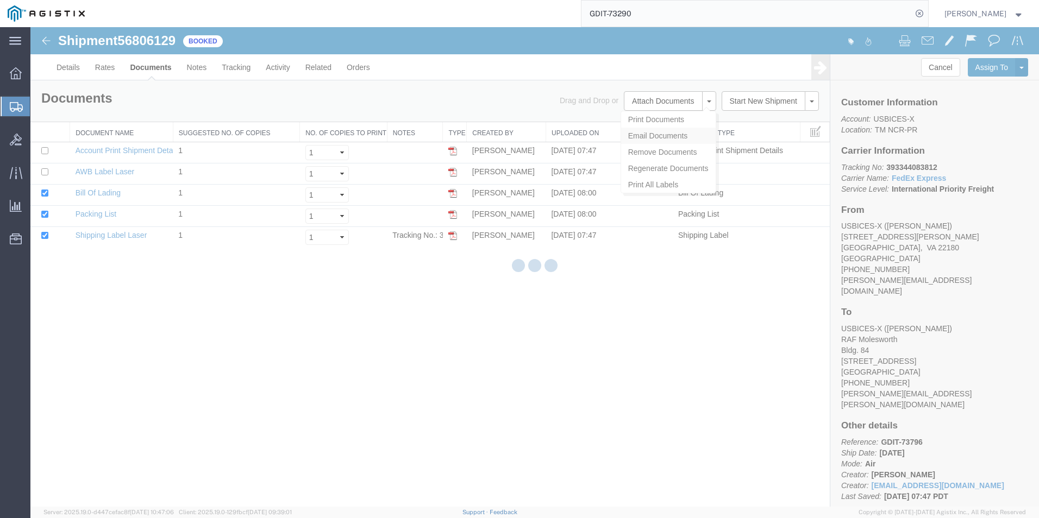
checkbox input "true"
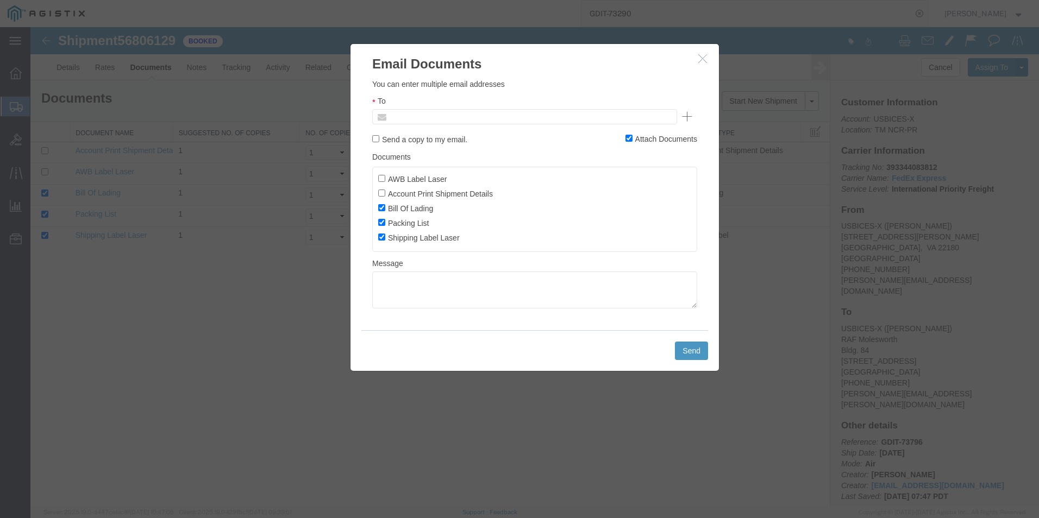
click at [467, 118] on input "text" at bounding box center [450, 117] width 127 height 14
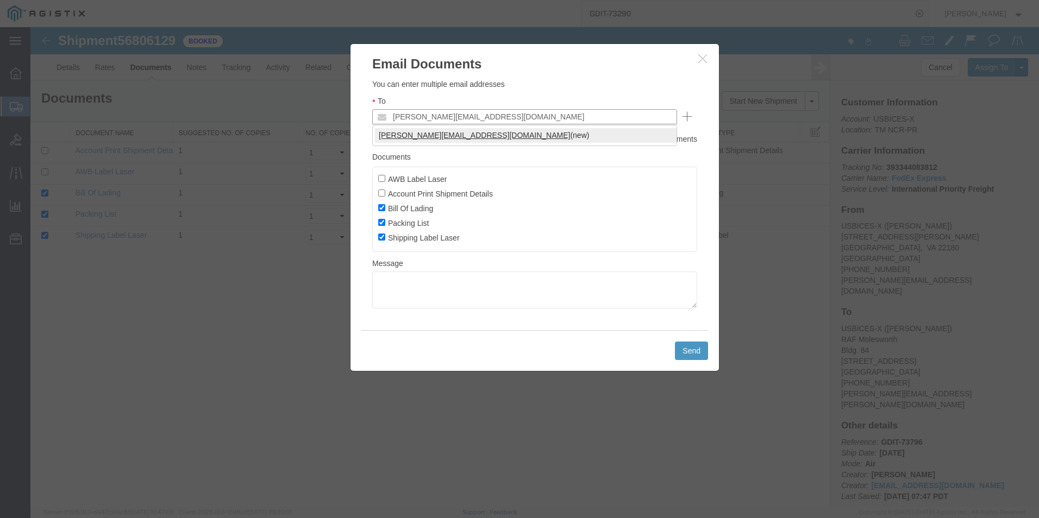
type input "[PERSON_NAME][EMAIL_ADDRESS][DOMAIN_NAME]"
click at [686, 356] on button "Send" at bounding box center [691, 351] width 33 height 18
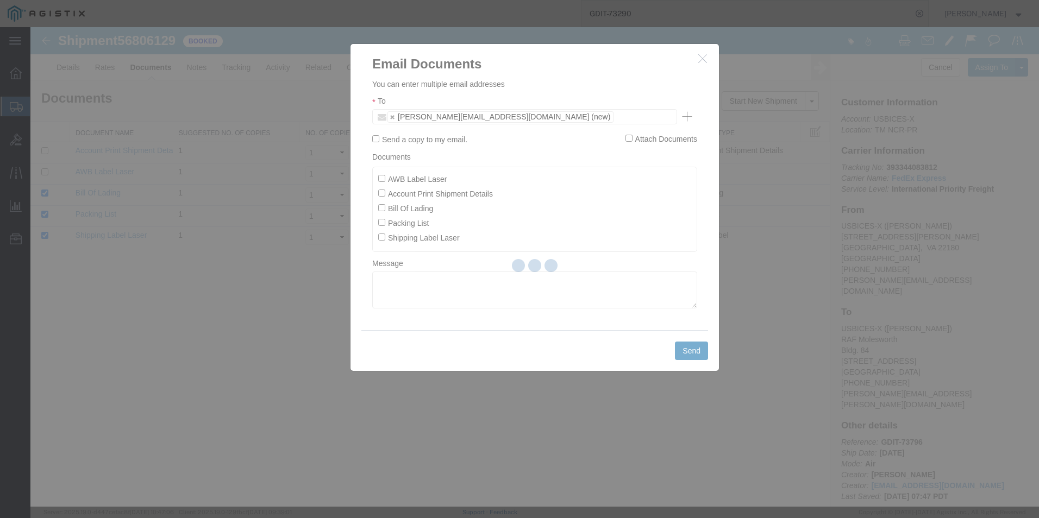
checkbox input "false"
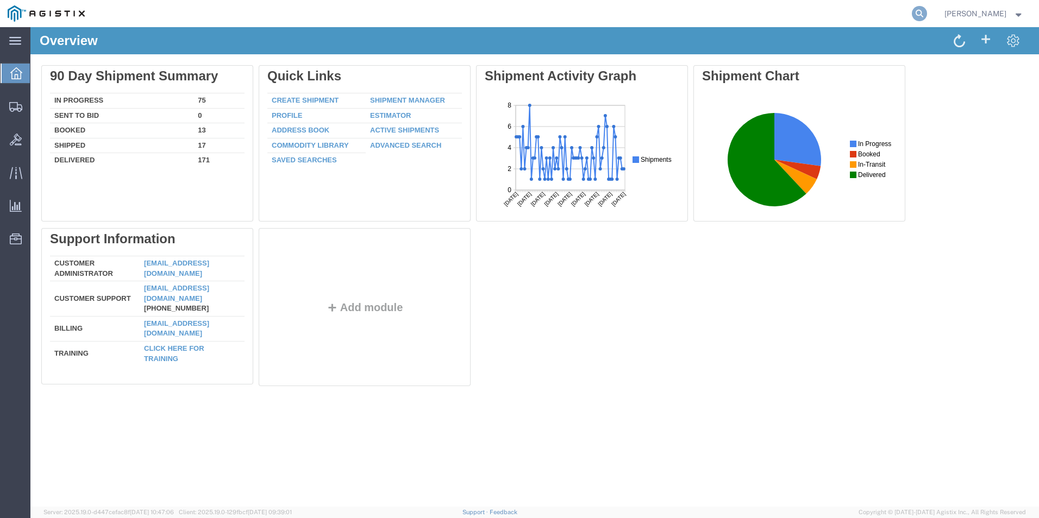
click at [916, 16] on icon at bounding box center [918, 13] width 15 height 15
click at [911, 11] on icon at bounding box center [918, 13] width 15 height 15
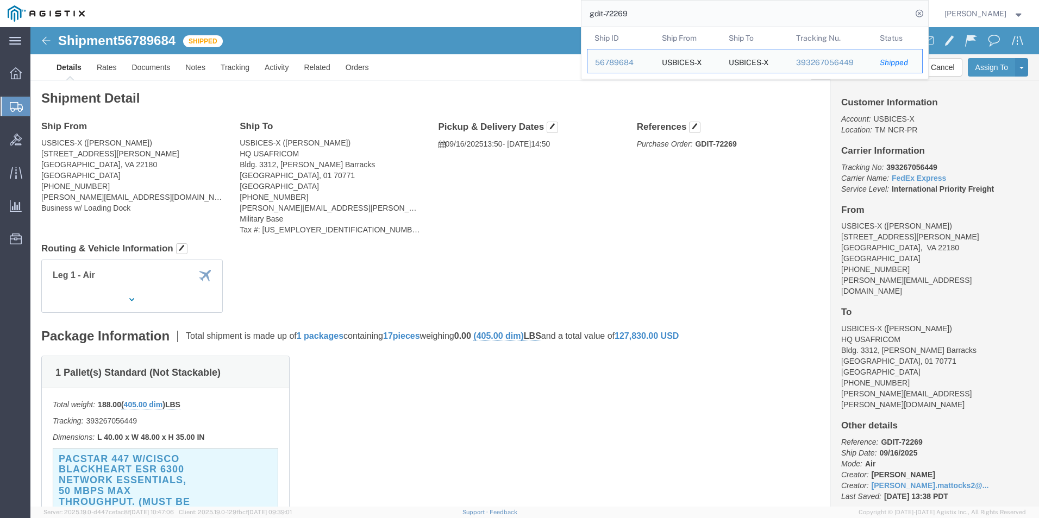
click at [708, 18] on input "gdit-72269" at bounding box center [746, 14] width 330 height 26
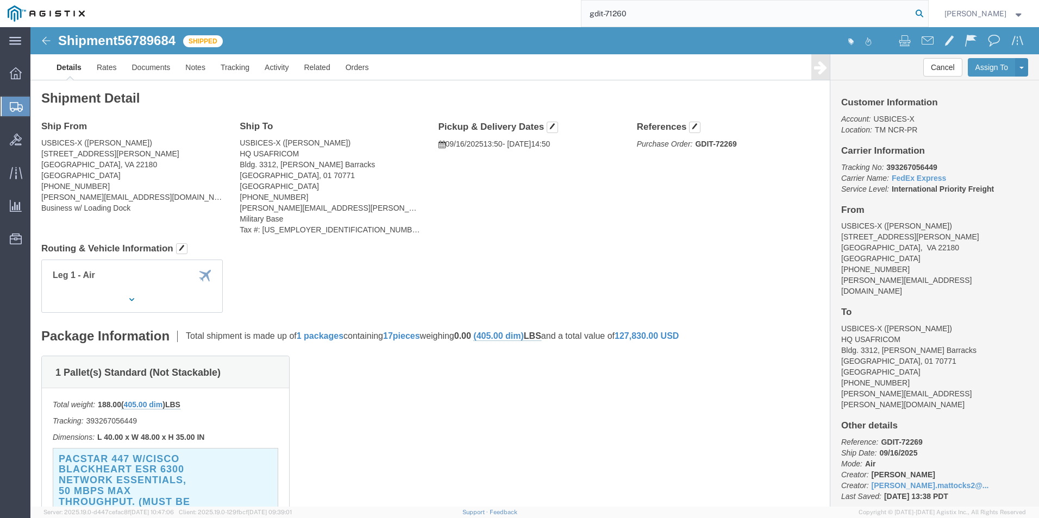
type input "gdit-71260"
click at [914, 16] on icon at bounding box center [918, 13] width 15 height 15
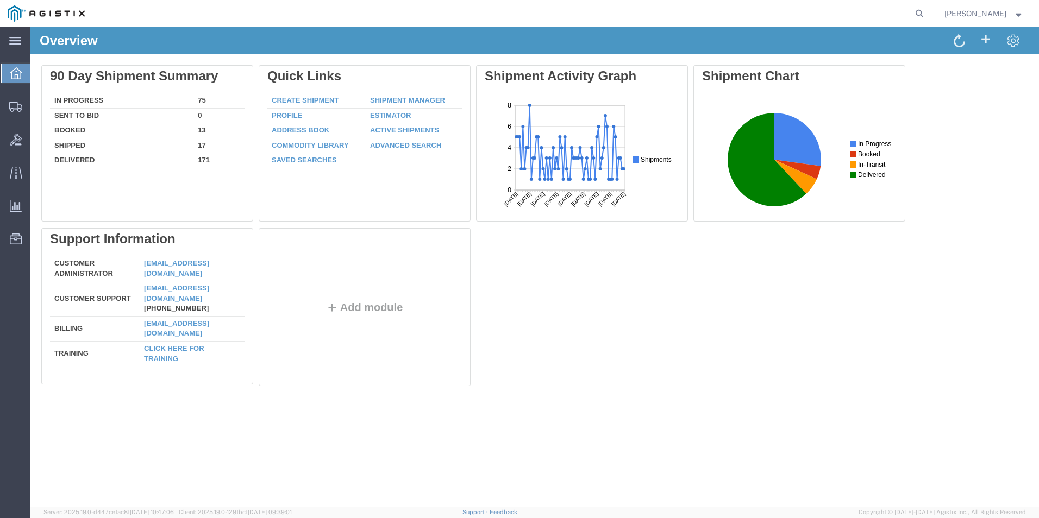
click at [909, 15] on agx-global-search at bounding box center [755, 13] width 348 height 27
click at [917, 12] on icon at bounding box center [918, 13] width 15 height 15
type input "gdit-73068"
click at [916, 18] on icon at bounding box center [918, 13] width 15 height 15
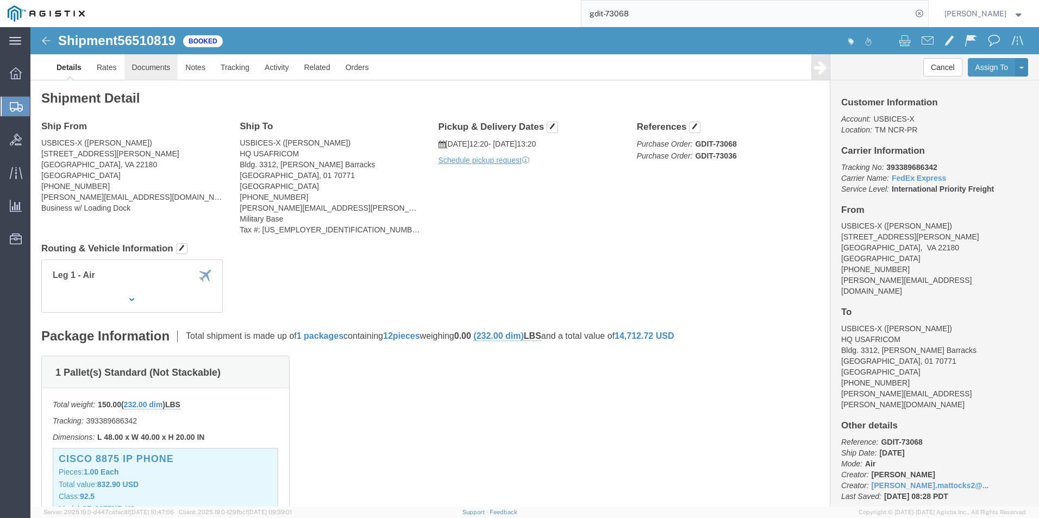
click link "Documents"
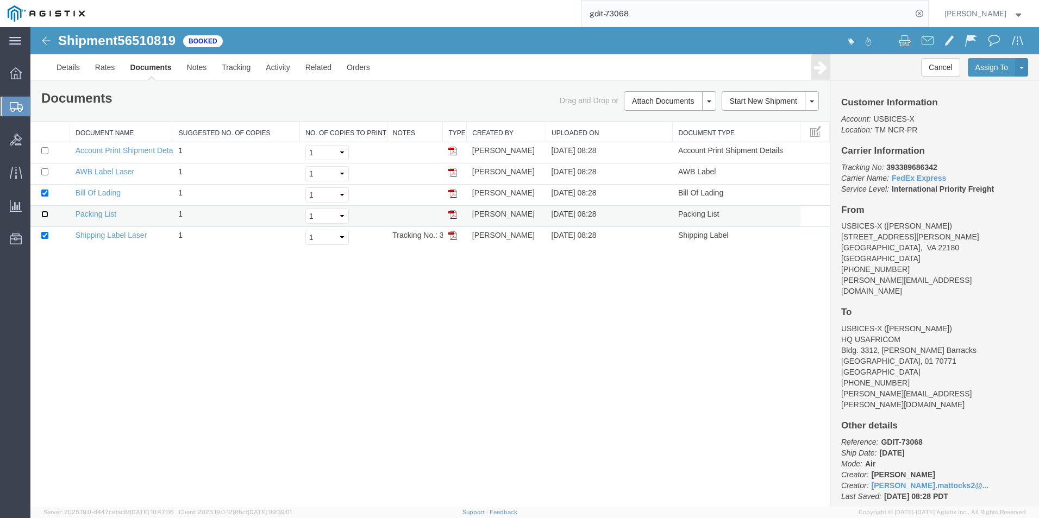
click at [45, 215] on input "checkbox" at bounding box center [44, 214] width 7 height 7
checkbox input "true"
click at [656, 135] on link "Email Documents" at bounding box center [668, 136] width 95 height 16
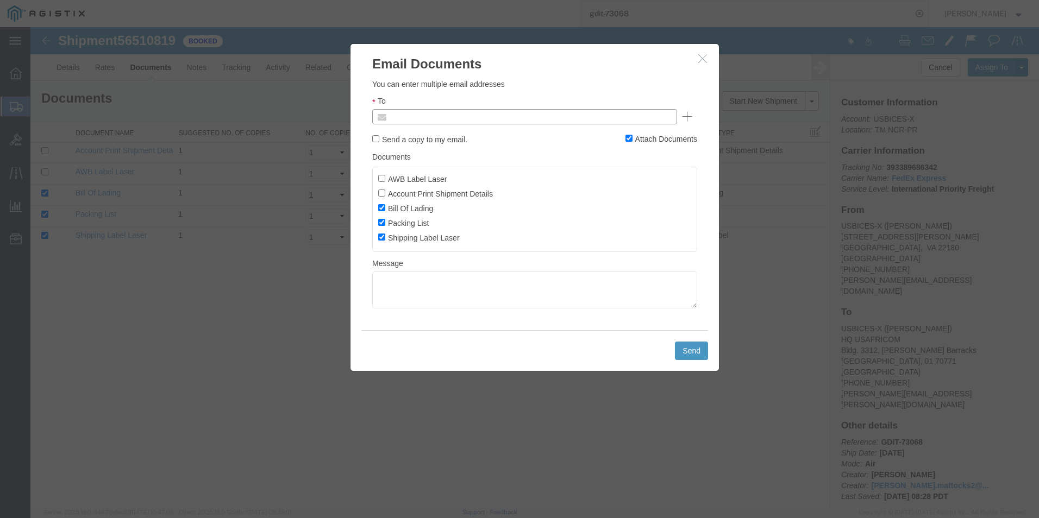
click at [469, 121] on input "text" at bounding box center [450, 117] width 127 height 14
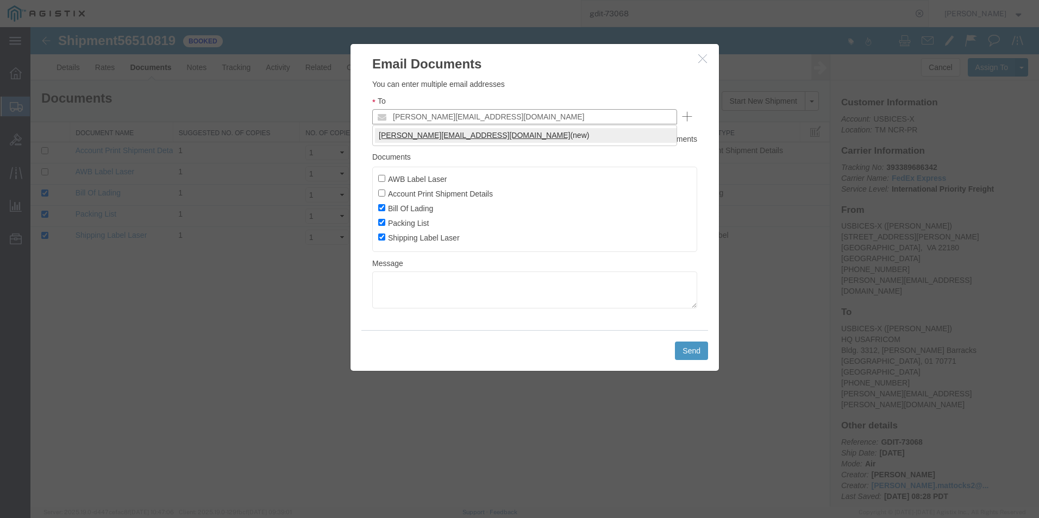
type input "[PERSON_NAME][EMAIL_ADDRESS][DOMAIN_NAME]"
click at [695, 348] on button "Send" at bounding box center [691, 351] width 33 height 18
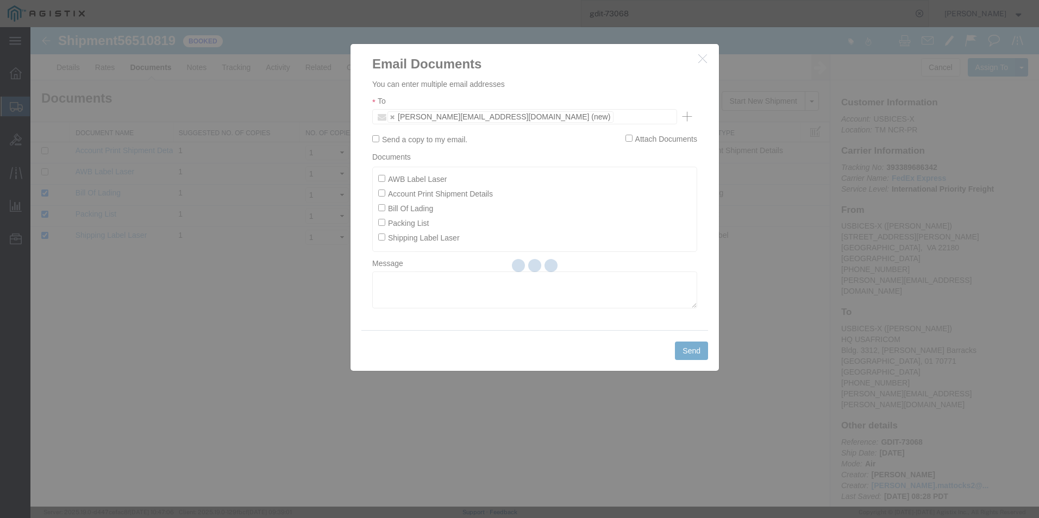
checkbox input "false"
